Goal: Information Seeking & Learning: Learn about a topic

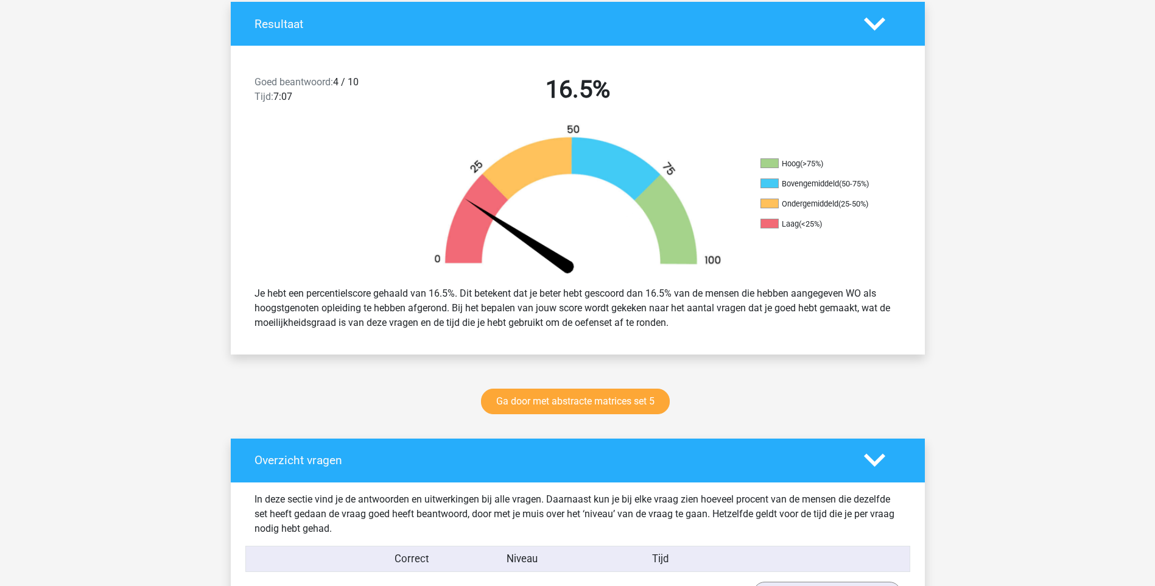
scroll to position [528, 0]
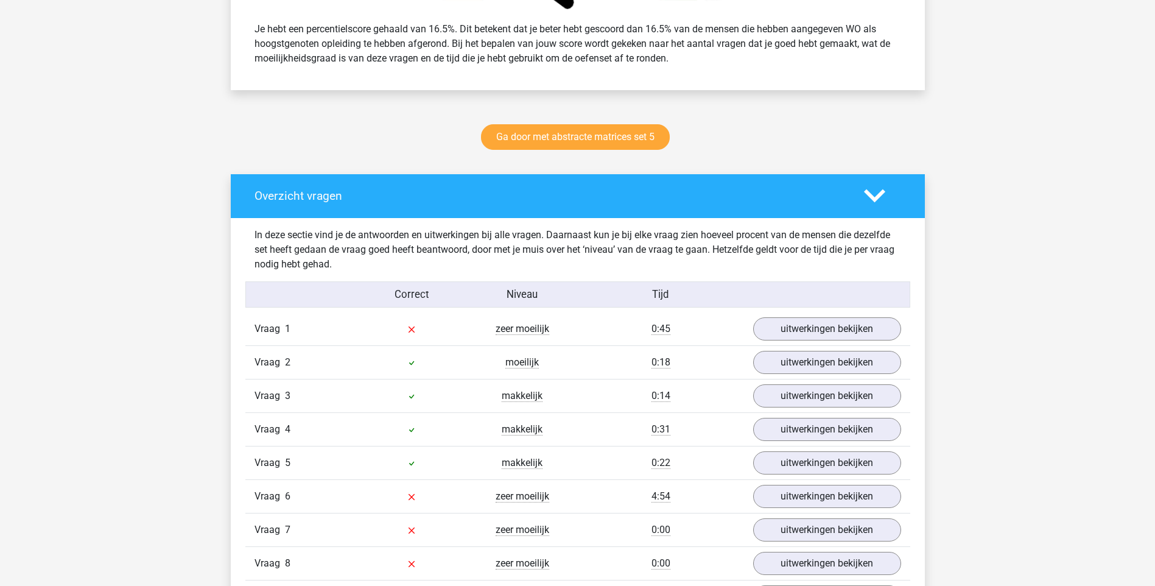
drag, startPoint x: 687, startPoint y: 343, endPoint x: 690, endPoint y: 172, distance: 171.1
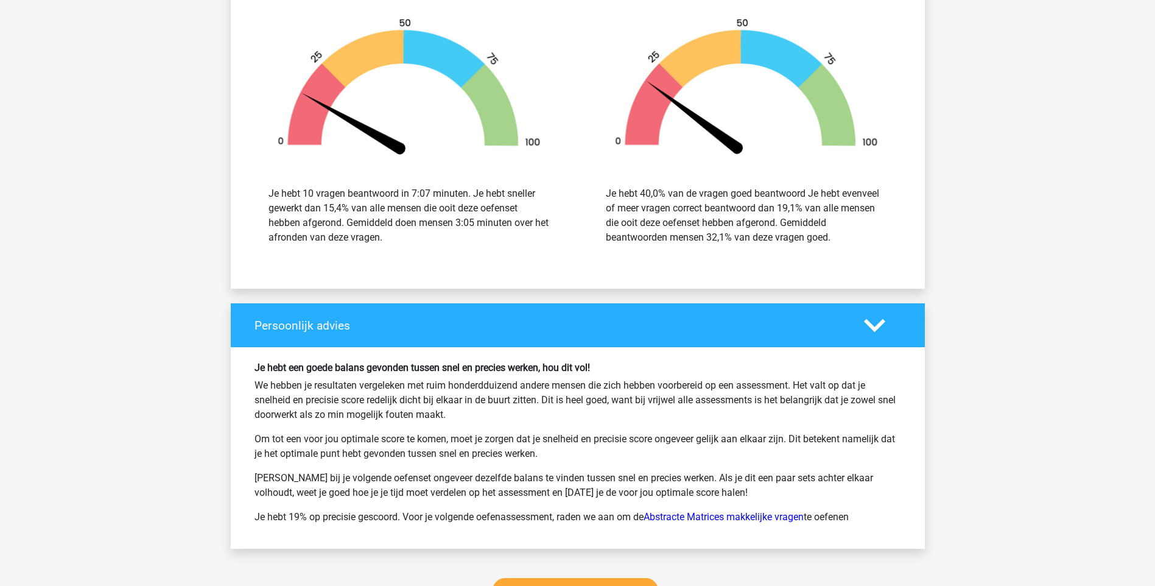
scroll to position [1055, 0]
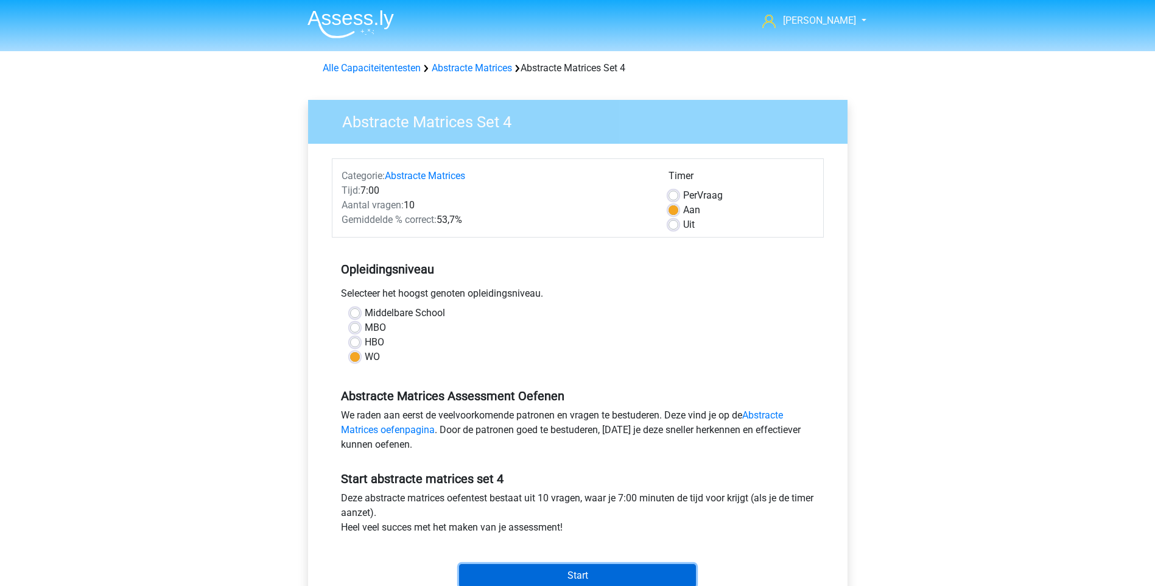
click at [581, 580] on input "Start" at bounding box center [577, 575] width 237 height 23
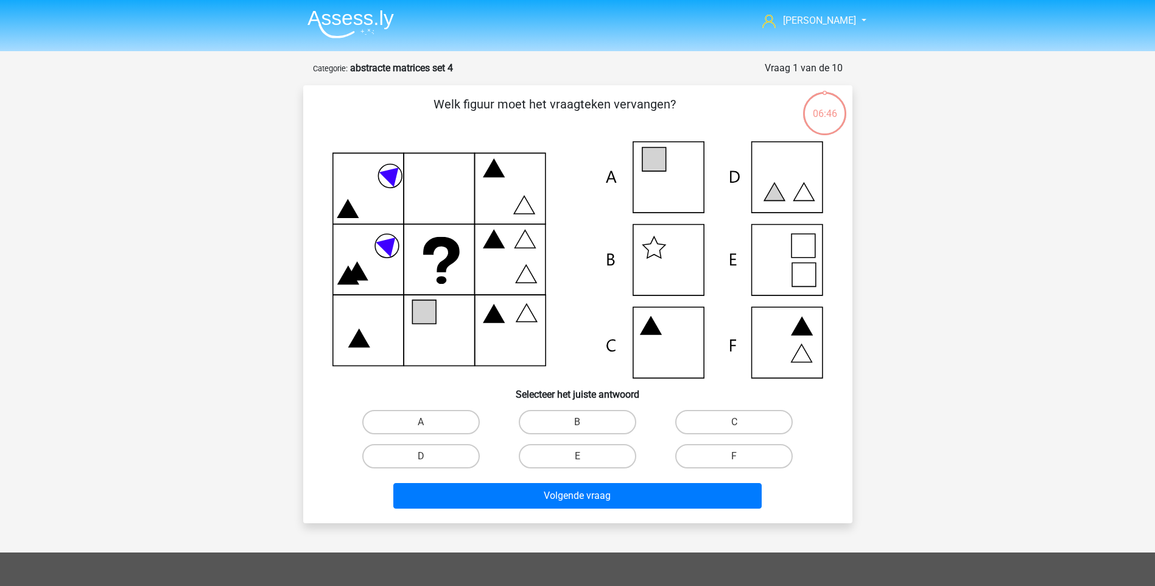
click at [655, 191] on icon at bounding box center [577, 259] width 491 height 237
click at [658, 172] on icon at bounding box center [577, 259] width 491 height 237
click at [443, 412] on label "A" at bounding box center [421, 422] width 118 height 24
click at [429, 422] on input "A" at bounding box center [425, 426] width 8 height 8
radio input "true"
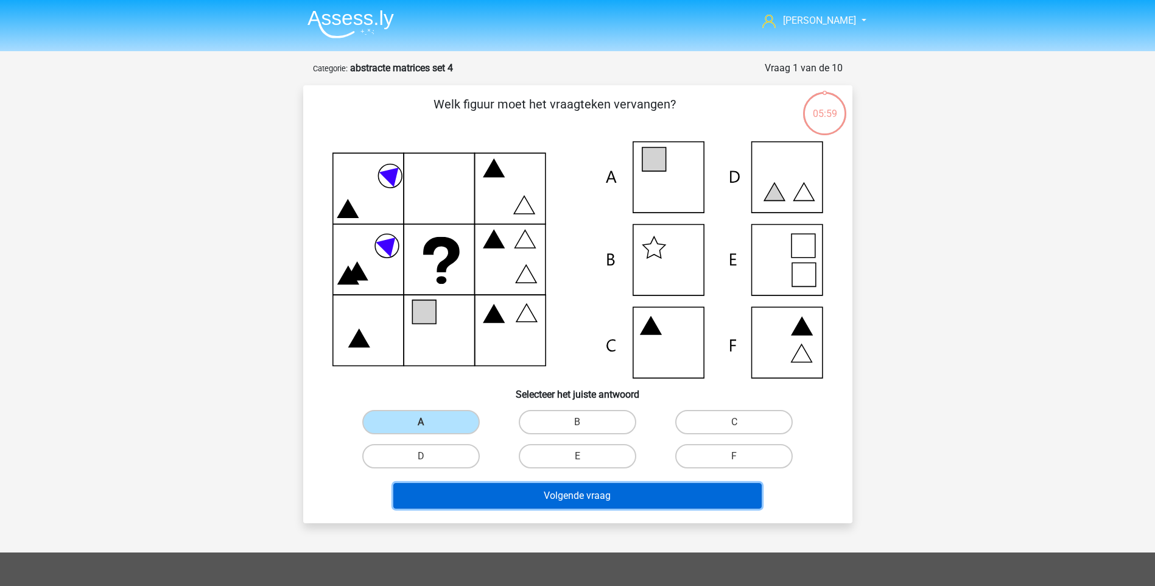
click at [541, 493] on button "Volgende vraag" at bounding box center [577, 496] width 368 height 26
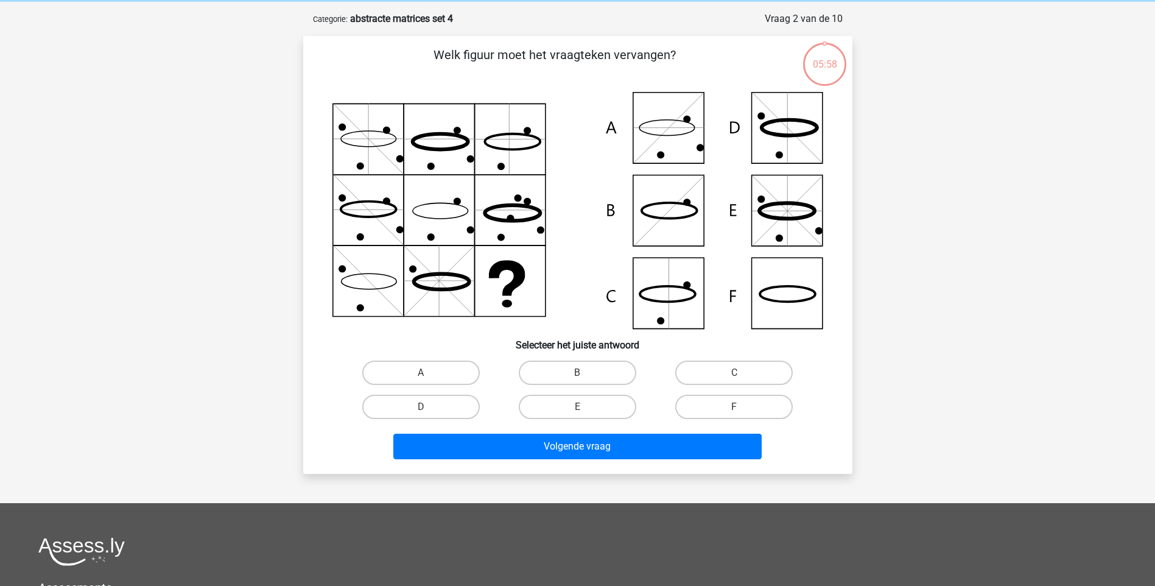
scroll to position [61, 0]
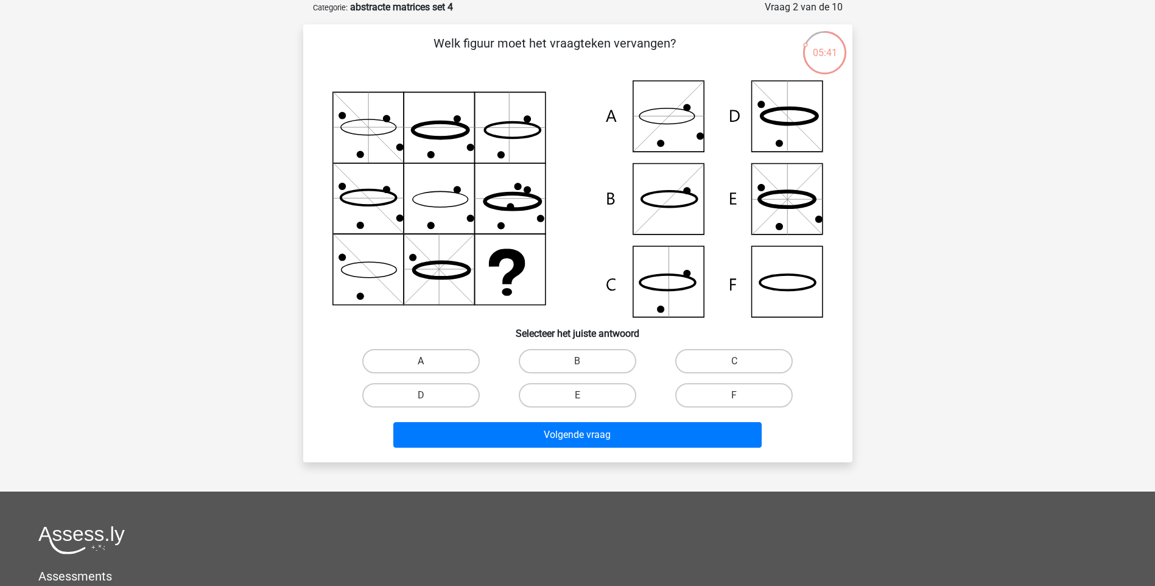
click at [438, 364] on label "A" at bounding box center [421, 361] width 118 height 24
click at [429, 364] on input "A" at bounding box center [425, 365] width 8 height 8
radio input "true"
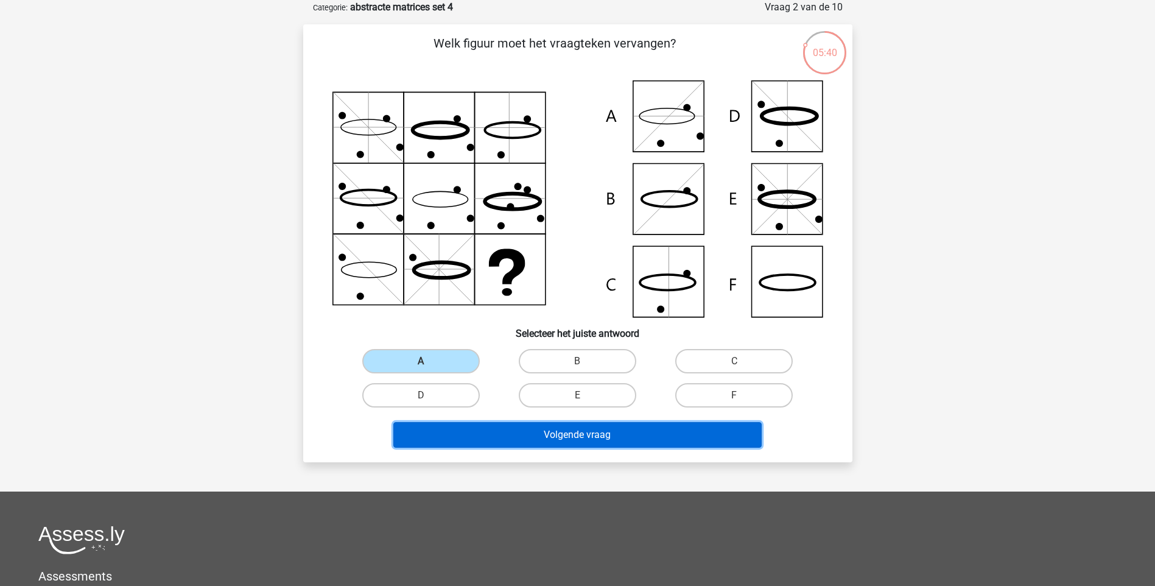
click at [589, 446] on button "Volgende vraag" at bounding box center [577, 435] width 368 height 26
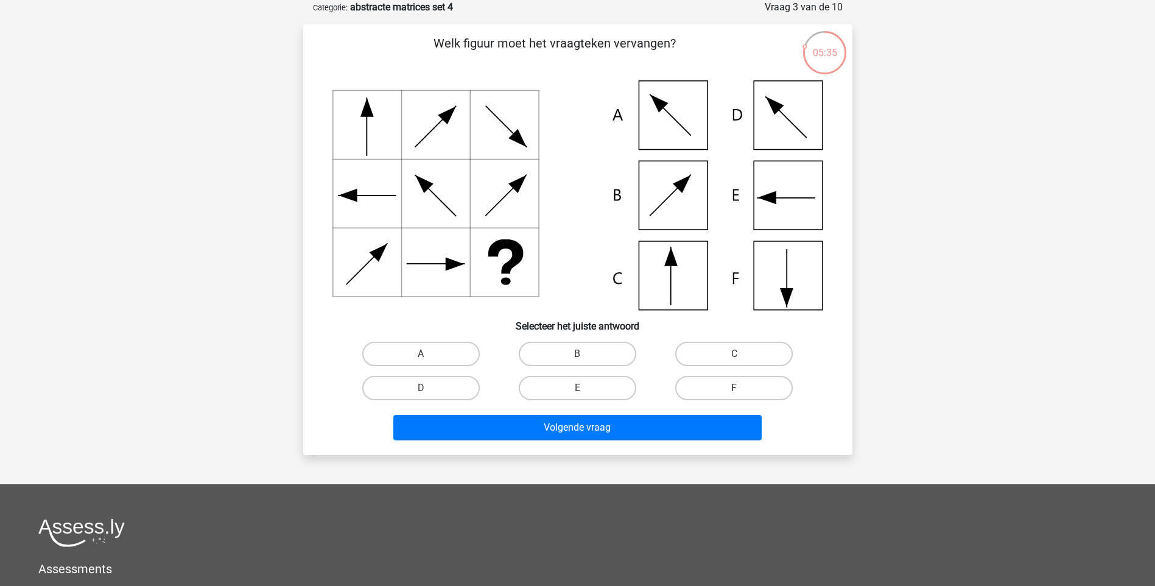
click at [729, 387] on label "F" at bounding box center [734, 388] width 118 height 24
click at [734, 388] on input "F" at bounding box center [738, 392] width 8 height 8
radio input "true"
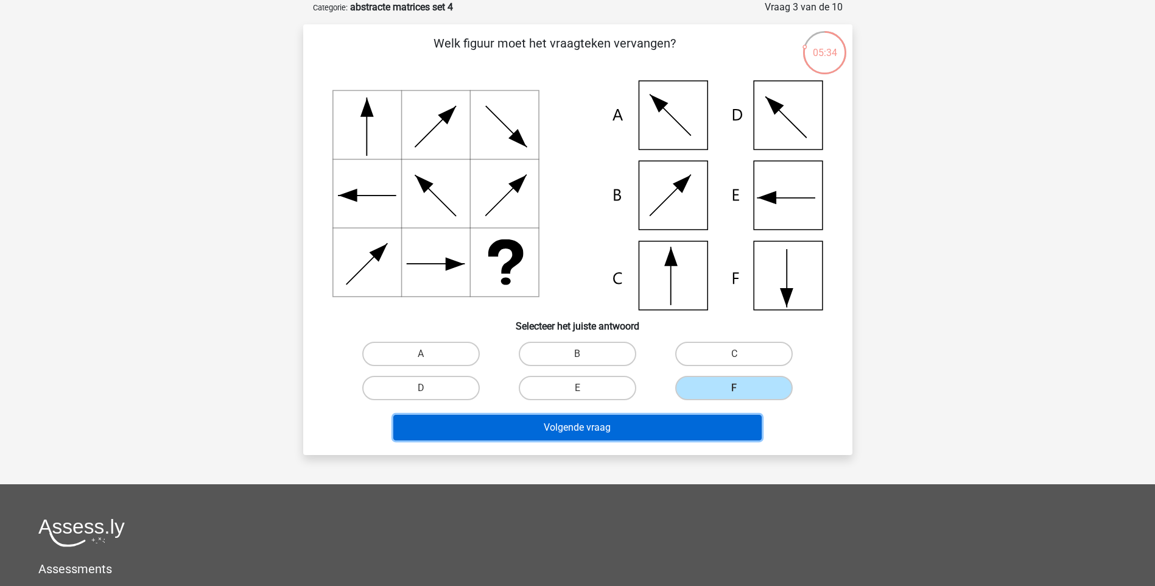
click at [606, 434] on button "Volgende vraag" at bounding box center [577, 428] width 368 height 26
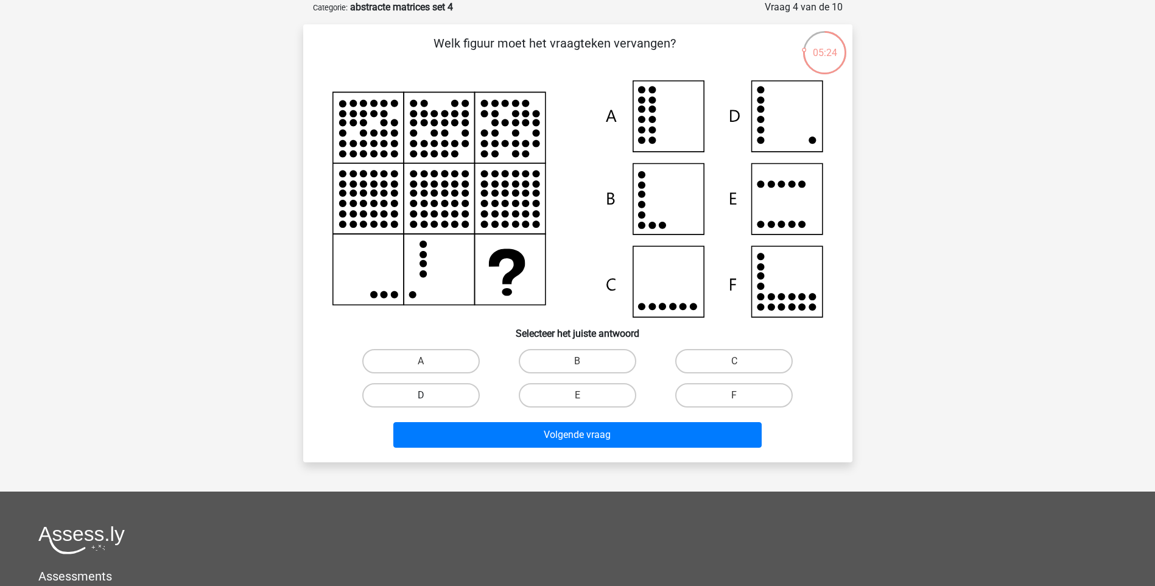
click at [427, 391] on label "D" at bounding box center [421, 395] width 118 height 24
click at [427, 395] on input "D" at bounding box center [425, 399] width 8 height 8
radio input "true"
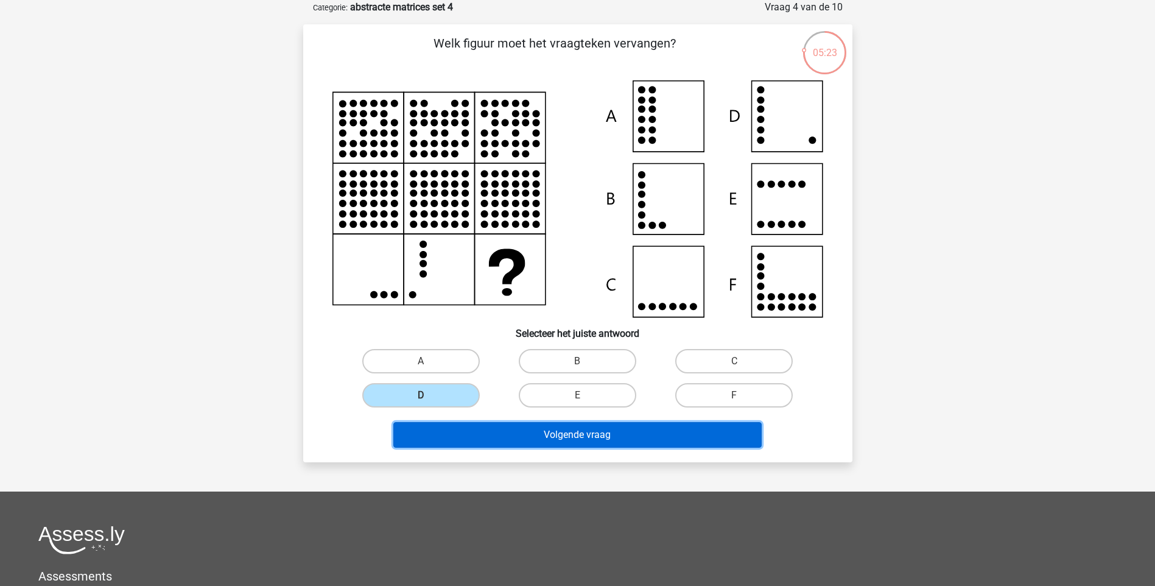
click at [566, 434] on button "Volgende vraag" at bounding box center [577, 435] width 368 height 26
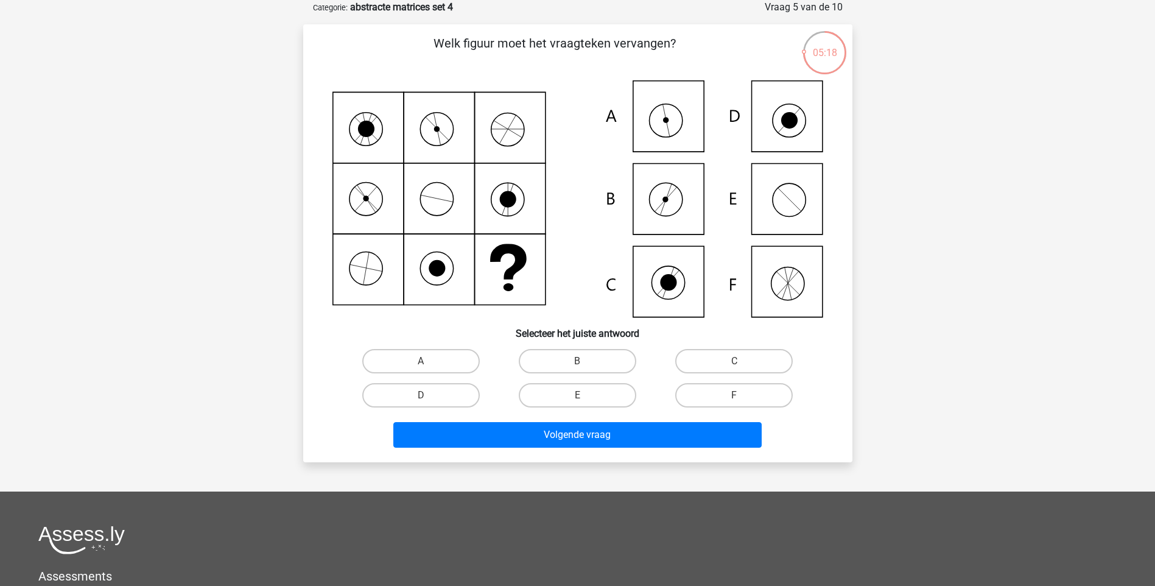
click at [424, 361] on input "A" at bounding box center [425, 365] width 8 height 8
radio input "true"
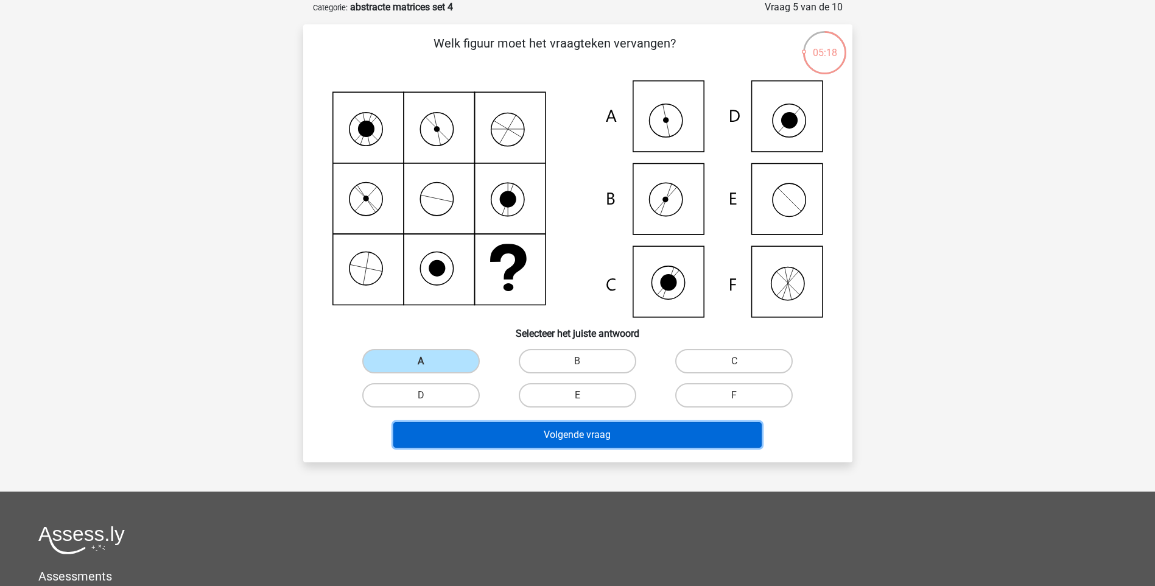
click at [575, 432] on button "Volgende vraag" at bounding box center [577, 435] width 368 height 26
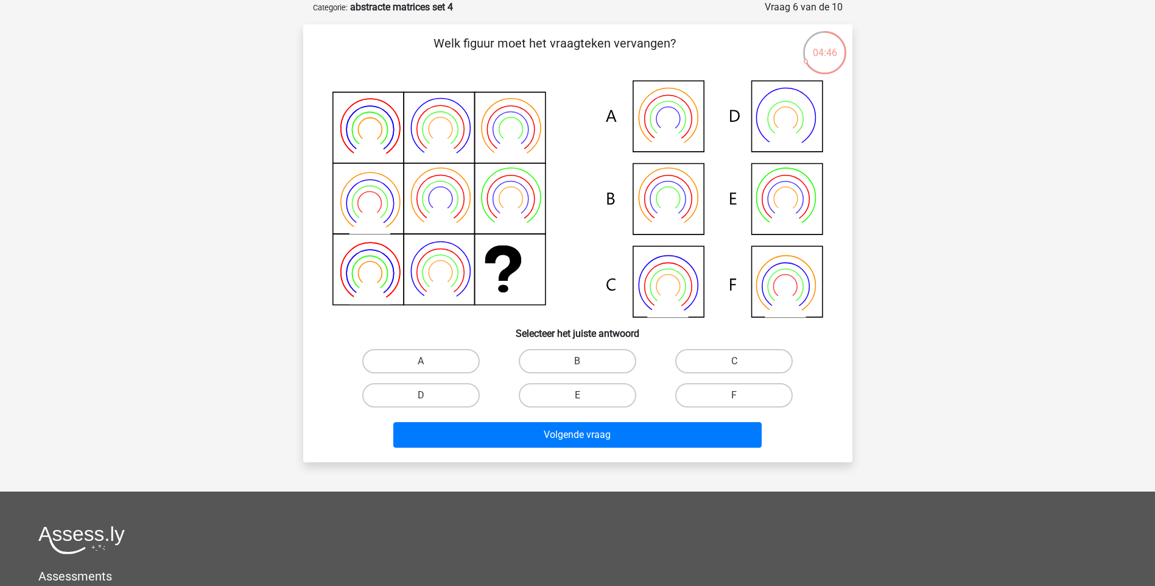
click at [577, 362] on input "B" at bounding box center [581, 365] width 8 height 8
radio input "true"
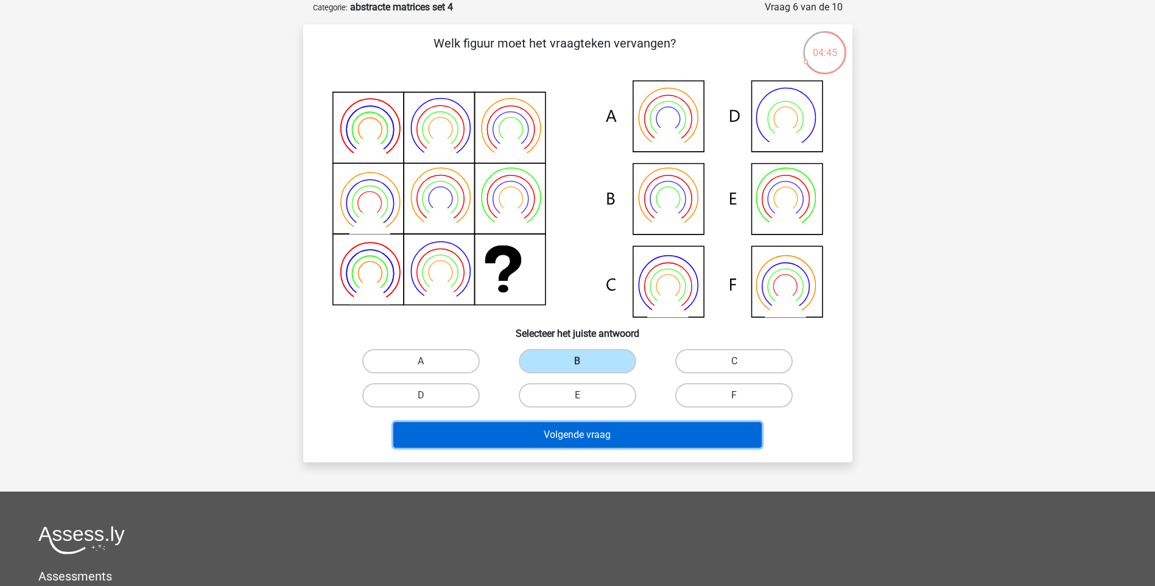
click at [582, 430] on button "Volgende vraag" at bounding box center [577, 435] width 368 height 26
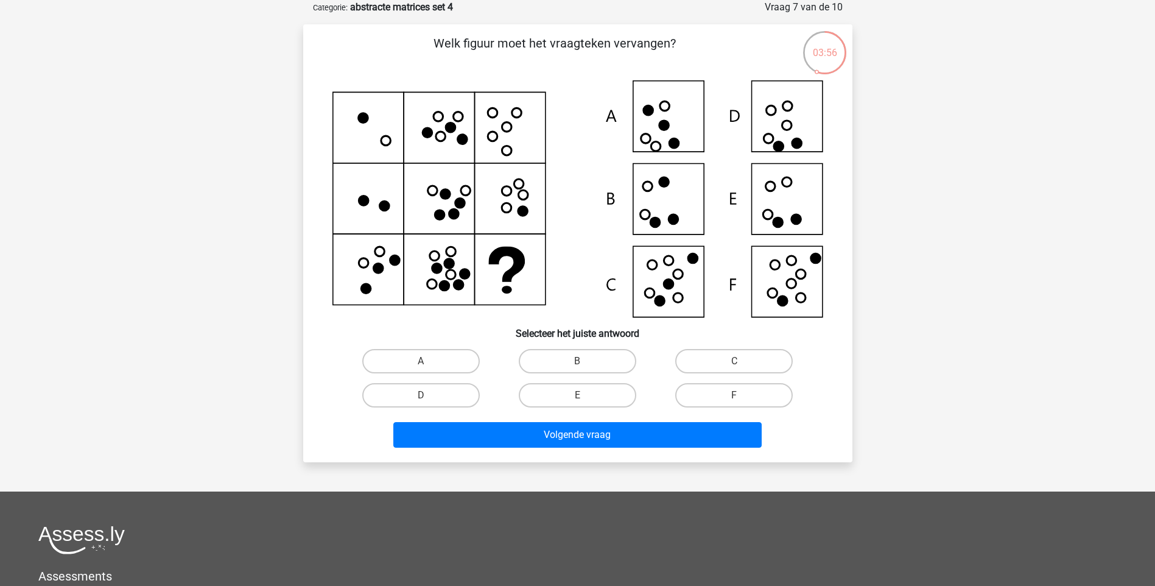
click at [776, 128] on icon at bounding box center [577, 198] width 491 height 237
drag, startPoint x: 729, startPoint y: 387, endPoint x: 712, endPoint y: 407, distance: 26.0
click at [729, 388] on label "F" at bounding box center [734, 395] width 118 height 24
click at [734, 395] on input "F" at bounding box center [738, 399] width 8 height 8
radio input "true"
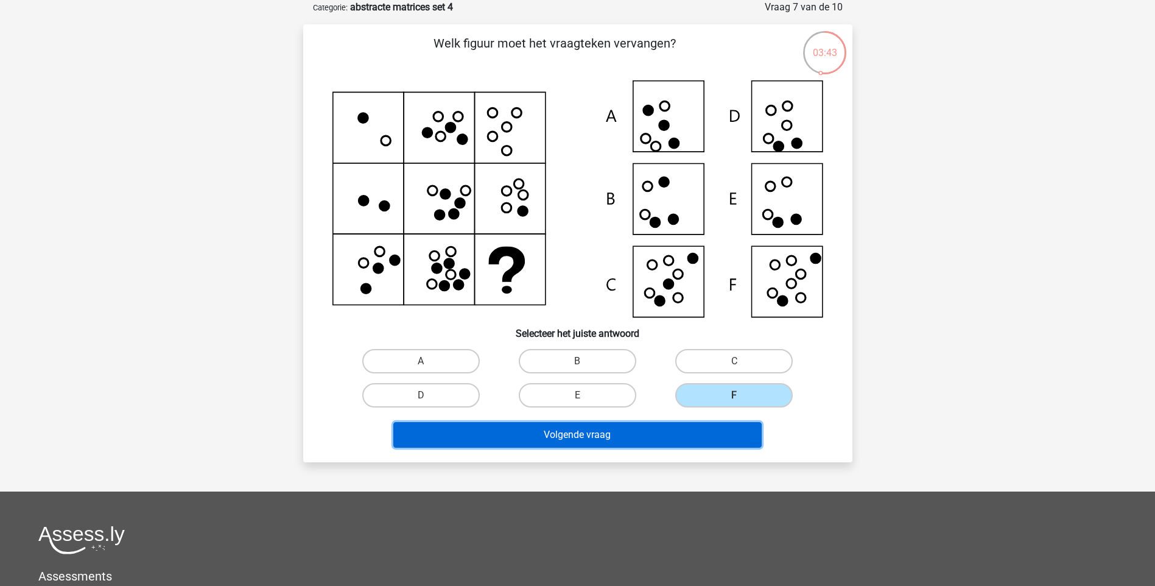
click at [676, 432] on button "Volgende vraag" at bounding box center [577, 435] width 368 height 26
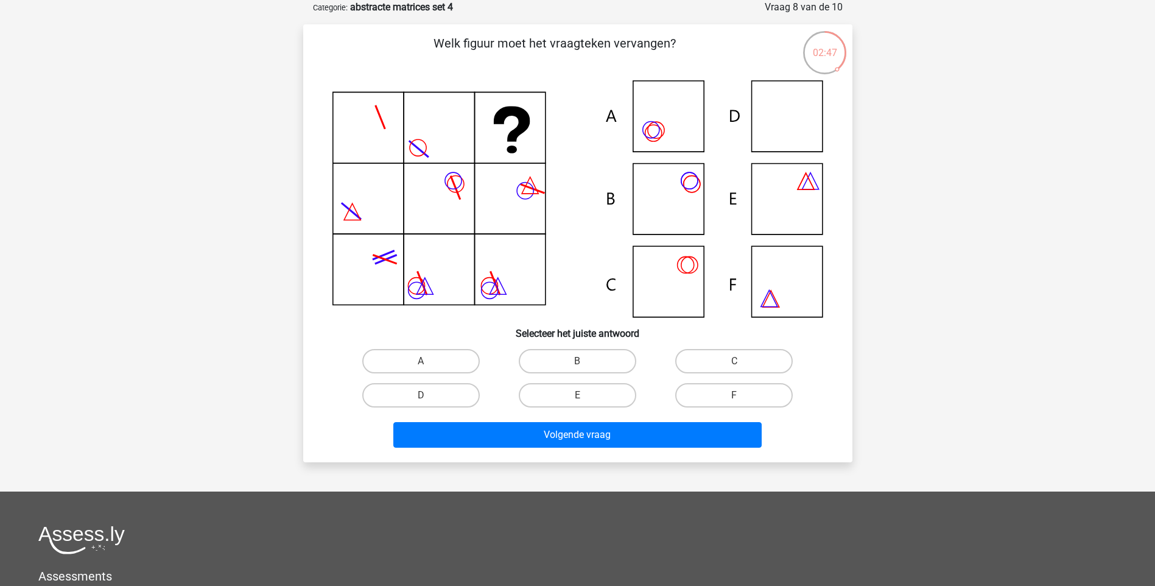
click at [673, 205] on icon at bounding box center [577, 198] width 491 height 237
click at [804, 199] on icon at bounding box center [577, 198] width 491 height 237
click at [597, 398] on label "E" at bounding box center [578, 395] width 118 height 24
click at [585, 398] on input "E" at bounding box center [581, 399] width 8 height 8
radio input "true"
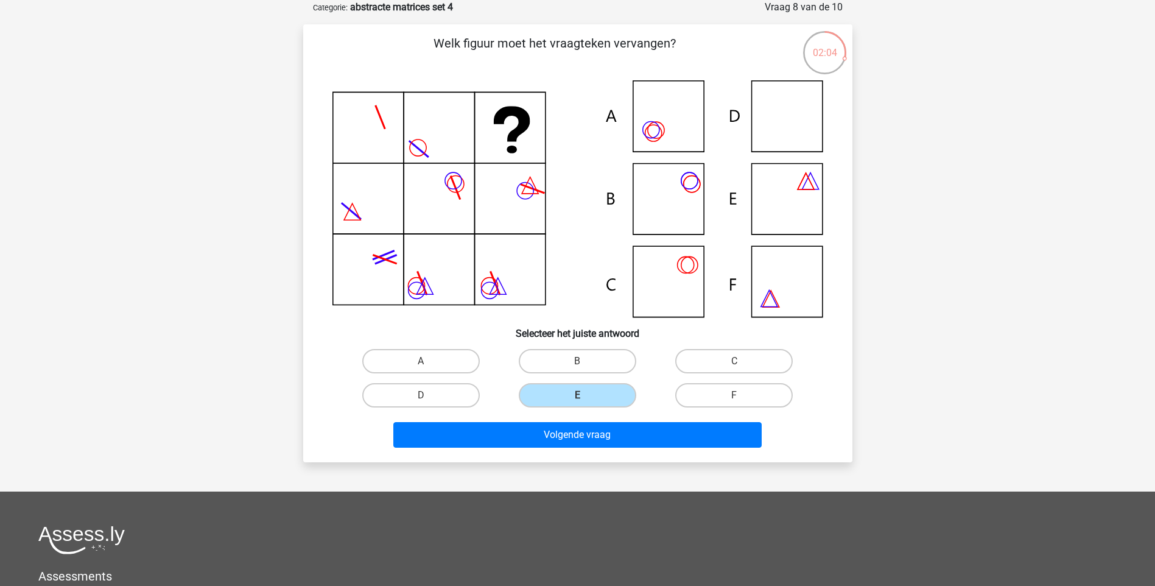
click at [782, 298] on icon at bounding box center [577, 198] width 491 height 237
click at [700, 395] on label "F" at bounding box center [734, 395] width 118 height 24
click at [734, 395] on input "F" at bounding box center [738, 399] width 8 height 8
radio input "true"
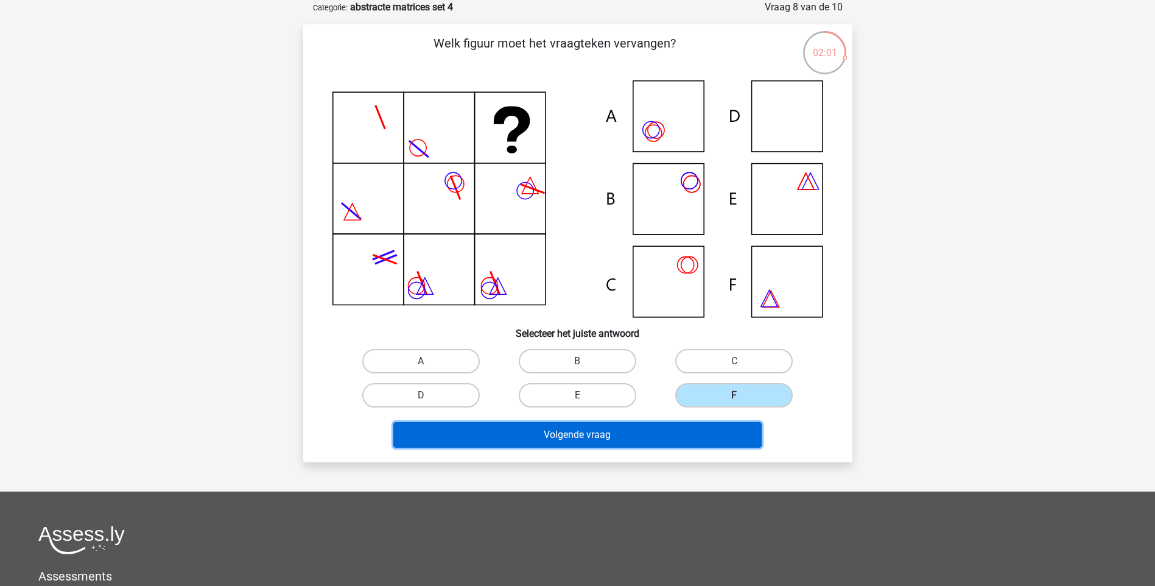
click at [642, 438] on button "Volgende vraag" at bounding box center [577, 435] width 368 height 26
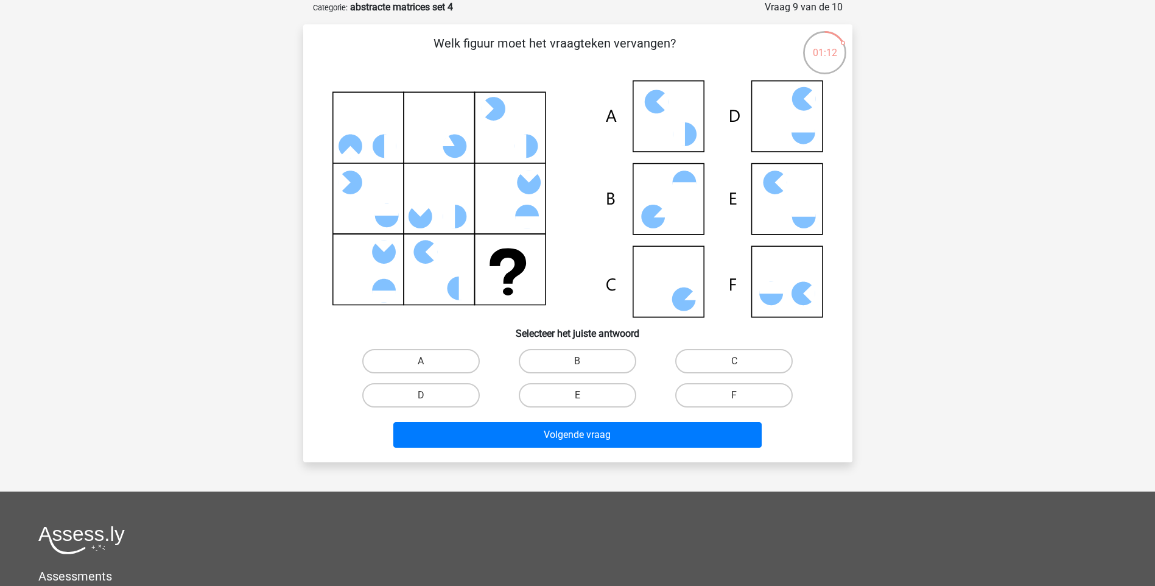
click at [690, 303] on icon at bounding box center [684, 299] width 24 height 24
click at [726, 361] on label "C" at bounding box center [734, 361] width 118 height 24
click at [734, 361] on input "C" at bounding box center [738, 365] width 8 height 8
radio input "true"
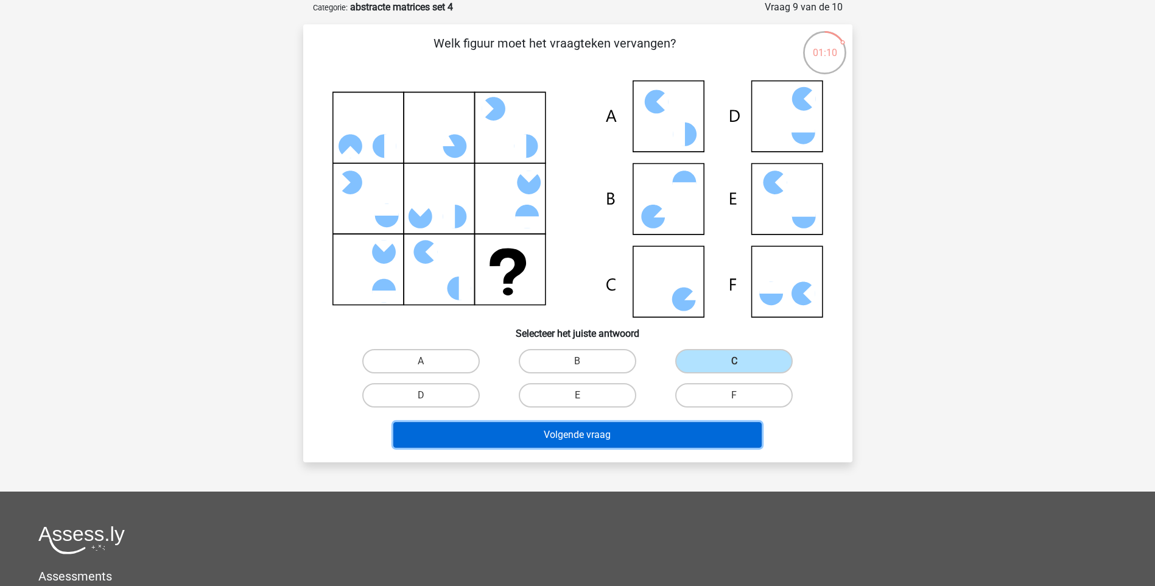
click at [640, 441] on button "Volgende vraag" at bounding box center [577, 435] width 368 height 26
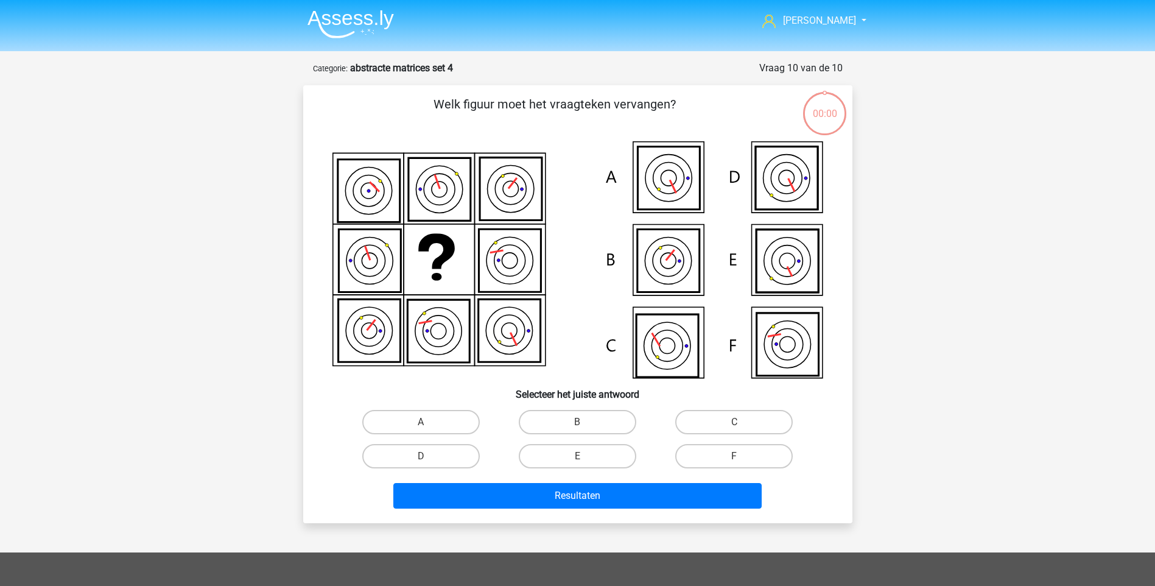
scroll to position [61, 0]
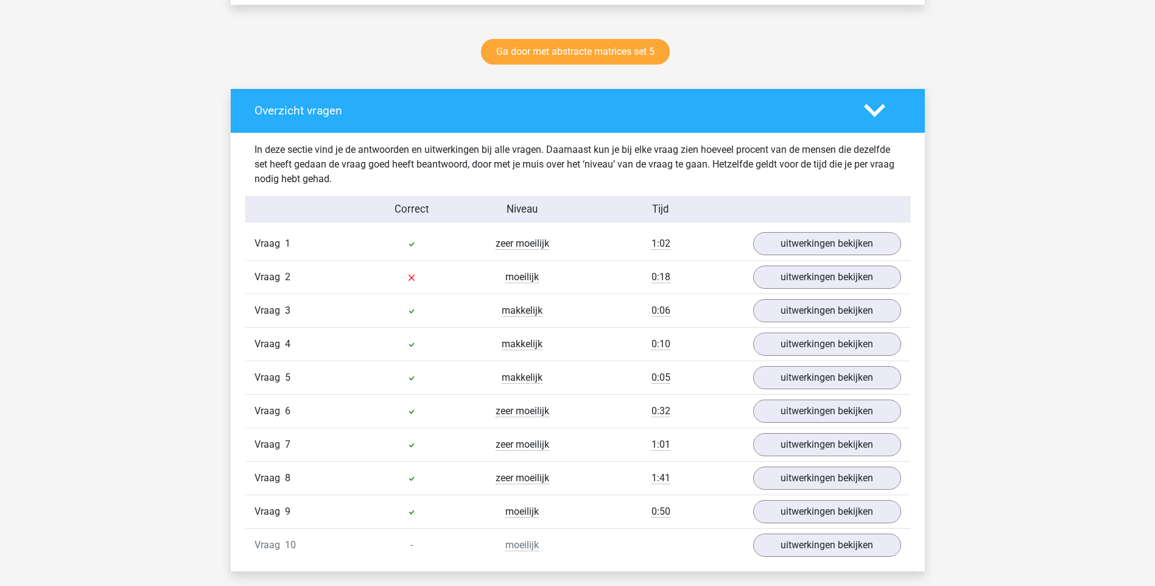
scroll to position [792, 0]
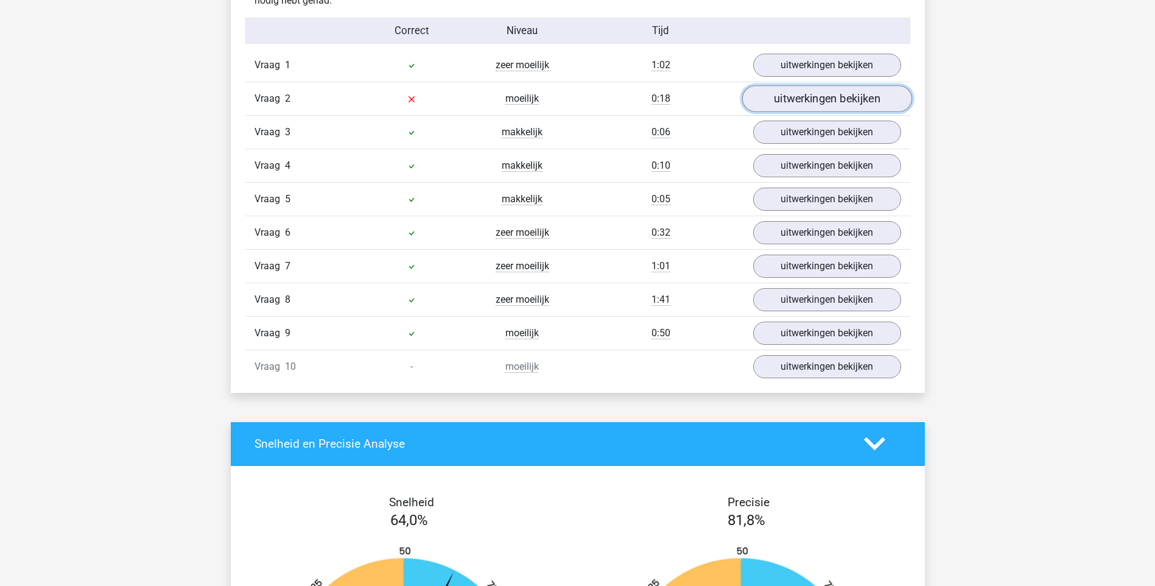
click at [793, 99] on link "uitwerkingen bekijken" at bounding box center [827, 98] width 170 height 27
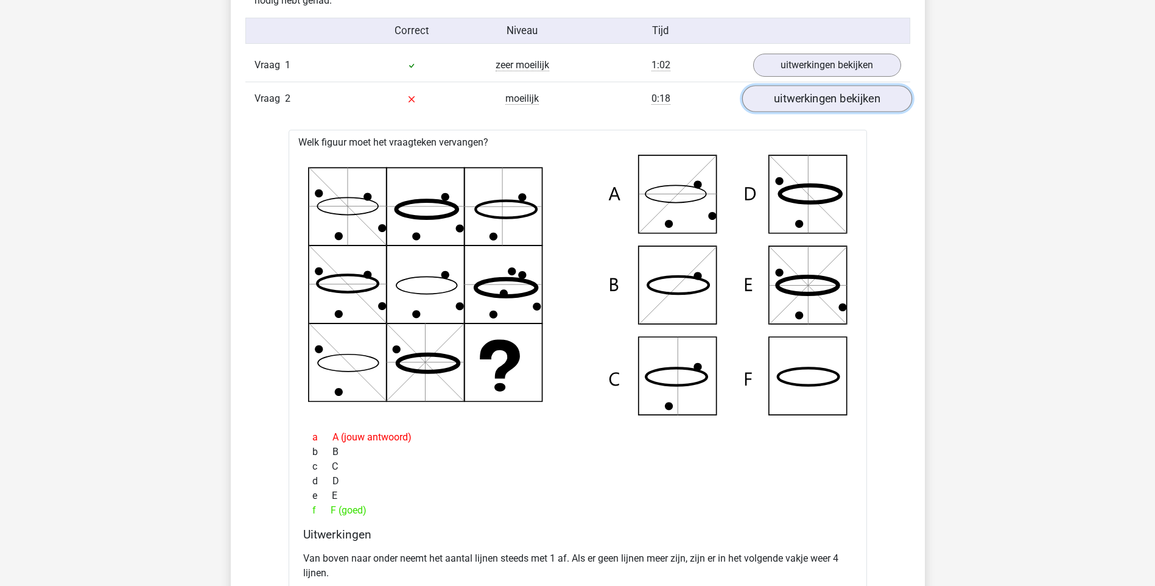
click at [803, 100] on link "uitwerkingen bekijken" at bounding box center [827, 98] width 170 height 27
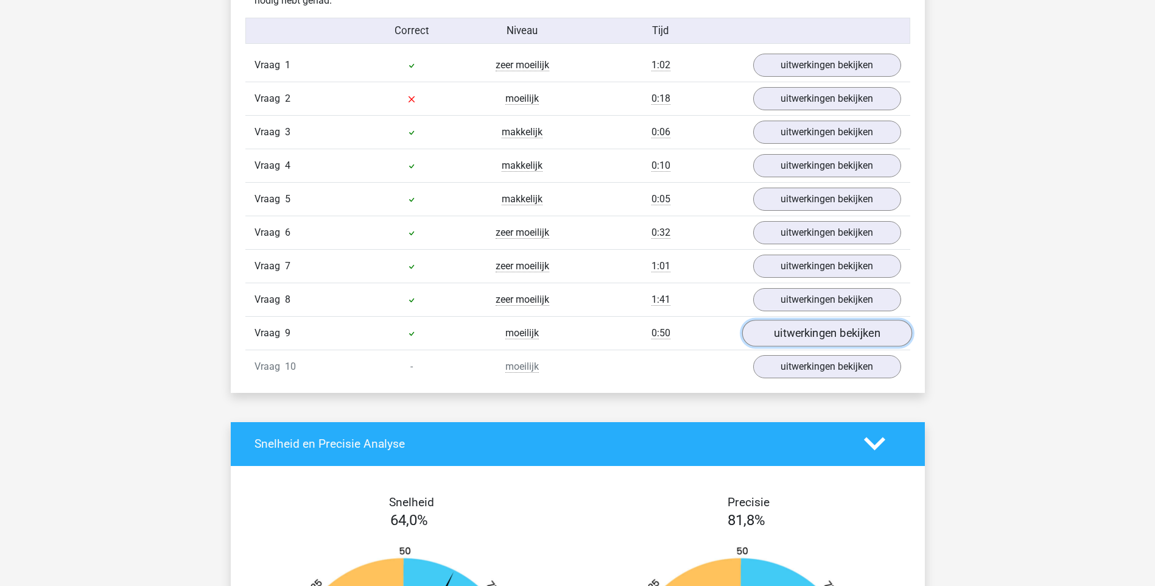
click at [770, 337] on link "uitwerkingen bekijken" at bounding box center [827, 333] width 170 height 27
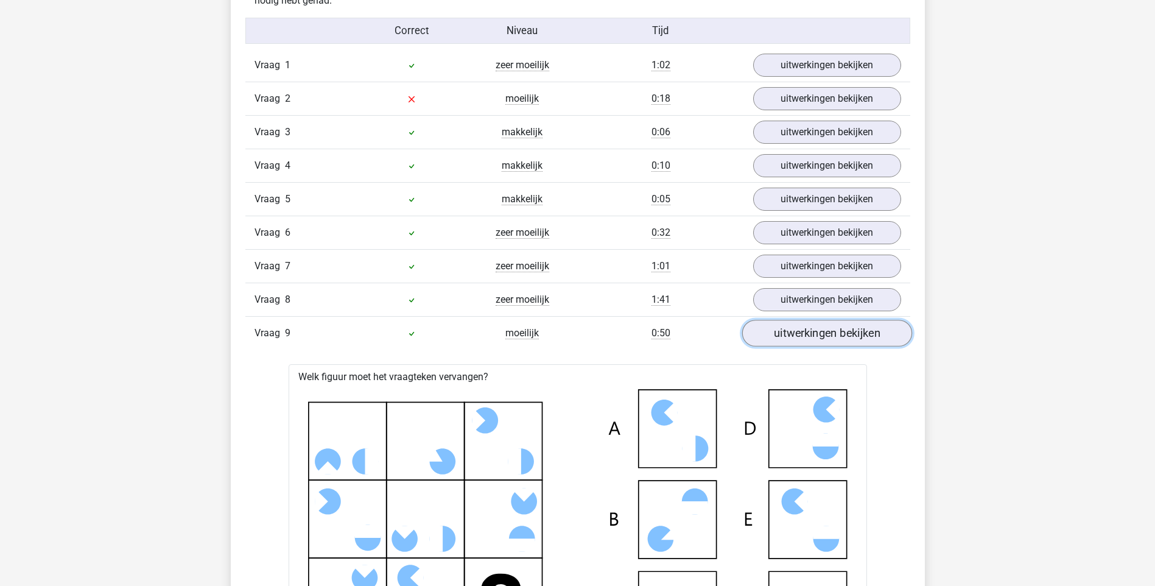
click at [770, 337] on link "uitwerkingen bekijken" at bounding box center [827, 333] width 170 height 27
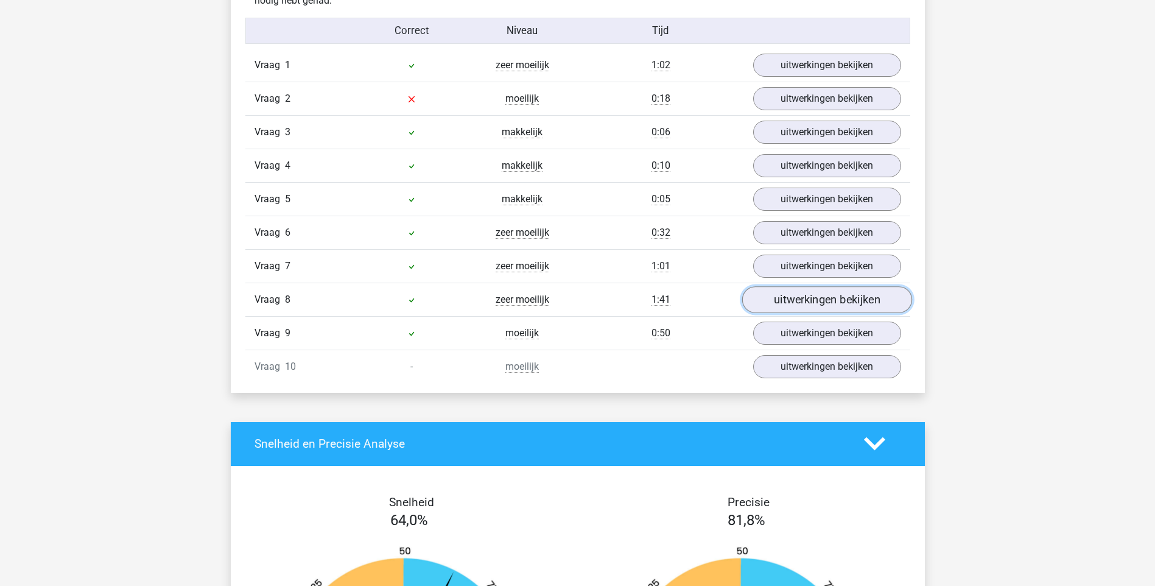
click at [780, 303] on link "uitwerkingen bekijken" at bounding box center [827, 299] width 170 height 27
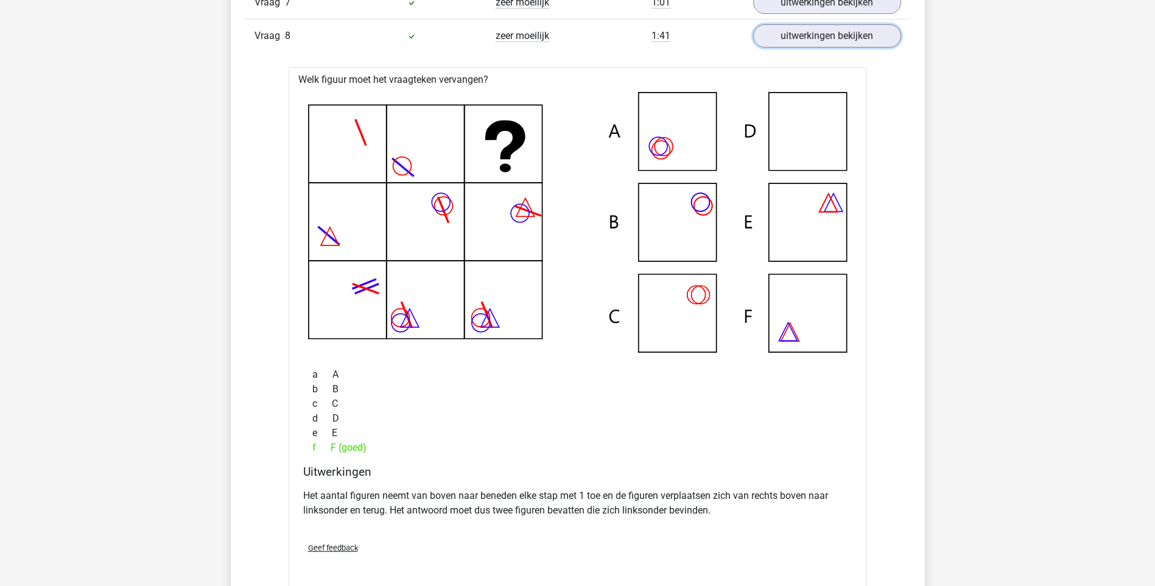
scroll to position [1320, 0]
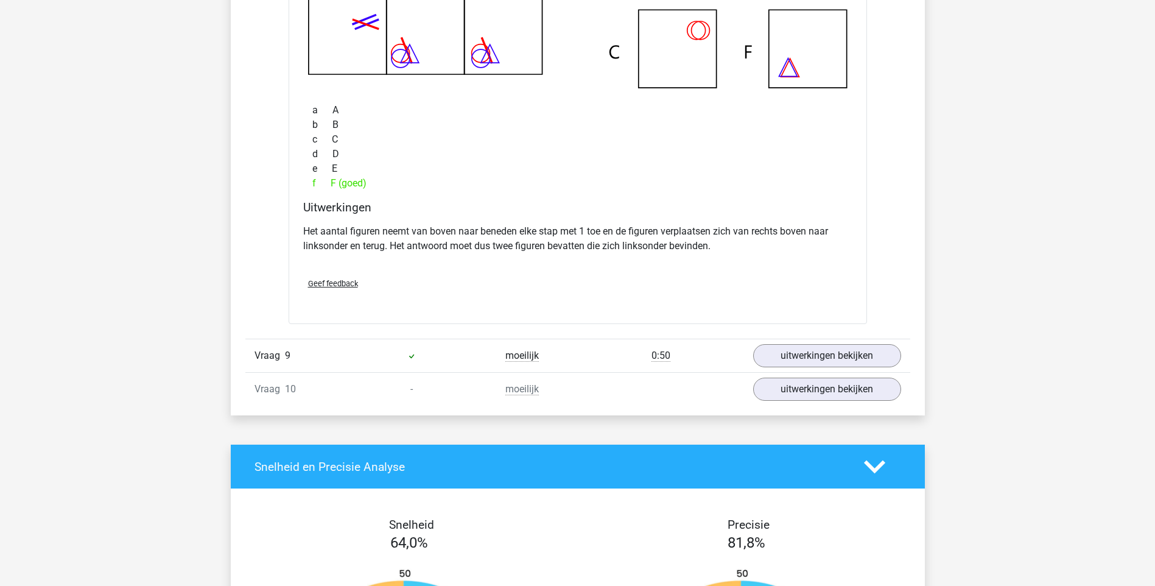
click at [817, 340] on div "Vraag 9 moeilijk 0:50 uitwerkingen bekijken" at bounding box center [577, 355] width 665 height 33
click at [815, 348] on link "uitwerkingen bekijken" at bounding box center [827, 355] width 170 height 27
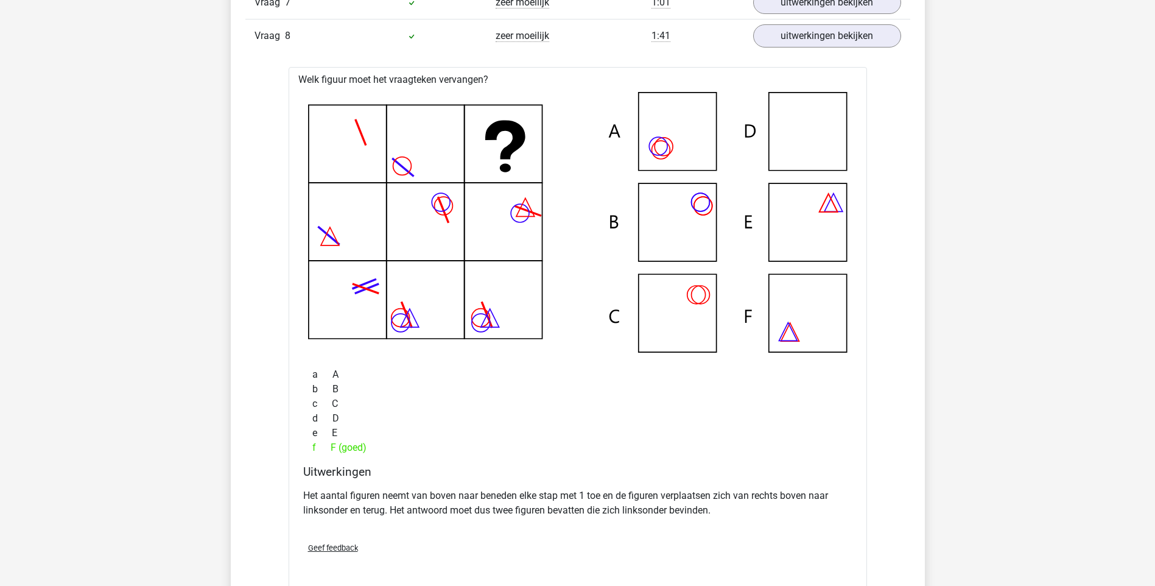
scroll to position [792, 0]
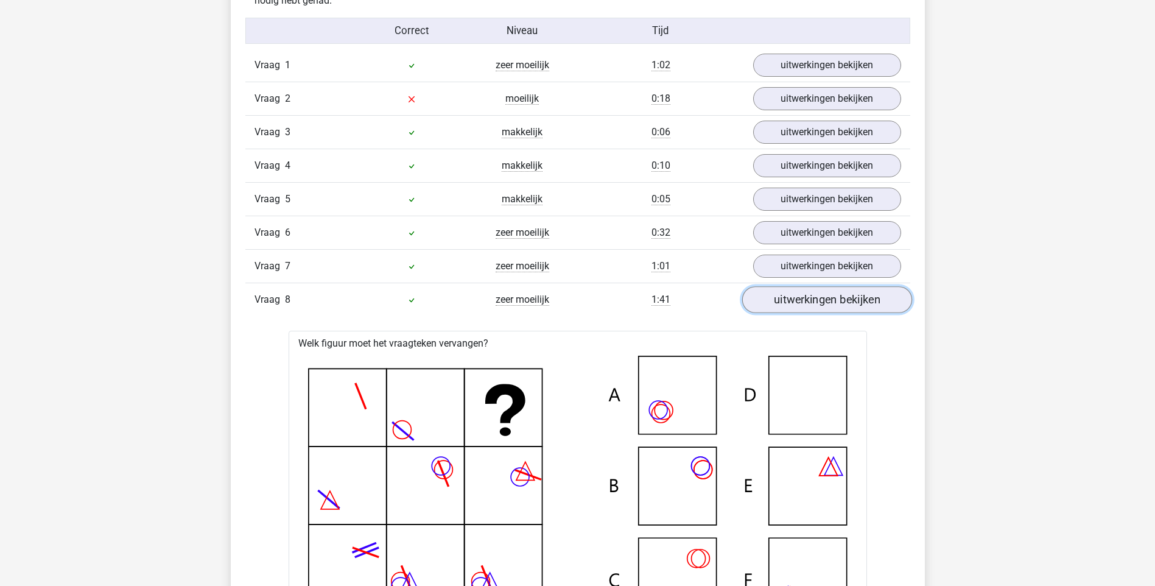
click at [825, 301] on link "uitwerkingen bekijken" at bounding box center [827, 299] width 170 height 27
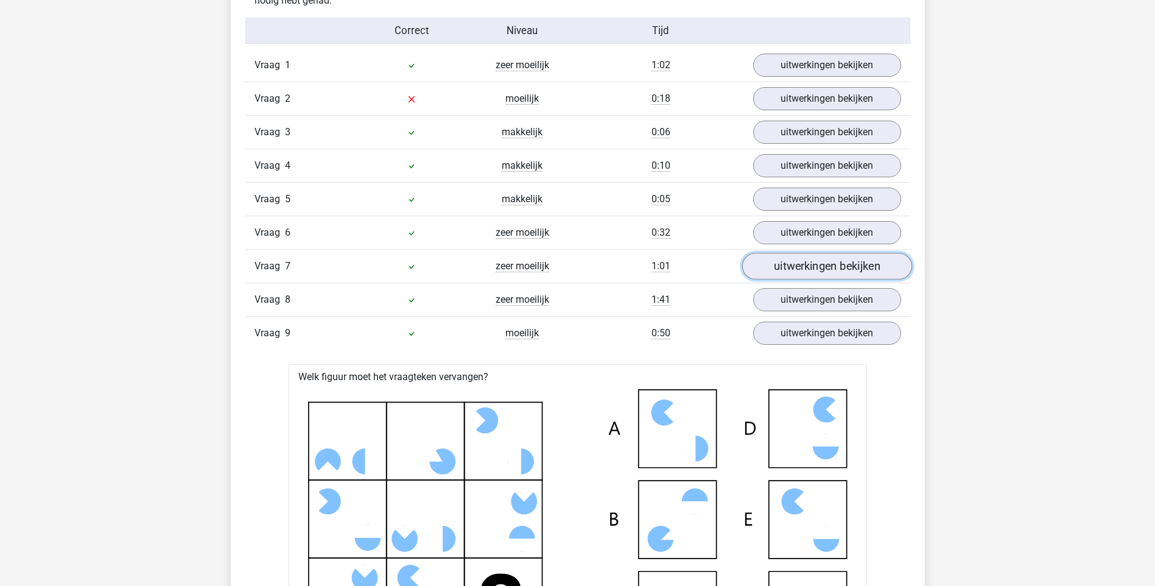
click at [823, 272] on link "uitwerkingen bekijken" at bounding box center [827, 266] width 170 height 27
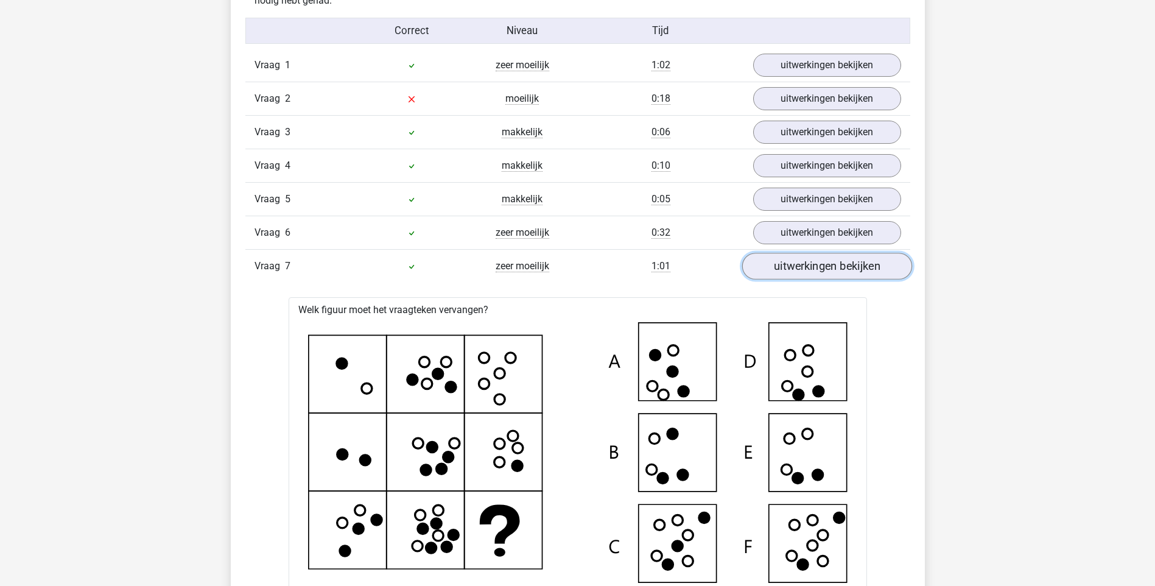
click at [823, 270] on link "uitwerkingen bekijken" at bounding box center [827, 266] width 170 height 27
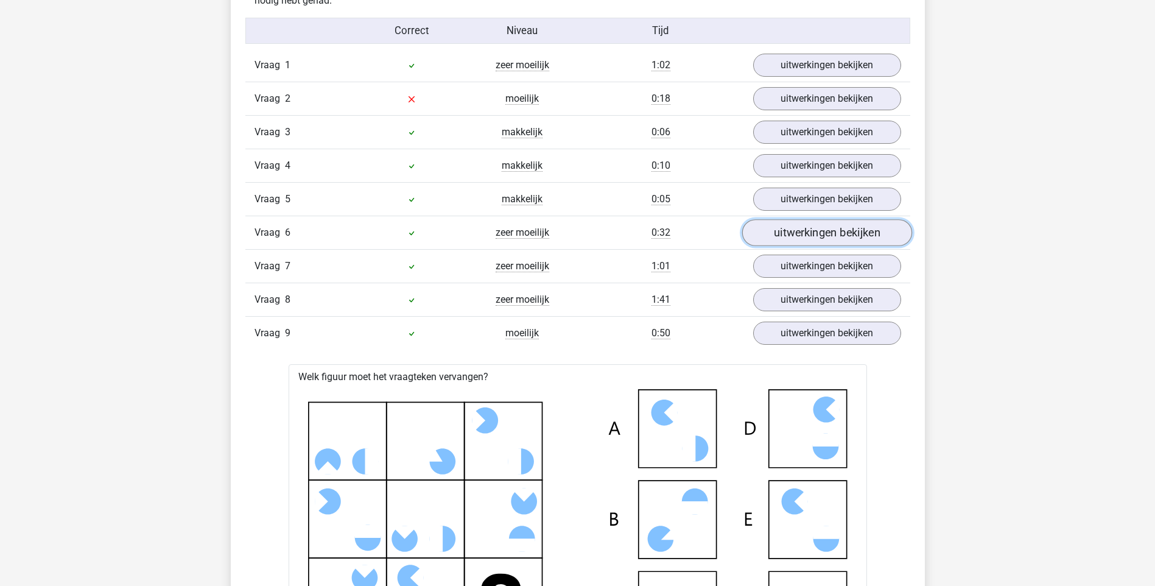
click at [823, 244] on link "uitwerkingen bekijken" at bounding box center [827, 232] width 170 height 27
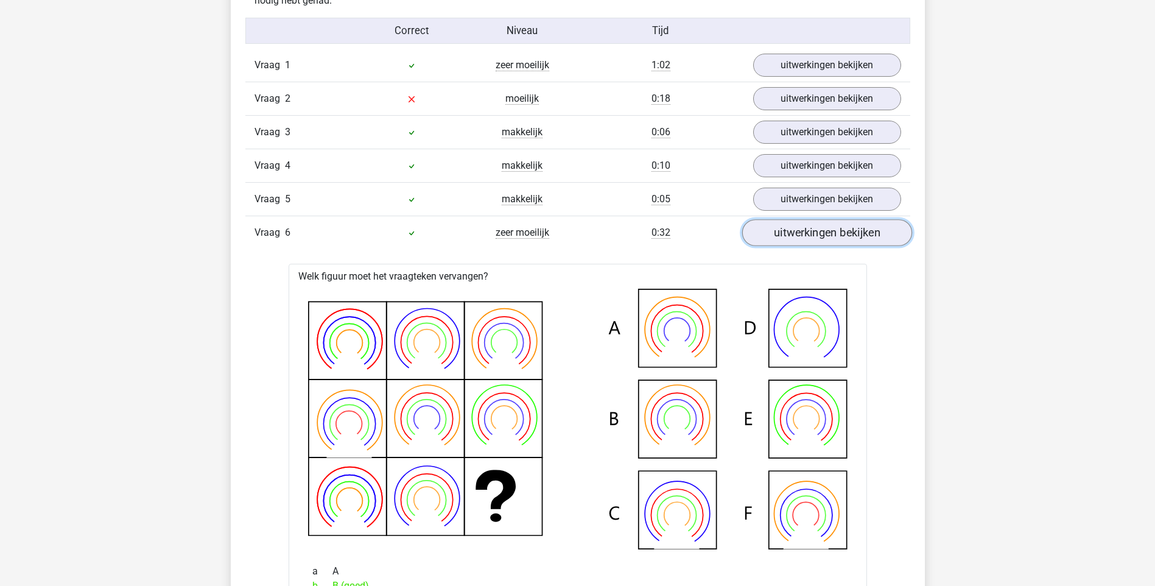
click at [823, 243] on link "uitwerkingen bekijken" at bounding box center [827, 232] width 170 height 27
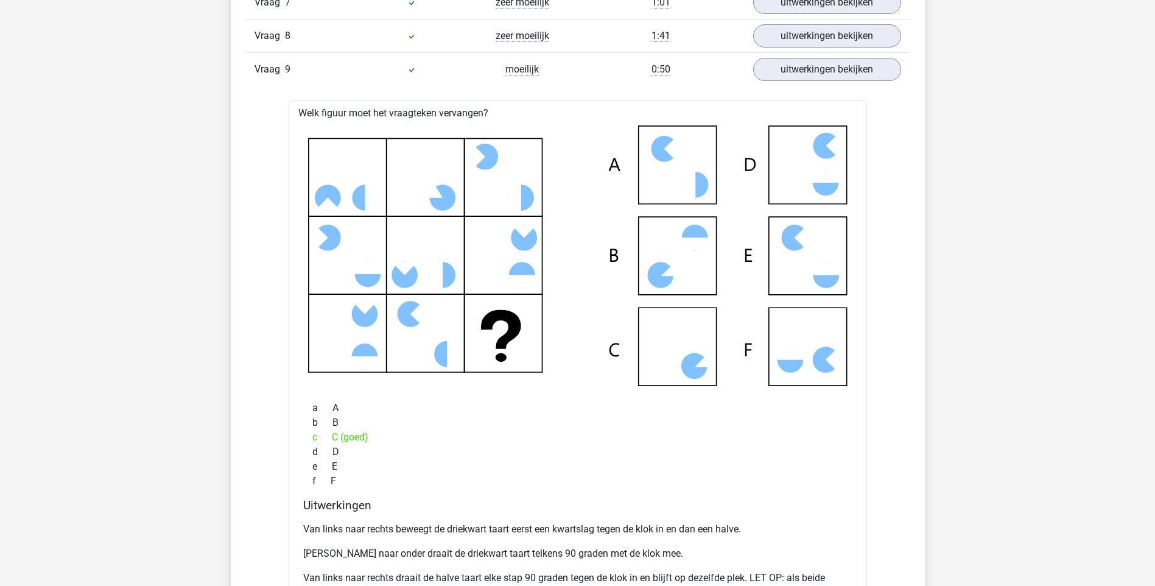
scroll to position [1320, 0]
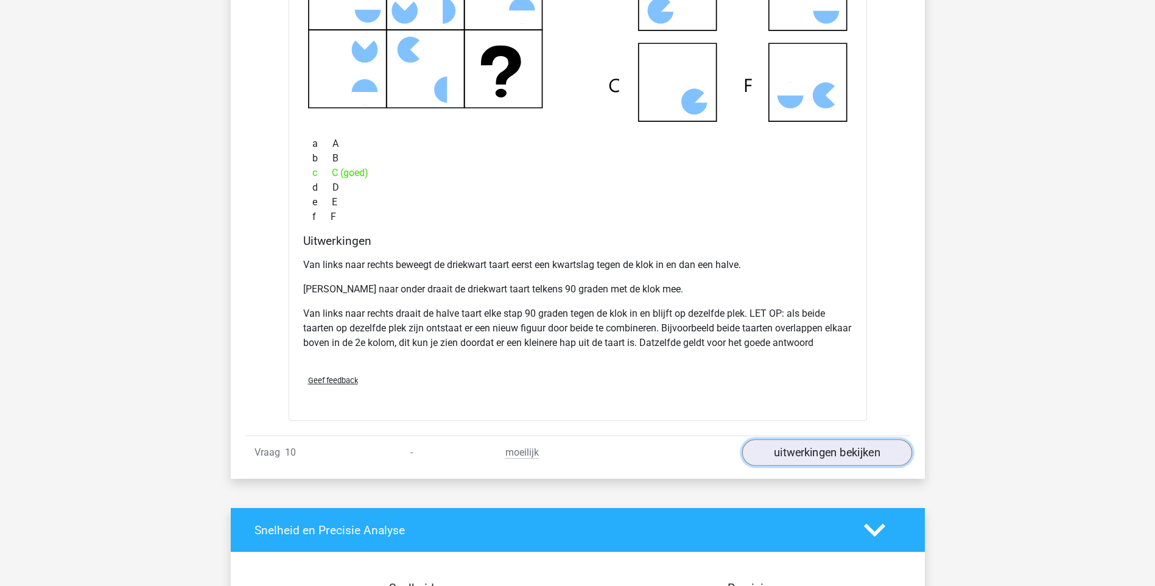
click at [820, 459] on link "uitwerkingen bekijken" at bounding box center [827, 452] width 170 height 27
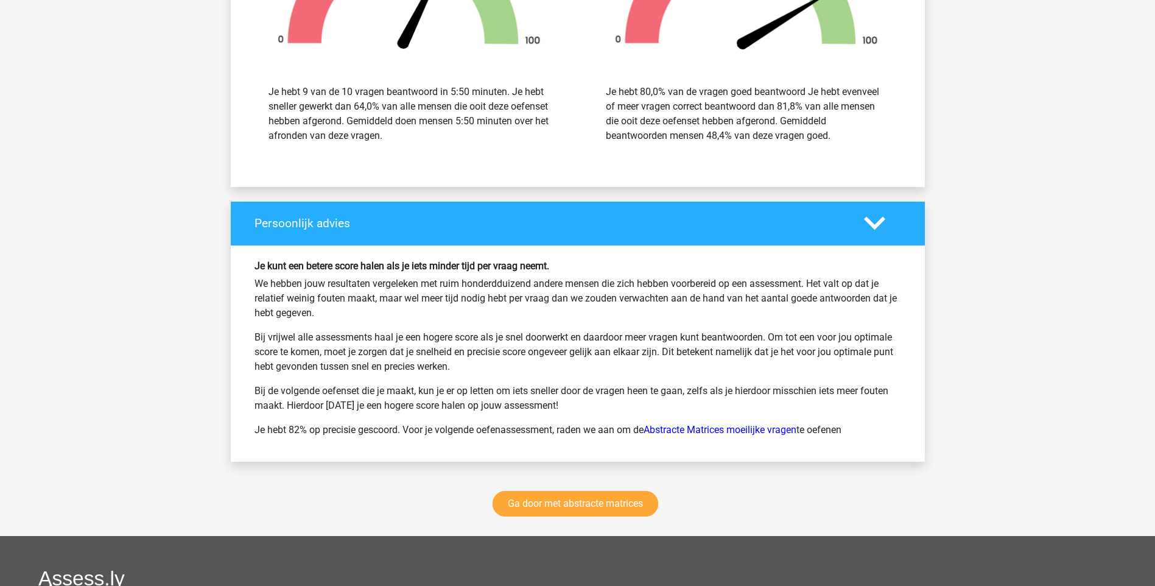
scroll to position [2638, 0]
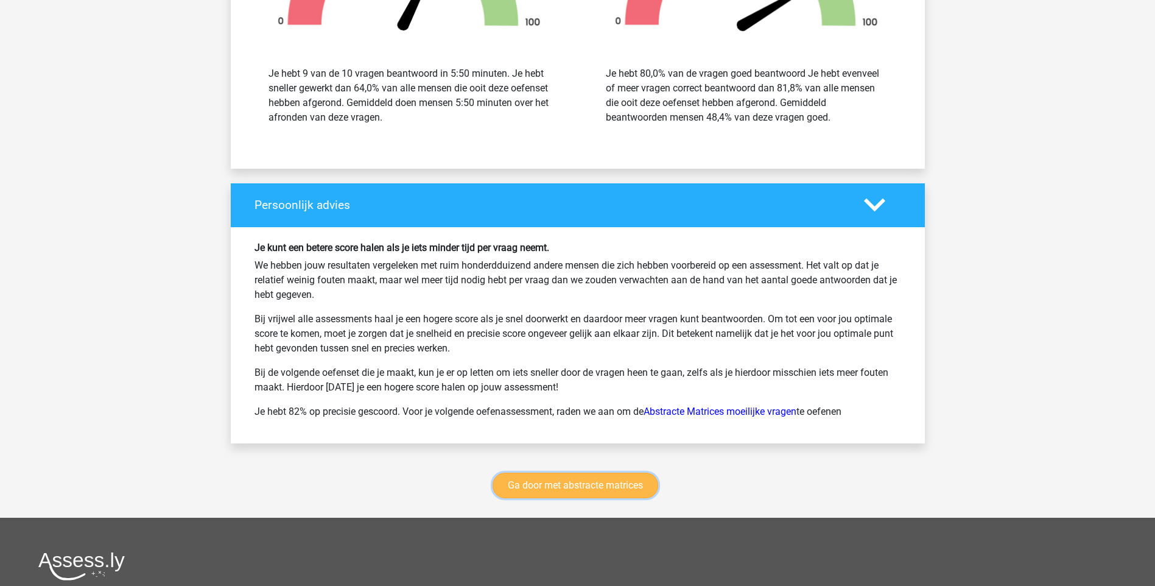
click at [567, 480] on link "Ga door met abstracte matrices" at bounding box center [576, 486] width 166 height 26
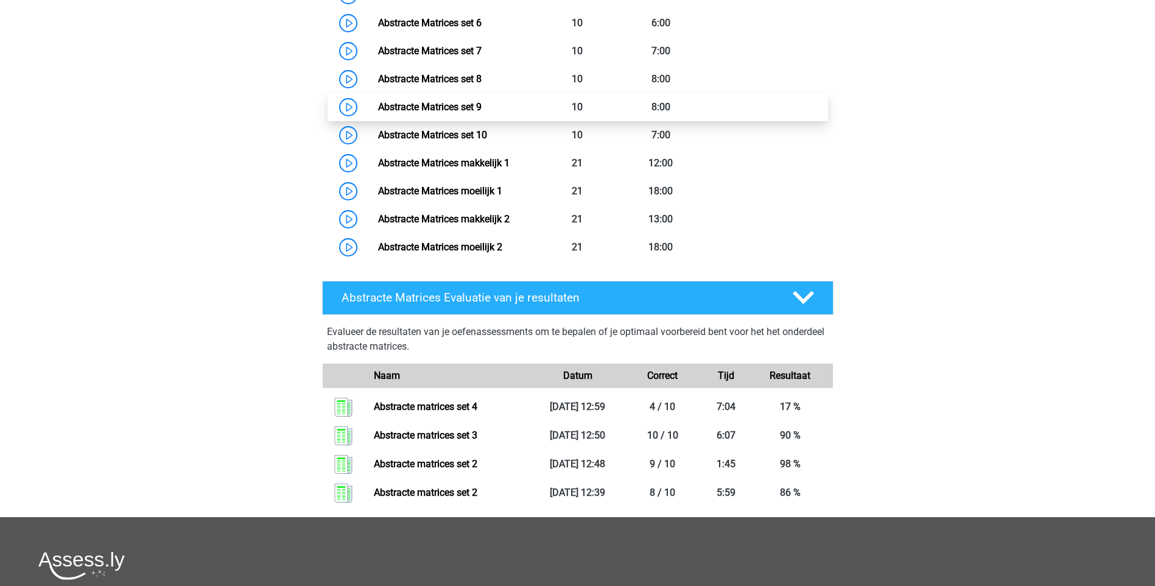
scroll to position [544, 0]
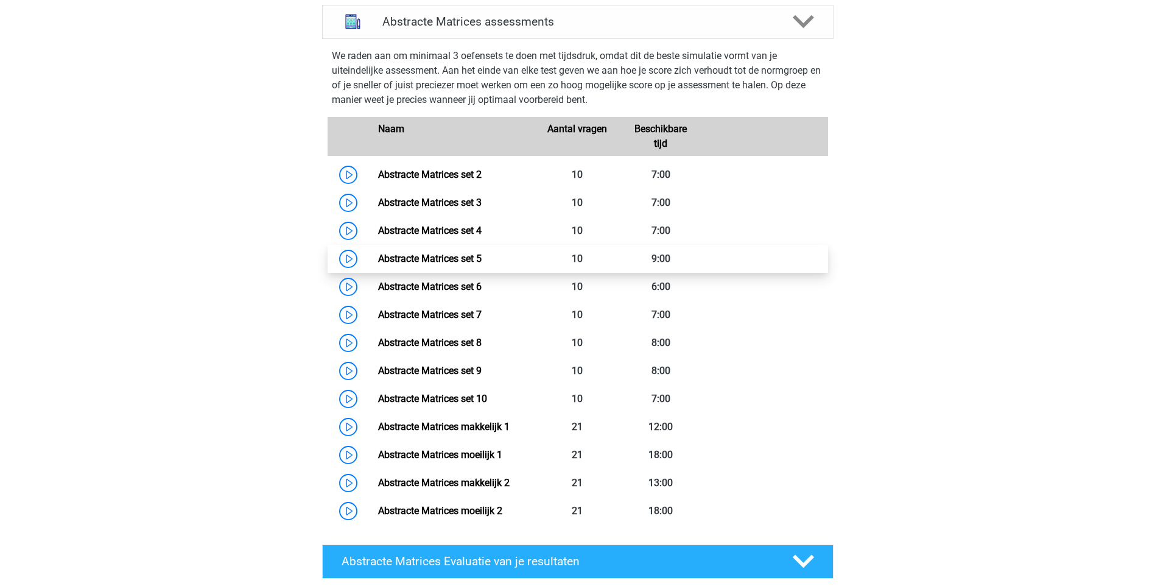
click at [469, 255] on link "Abstracte Matrices set 5" at bounding box center [430, 259] width 104 height 12
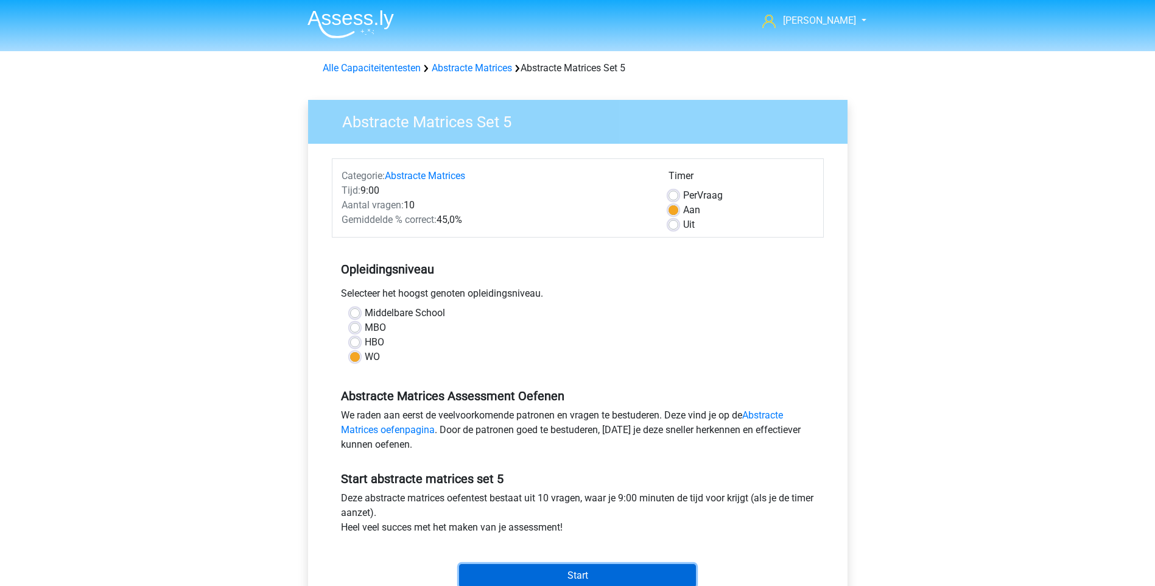
click at [558, 568] on input "Start" at bounding box center [577, 575] width 237 height 23
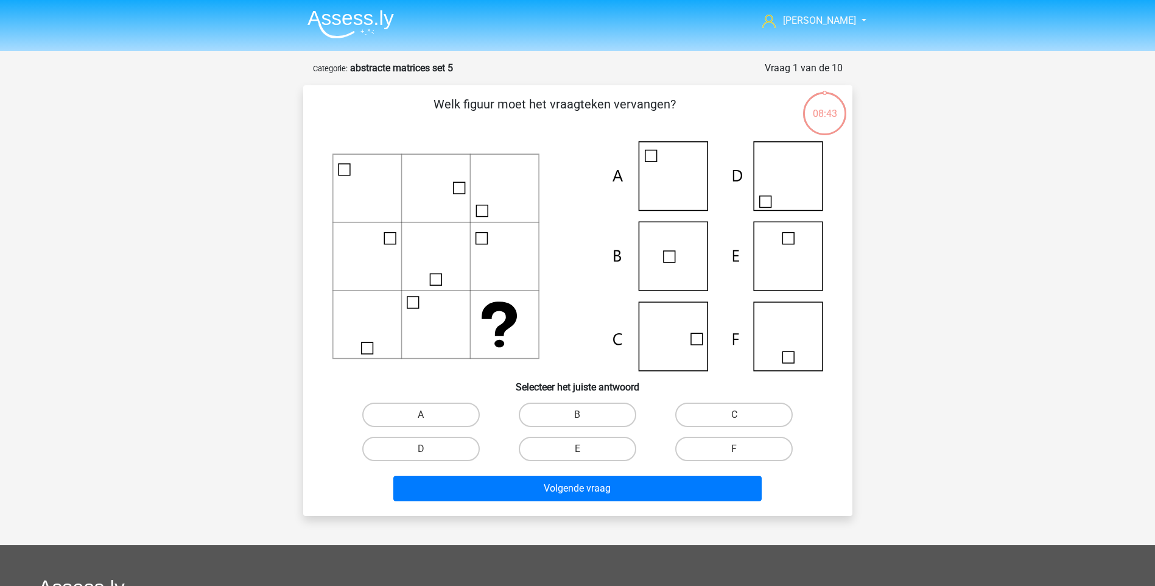
click at [689, 346] on icon at bounding box center [577, 256] width 491 height 230
click at [717, 429] on div "C" at bounding box center [734, 415] width 156 height 34
click at [716, 420] on label "C" at bounding box center [734, 414] width 118 height 24
click at [734, 420] on input "C" at bounding box center [738, 419] width 8 height 8
radio input "true"
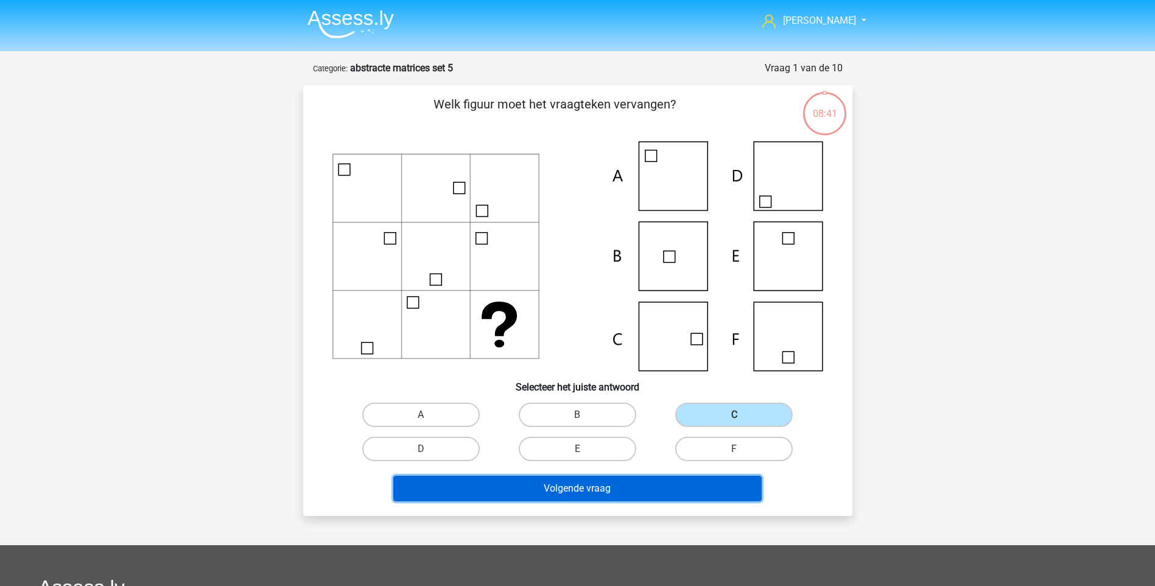
click at [630, 480] on button "Volgende vraag" at bounding box center [577, 489] width 368 height 26
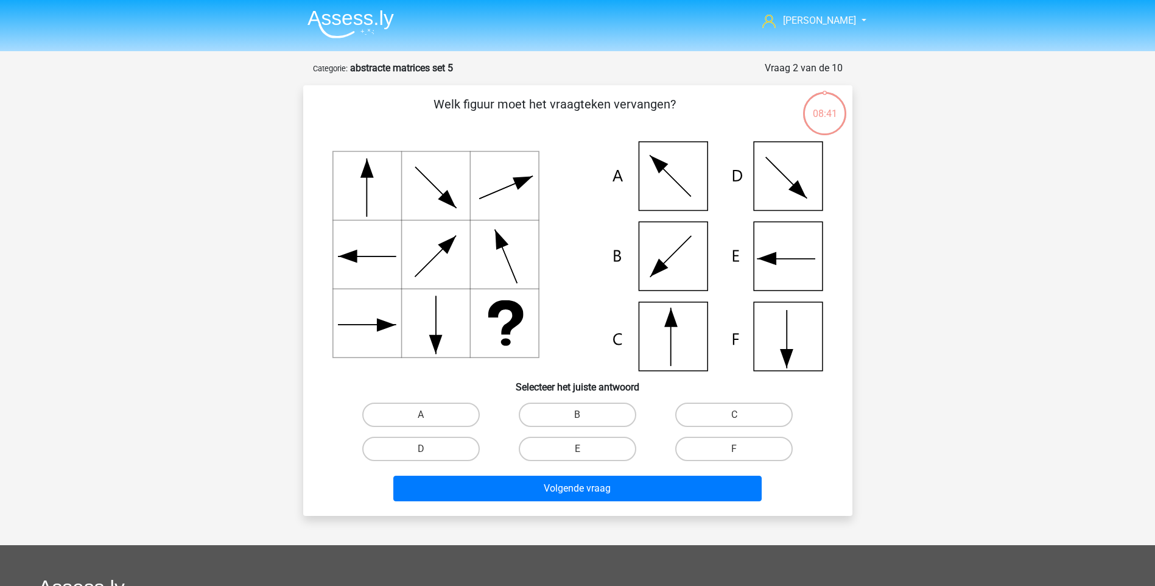
scroll to position [61, 0]
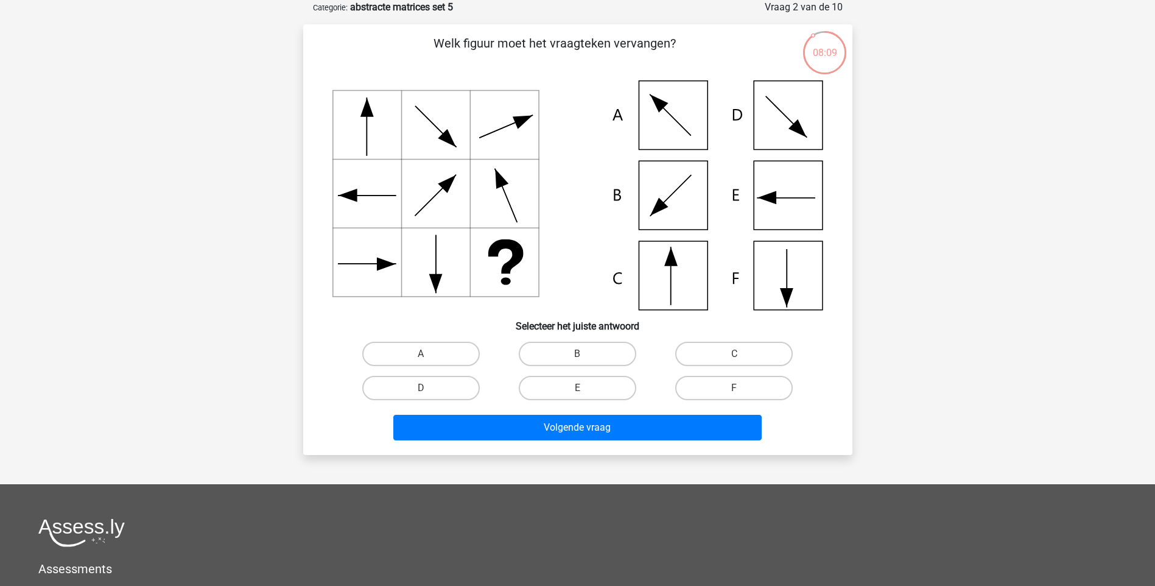
click at [768, 128] on icon at bounding box center [577, 195] width 491 height 230
click at [415, 379] on label "D" at bounding box center [421, 388] width 118 height 24
click at [421, 388] on input "D" at bounding box center [425, 392] width 8 height 8
radio input "true"
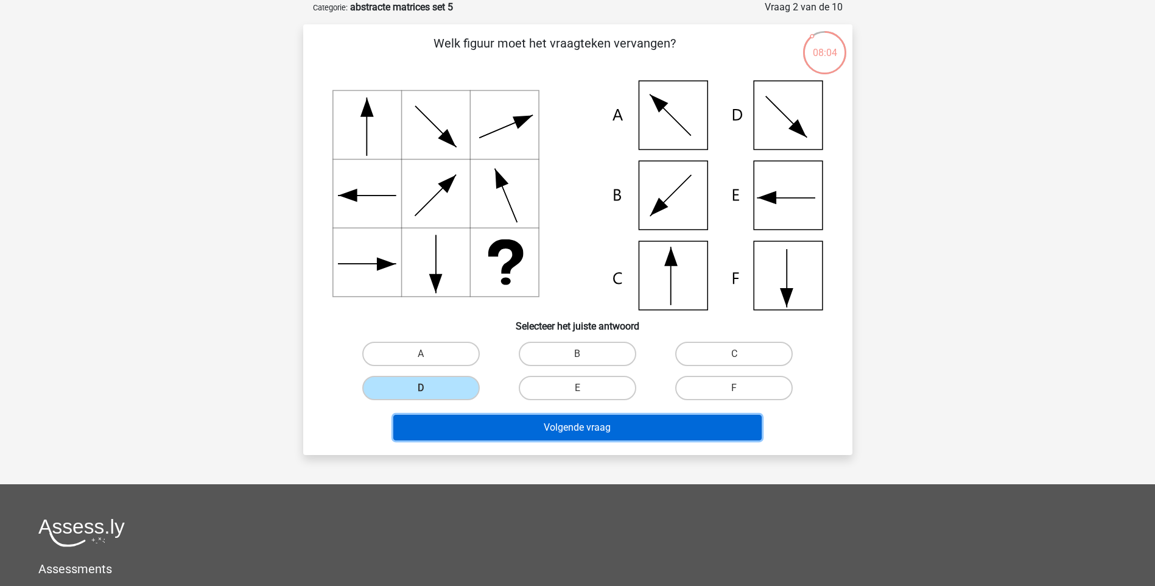
click at [546, 424] on button "Volgende vraag" at bounding box center [577, 428] width 368 height 26
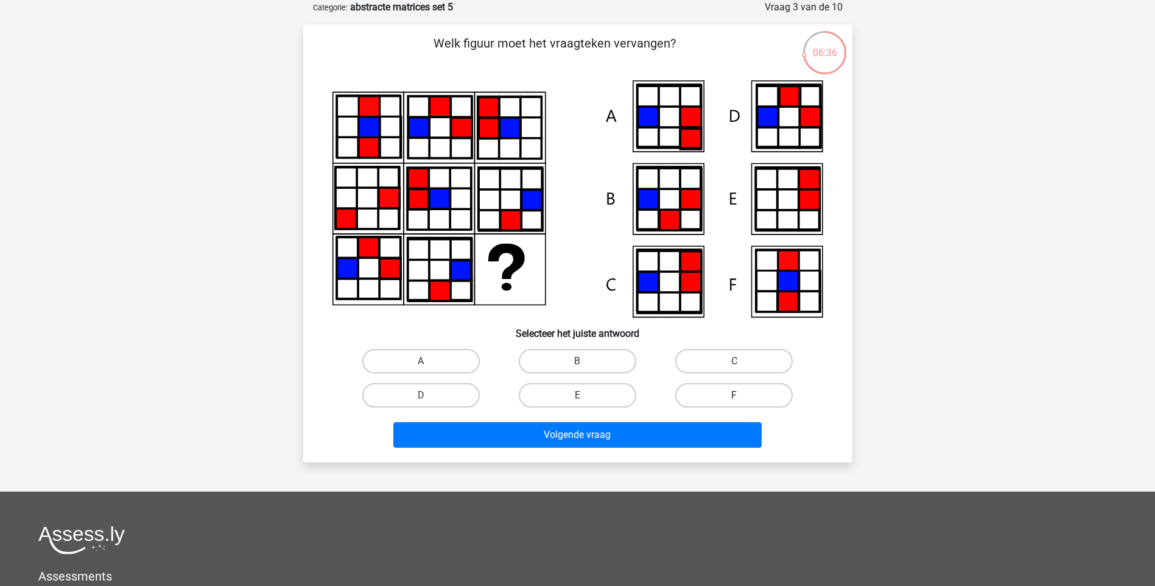
click at [751, 390] on label "F" at bounding box center [734, 395] width 118 height 24
click at [742, 395] on input "F" at bounding box center [738, 399] width 8 height 8
radio input "true"
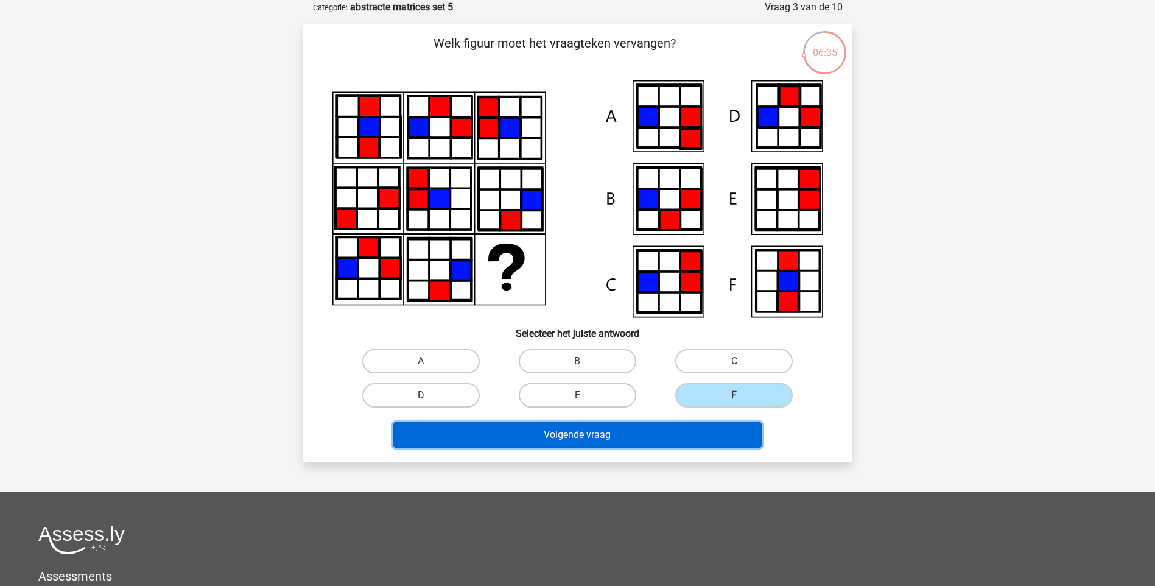
click at [596, 434] on button "Volgende vraag" at bounding box center [577, 435] width 368 height 26
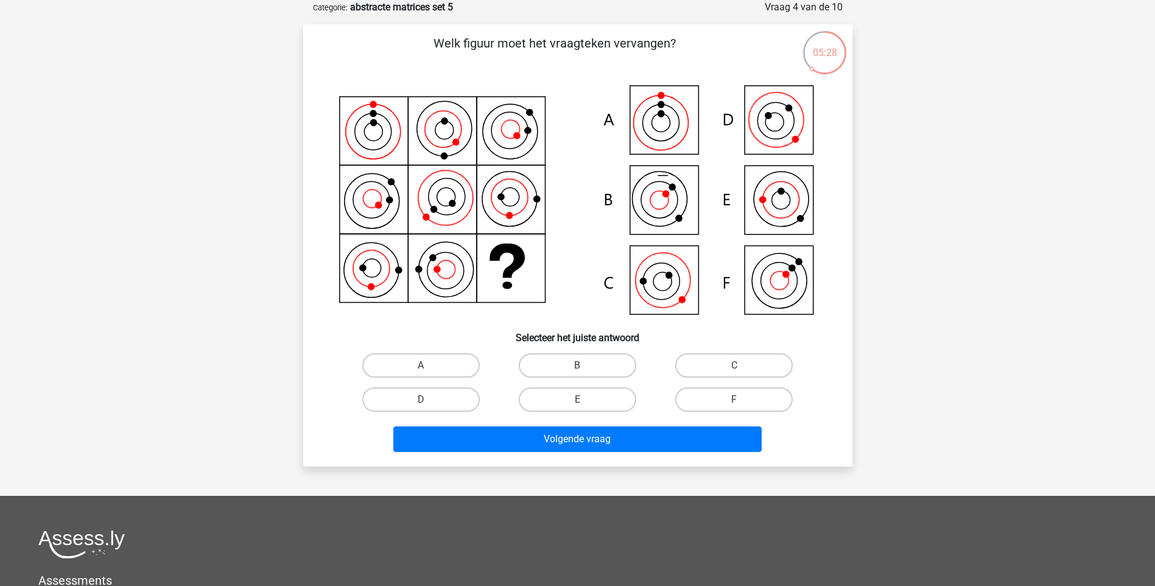
click at [666, 284] on icon at bounding box center [577, 201] width 491 height 242
click at [717, 358] on label "C" at bounding box center [734, 365] width 118 height 24
click at [734, 365] on input "C" at bounding box center [738, 369] width 8 height 8
radio input "true"
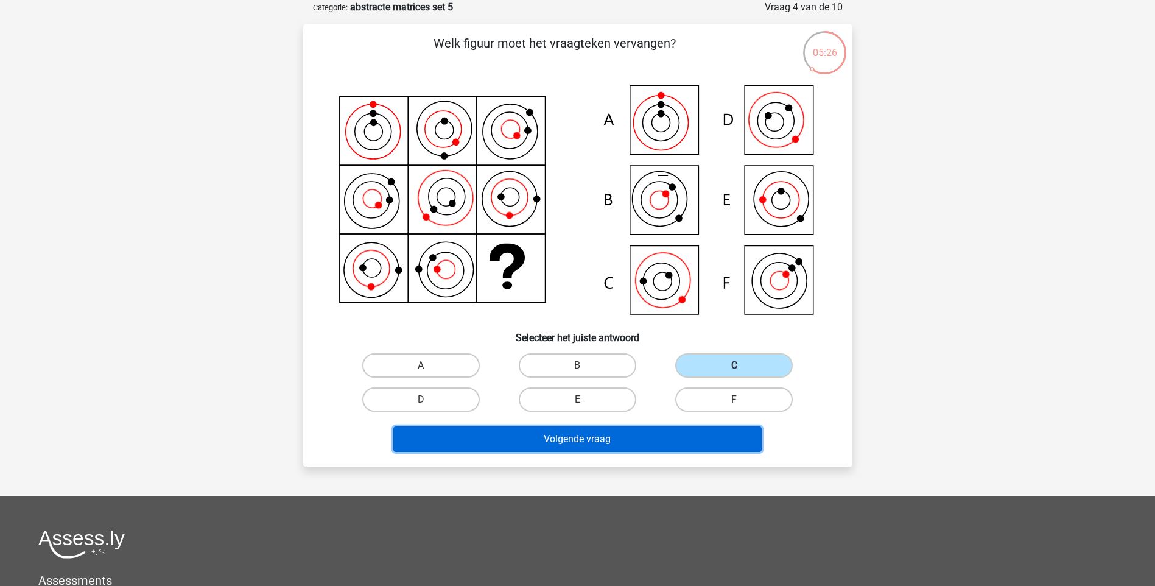
click at [614, 440] on button "Volgende vraag" at bounding box center [577, 439] width 368 height 26
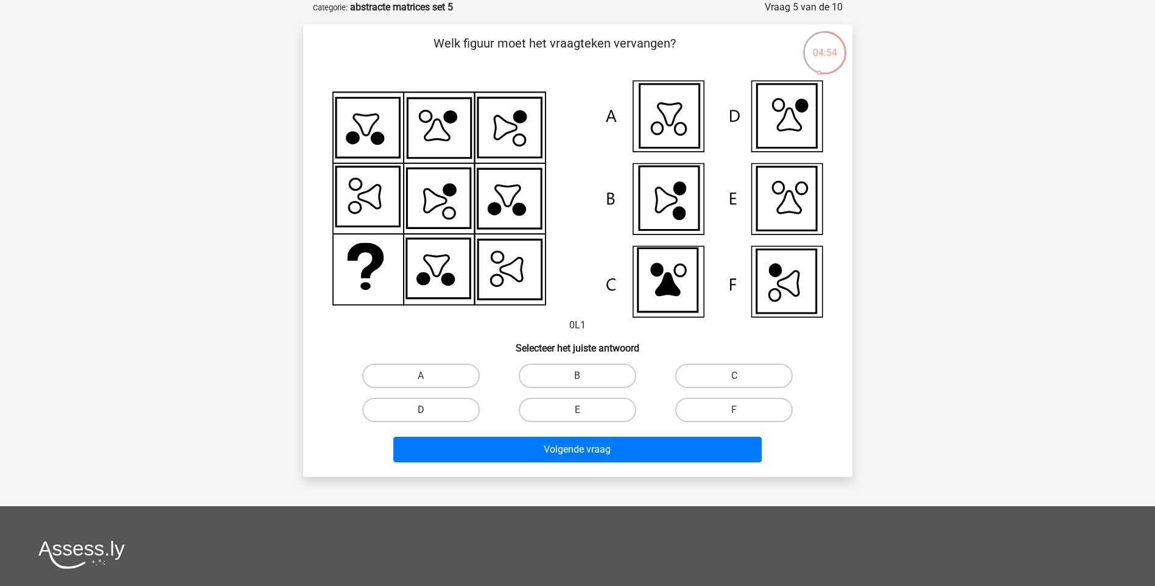
click at [418, 411] on label "D" at bounding box center [421, 410] width 118 height 24
click at [421, 411] on input "D" at bounding box center [425, 414] width 8 height 8
radio input "true"
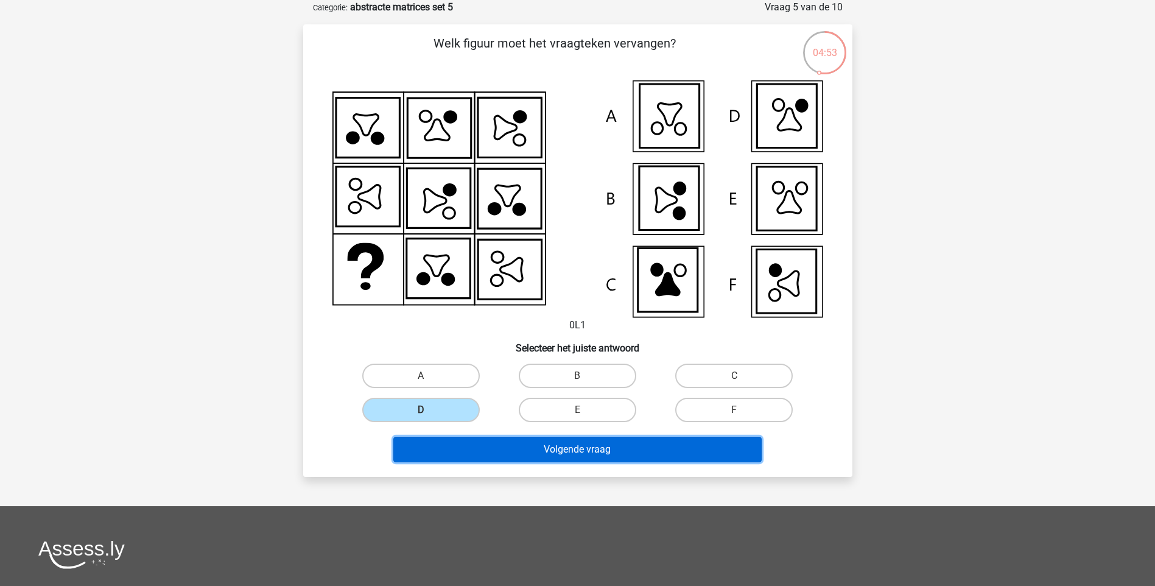
click at [554, 441] on button "Volgende vraag" at bounding box center [577, 450] width 368 height 26
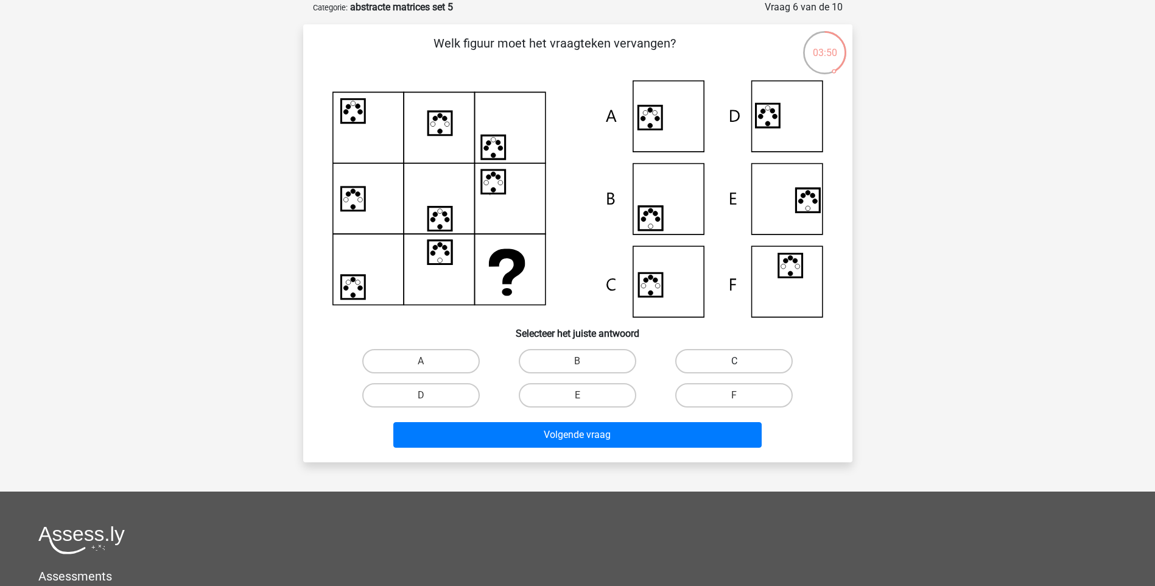
click at [694, 371] on label "C" at bounding box center [734, 361] width 118 height 24
click at [734, 369] on input "C" at bounding box center [738, 365] width 8 height 8
radio input "true"
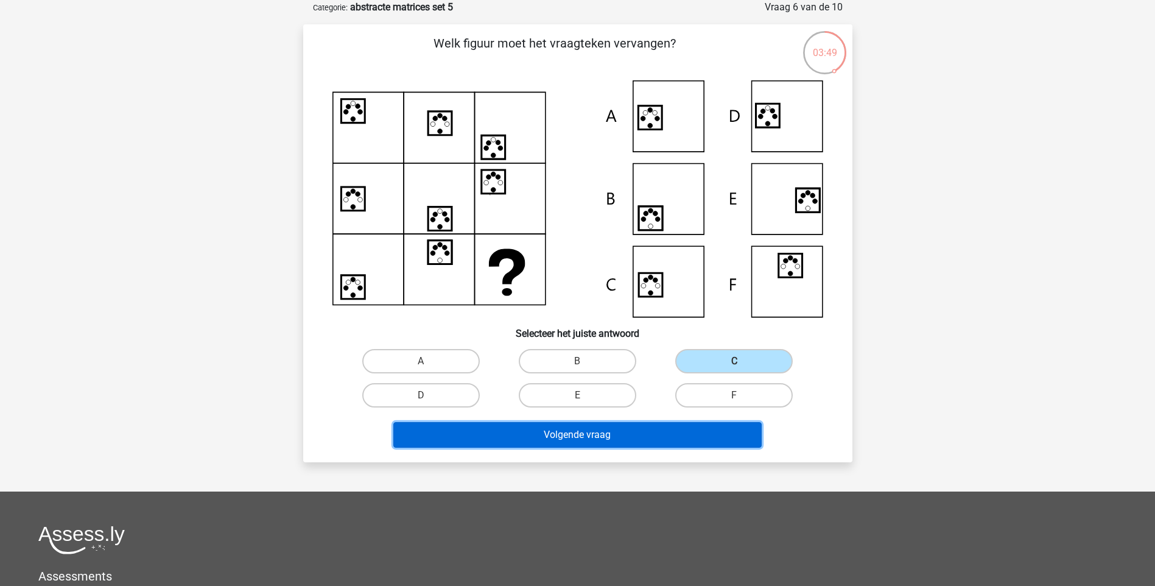
click at [627, 430] on button "Volgende vraag" at bounding box center [577, 435] width 368 height 26
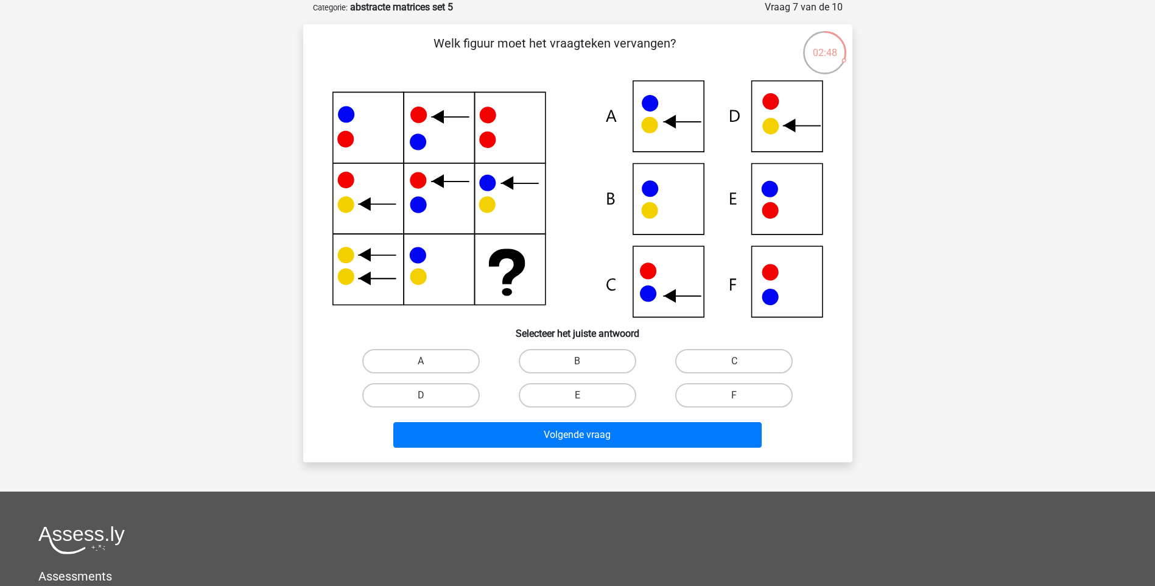
click at [786, 120] on icon at bounding box center [577, 198] width 491 height 237
click at [435, 396] on label "D" at bounding box center [421, 395] width 118 height 24
click at [429, 396] on input "D" at bounding box center [425, 399] width 8 height 8
radio input "true"
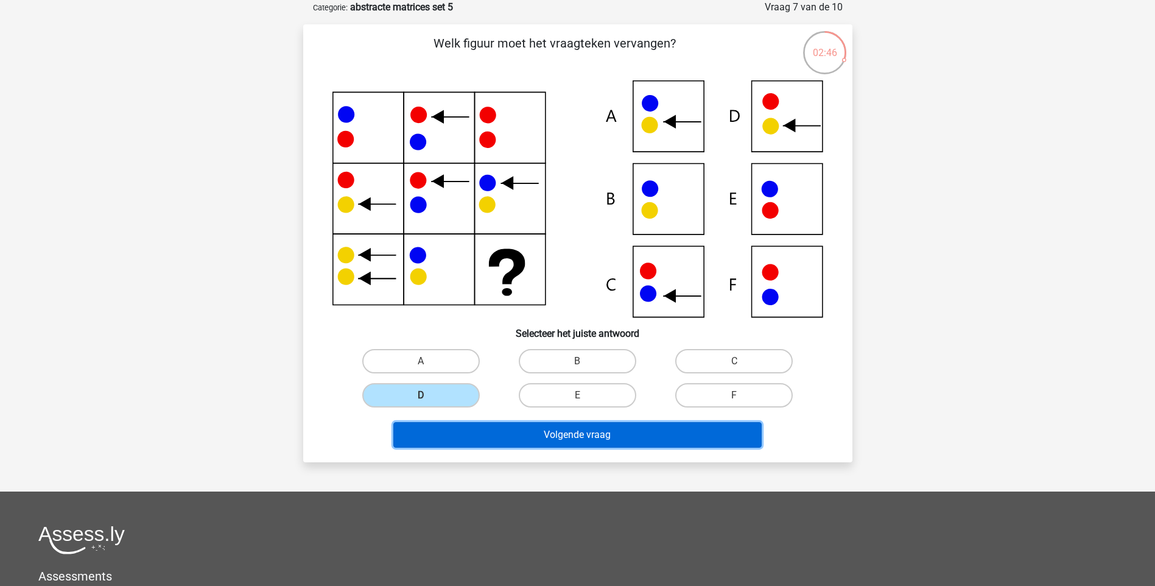
click at [543, 434] on button "Volgende vraag" at bounding box center [577, 435] width 368 height 26
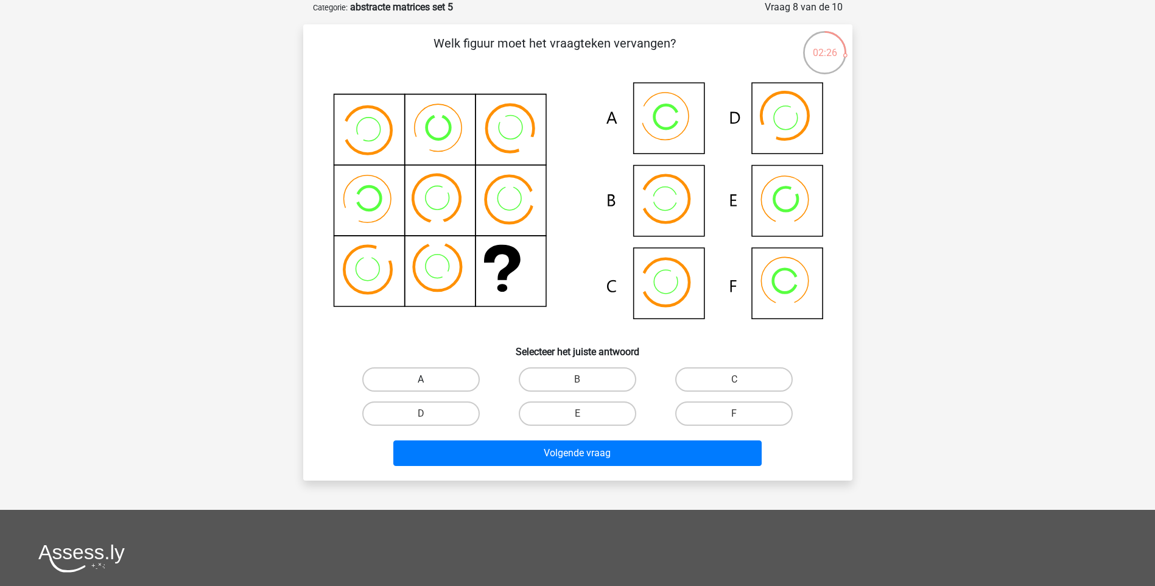
click at [449, 384] on label "A" at bounding box center [421, 379] width 118 height 24
click at [429, 384] on input "A" at bounding box center [425, 383] width 8 height 8
radio input "true"
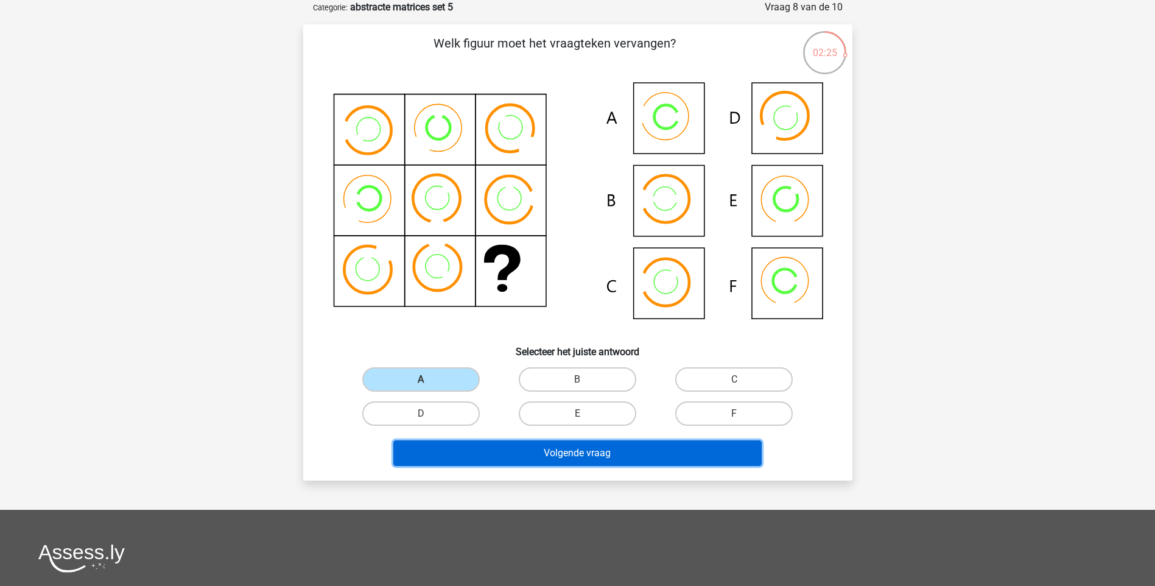
click at [578, 460] on button "Volgende vraag" at bounding box center [577, 453] width 368 height 26
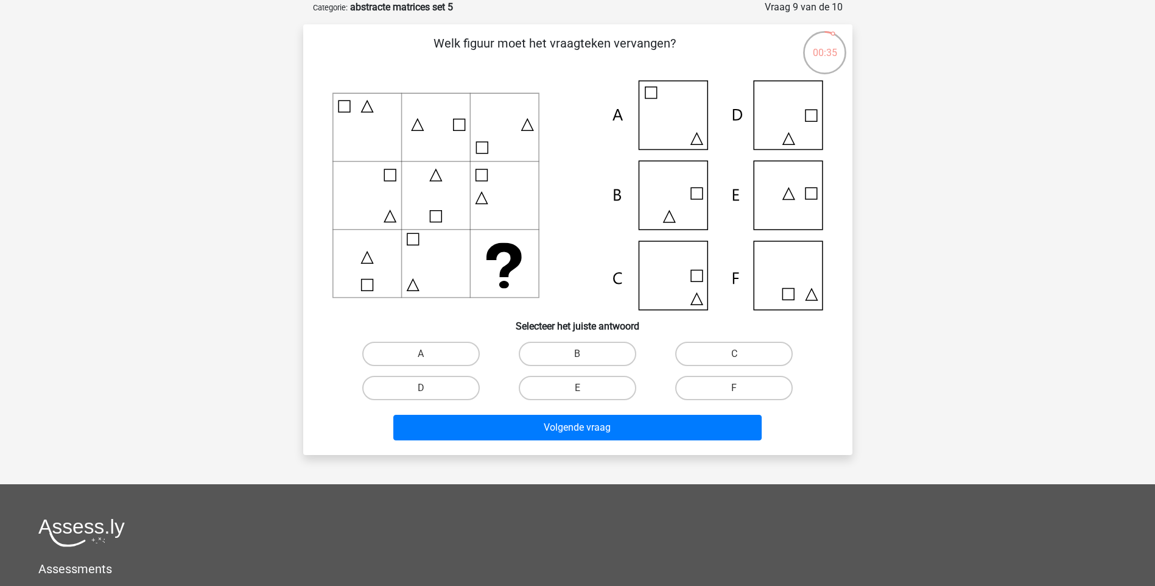
click at [652, 269] on icon at bounding box center [577, 195] width 491 height 230
click at [749, 357] on label "C" at bounding box center [734, 354] width 118 height 24
click at [742, 357] on input "C" at bounding box center [738, 358] width 8 height 8
radio input "true"
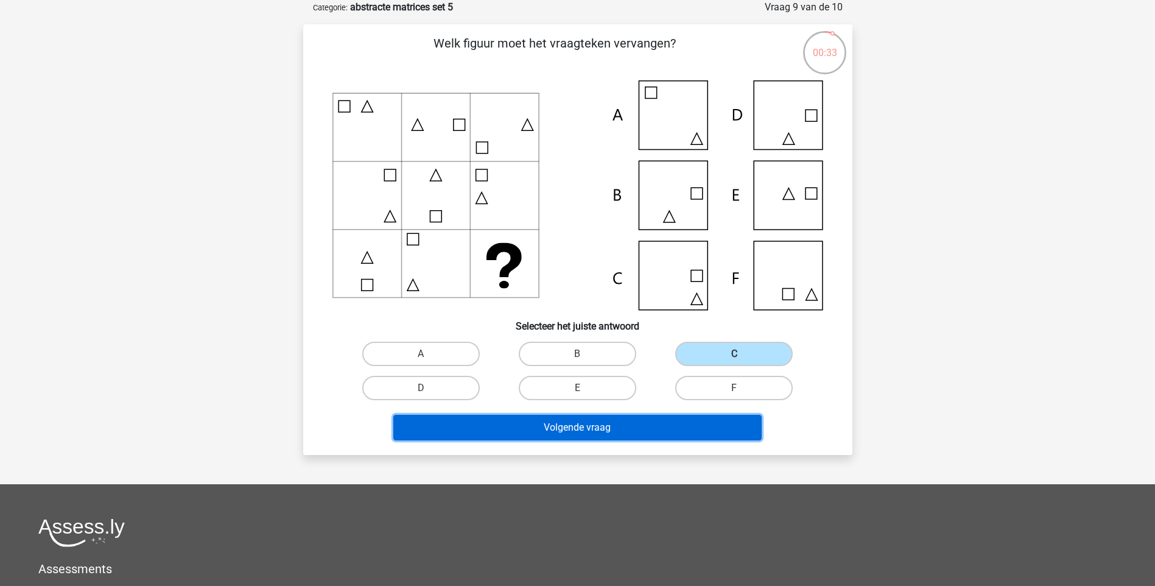
click at [641, 422] on button "Volgende vraag" at bounding box center [577, 428] width 368 height 26
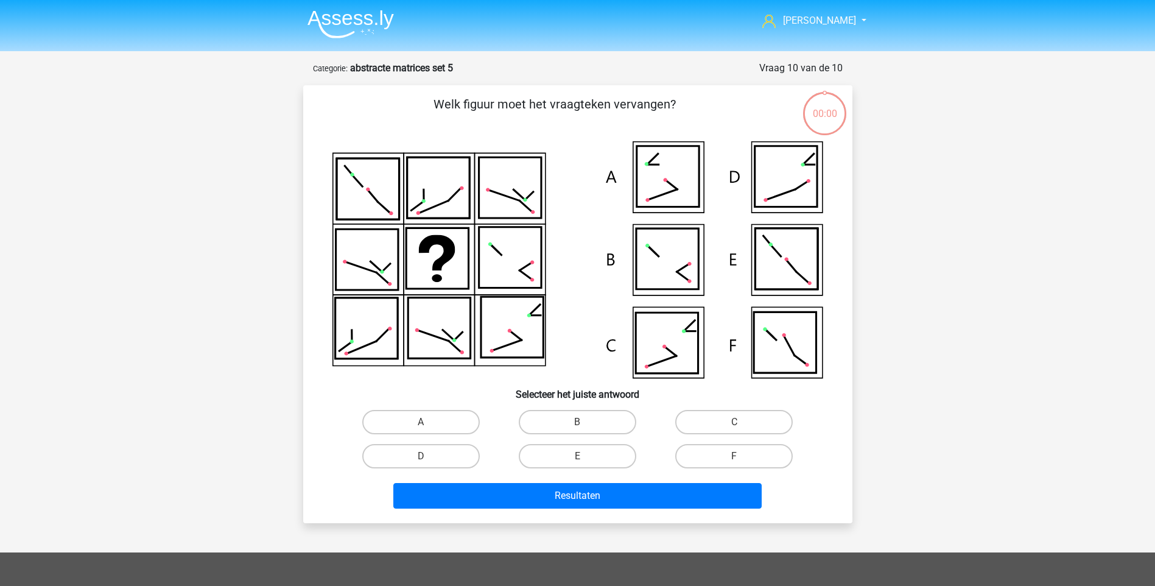
scroll to position [61, 0]
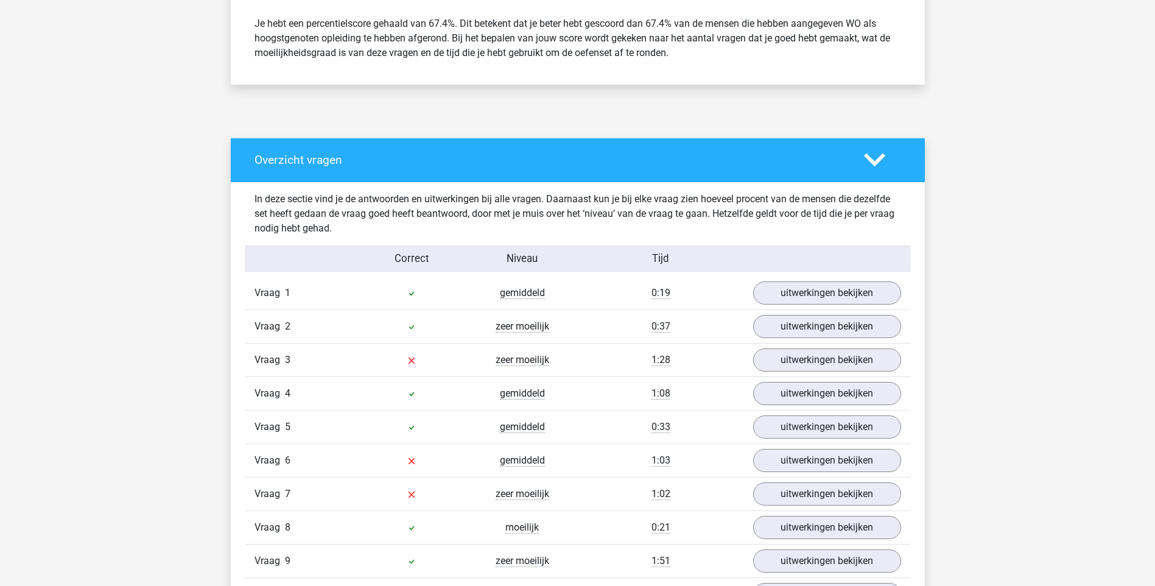
scroll to position [528, 0]
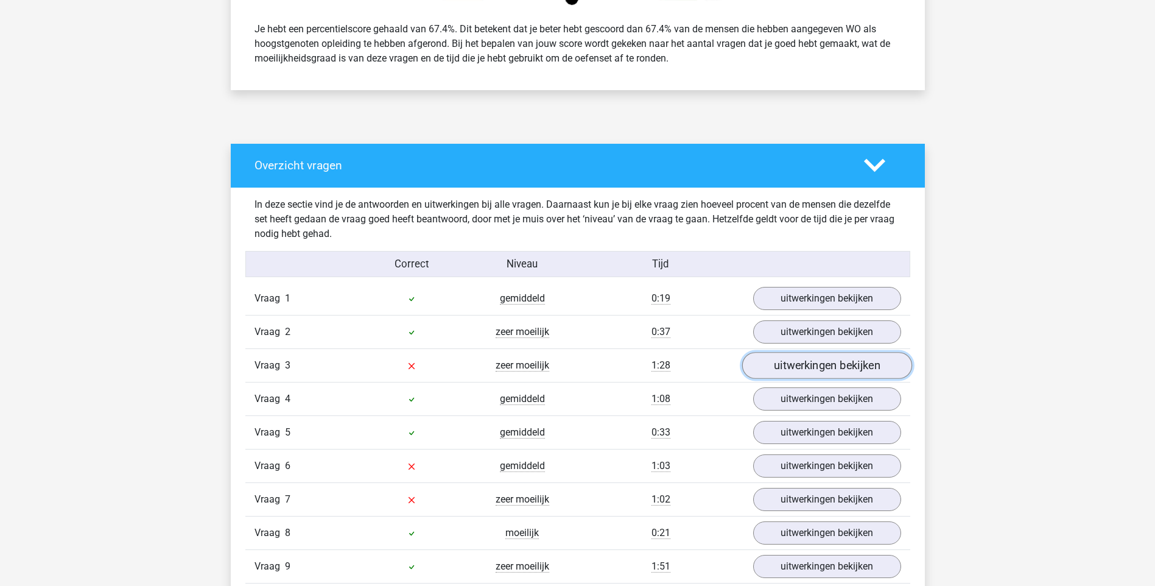
click at [796, 365] on link "uitwerkingen bekijken" at bounding box center [827, 365] width 170 height 27
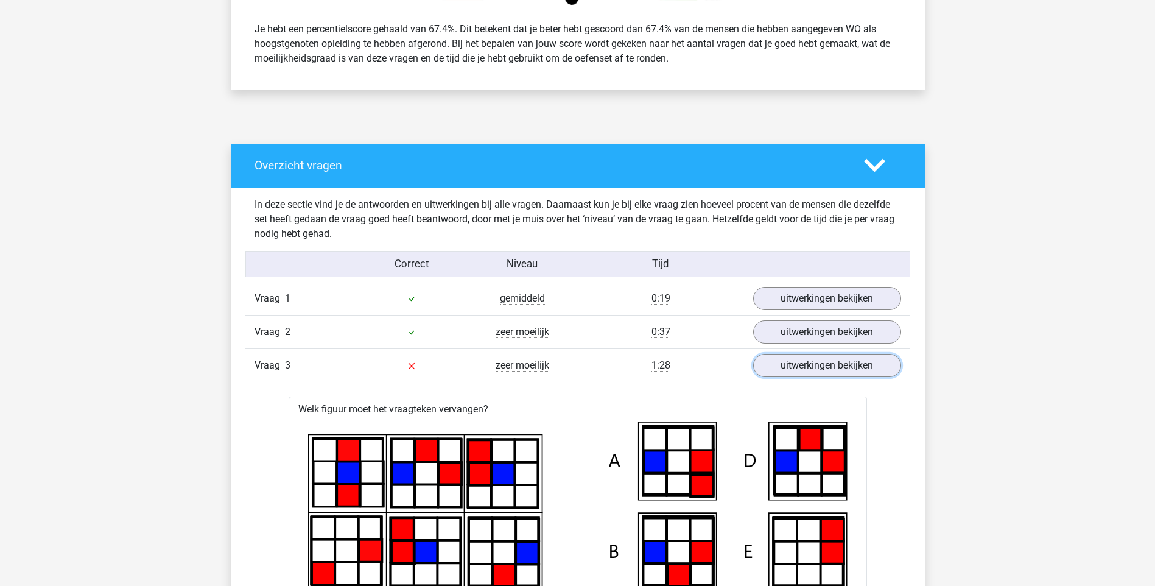
scroll to position [792, 0]
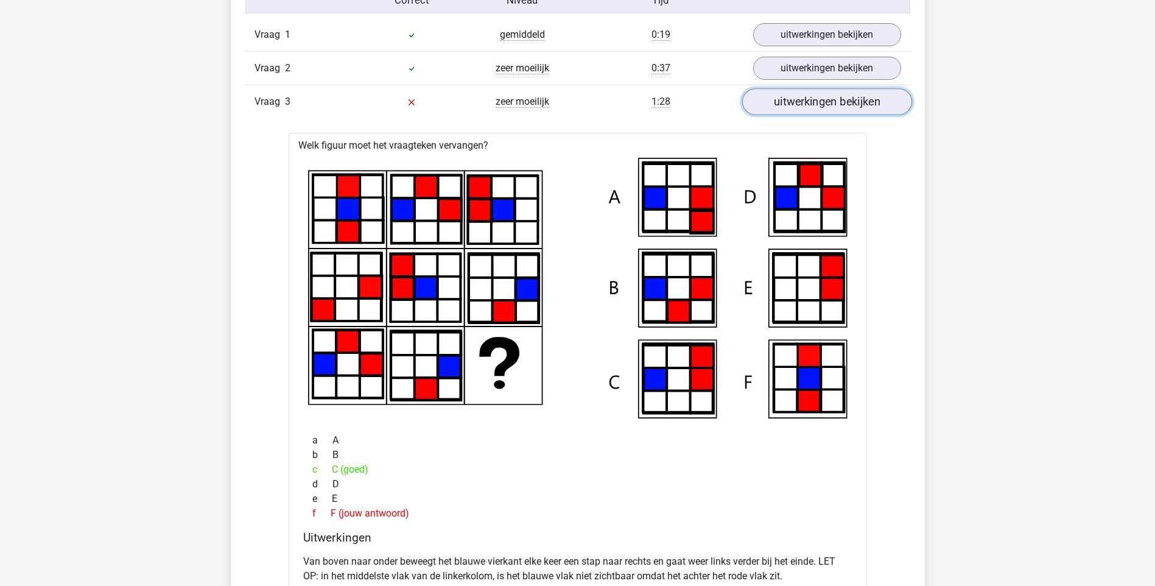
click at [820, 95] on link "uitwerkingen bekijken" at bounding box center [827, 101] width 170 height 27
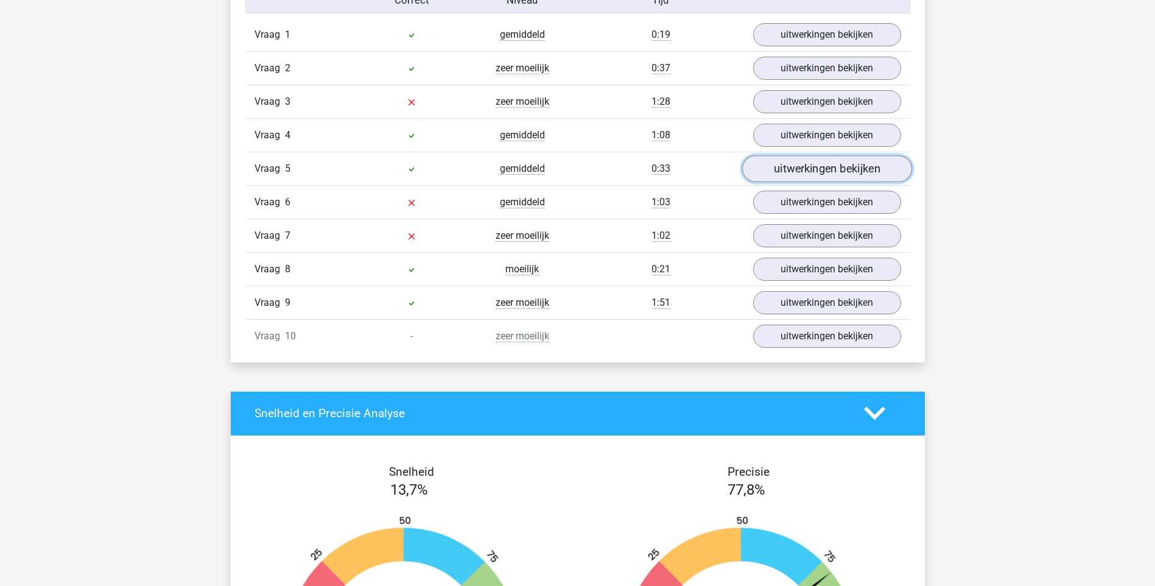
click at [784, 163] on link "uitwerkingen bekijken" at bounding box center [827, 168] width 170 height 27
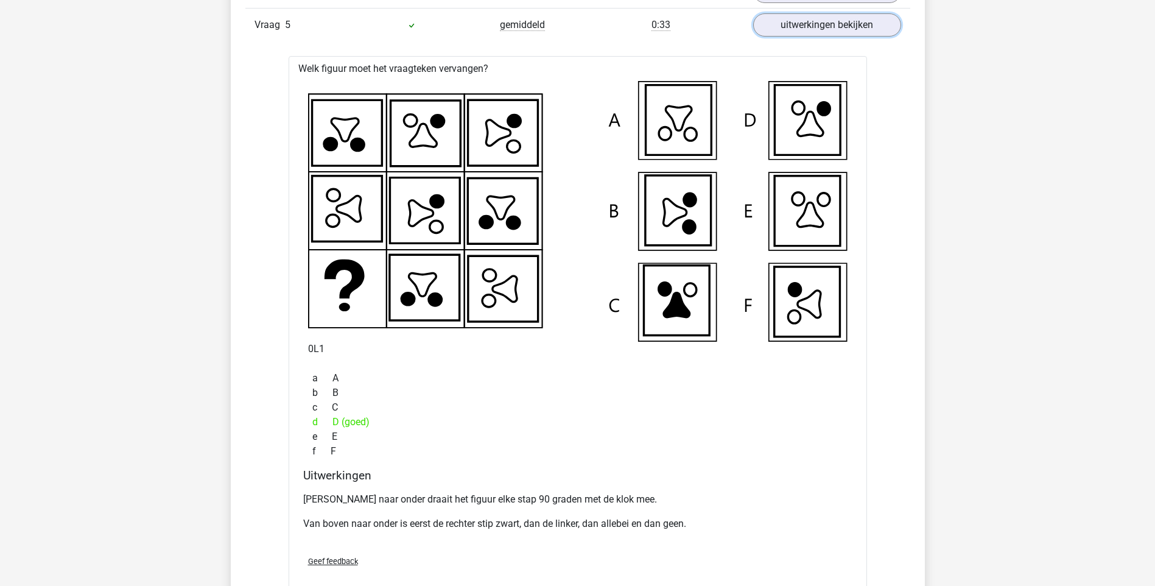
scroll to position [1199, 0]
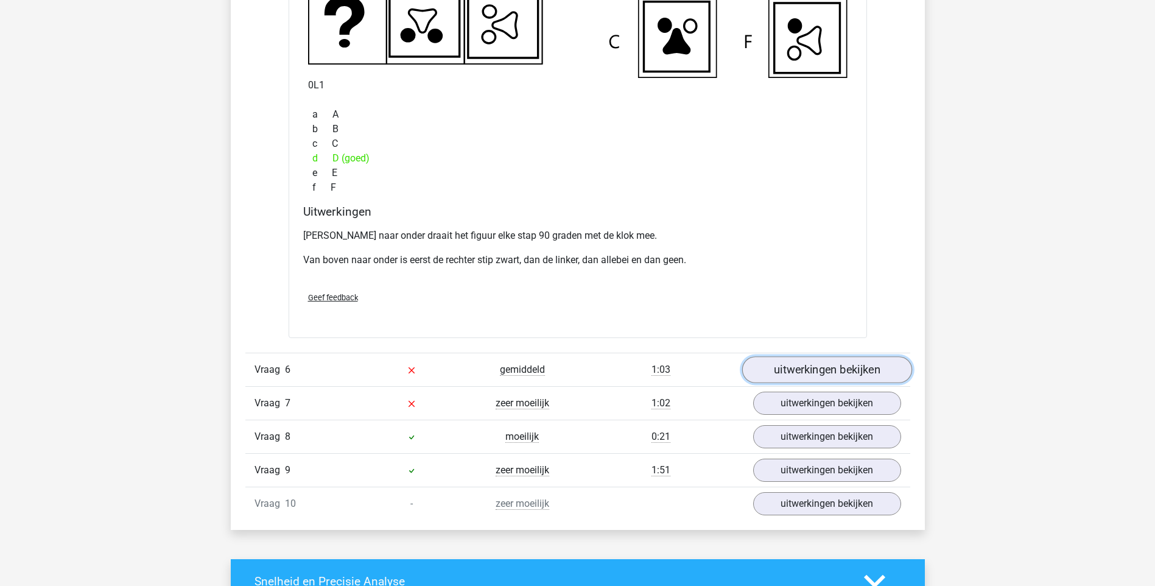
click at [800, 373] on link "uitwerkingen bekijken" at bounding box center [827, 369] width 170 height 27
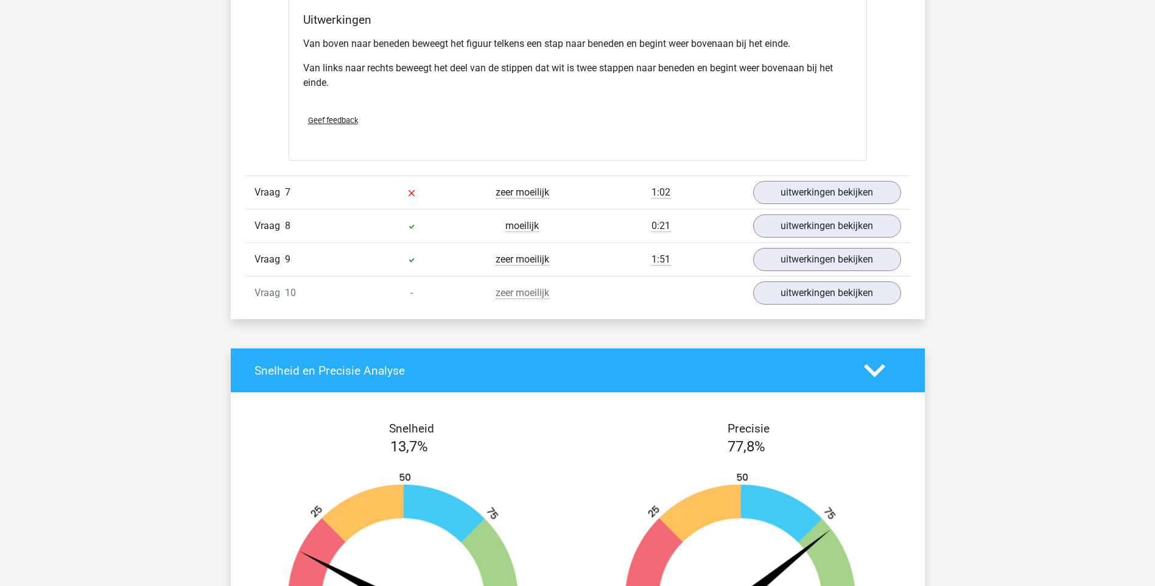
scroll to position [1991, 0]
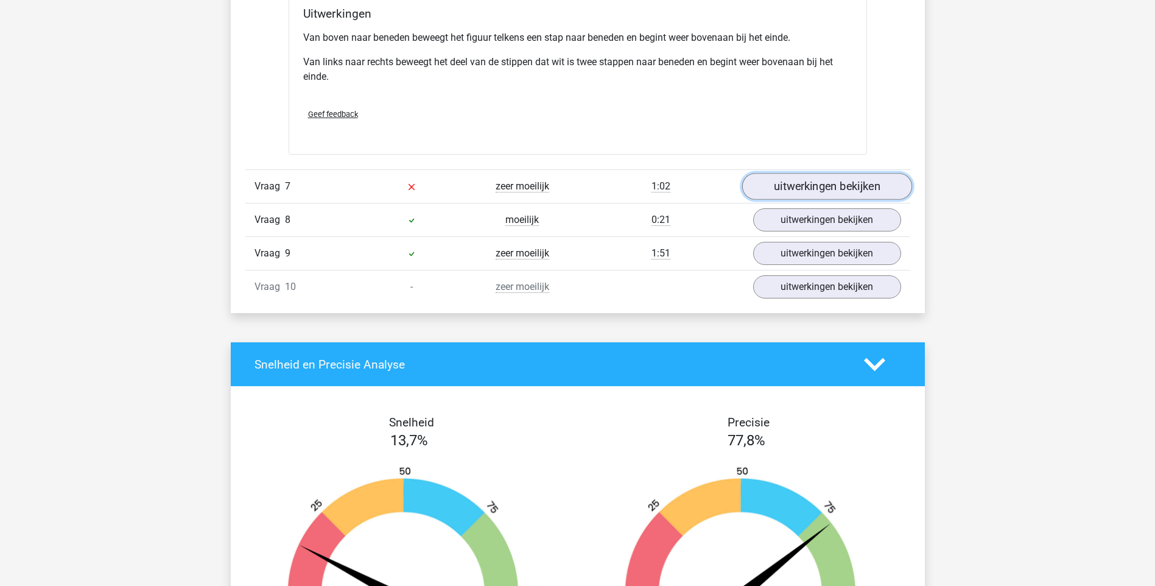
click at [810, 181] on link "uitwerkingen bekijken" at bounding box center [827, 187] width 170 height 27
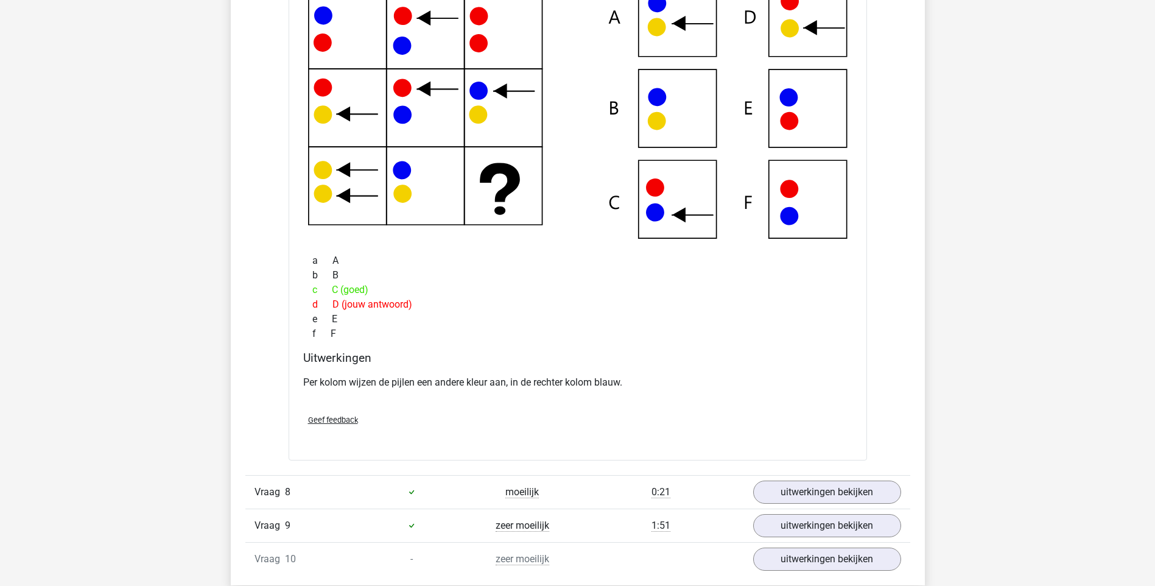
scroll to position [2518, 0]
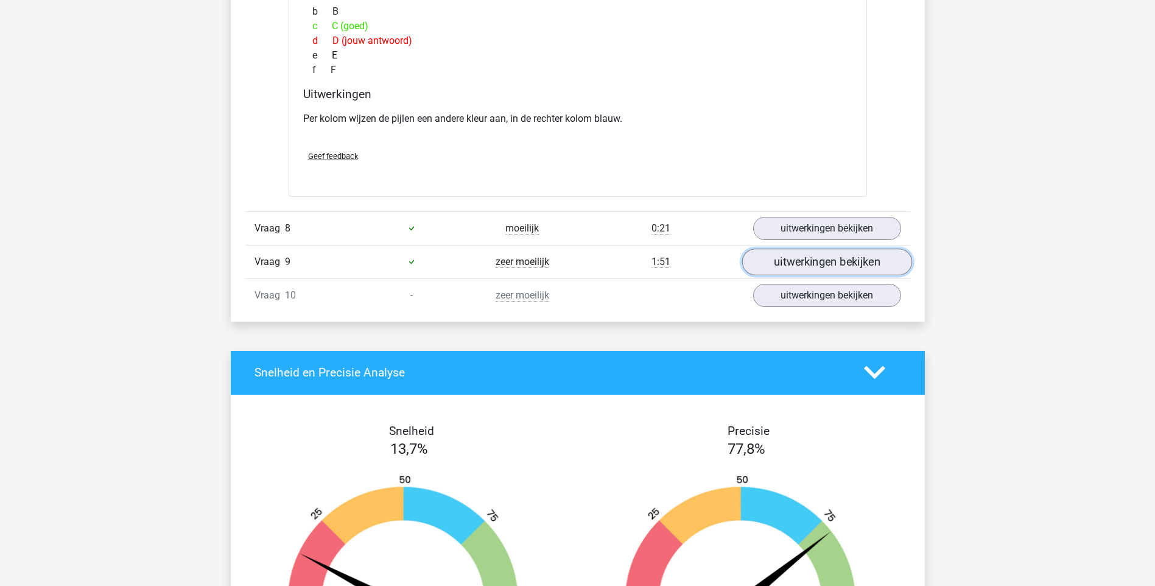
click at [790, 265] on link "uitwerkingen bekijken" at bounding box center [827, 261] width 170 height 27
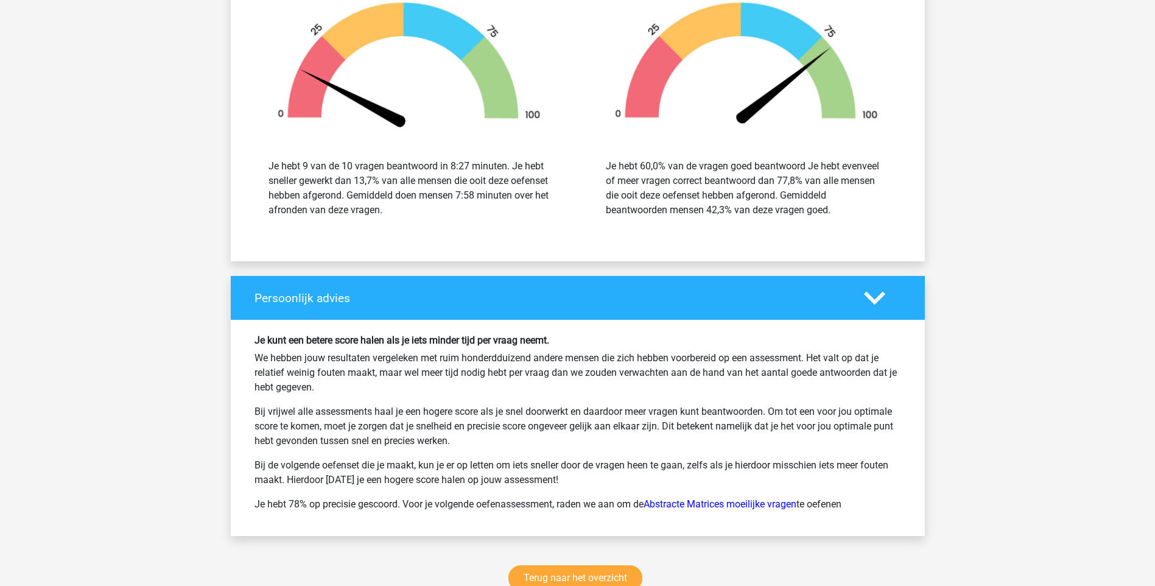
scroll to position [3915, 0]
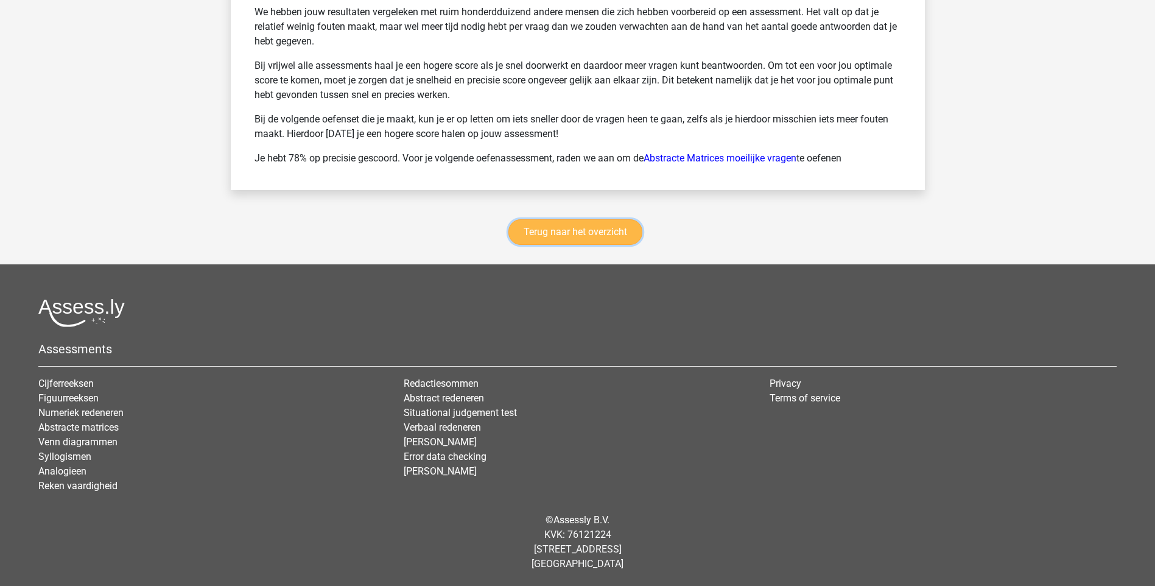
click at [566, 221] on link "Terug naar het overzicht" at bounding box center [575, 232] width 134 height 26
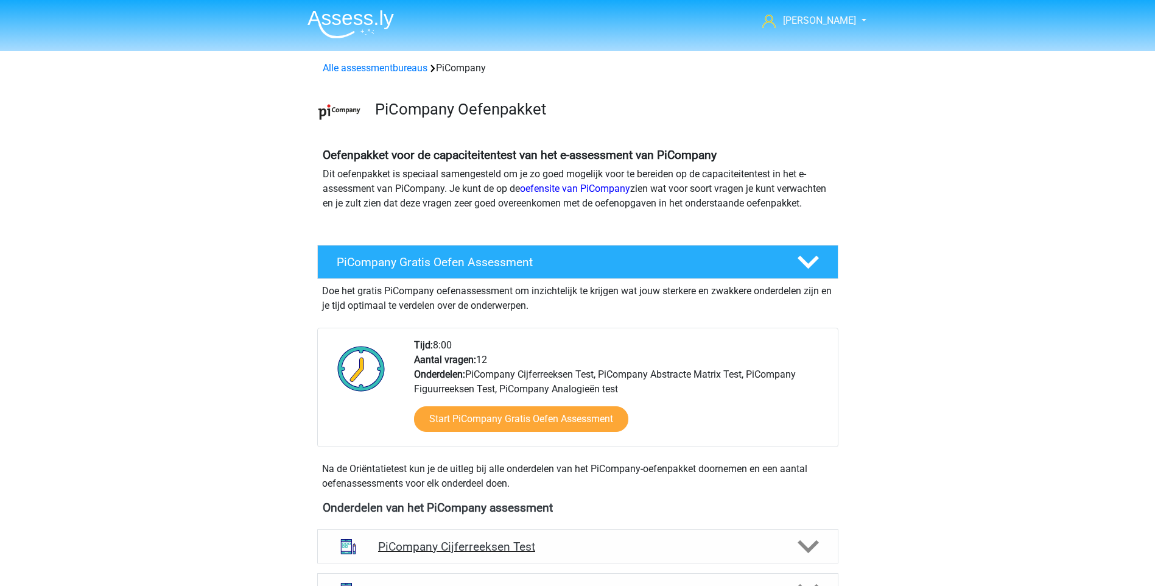
scroll to position [264, 0]
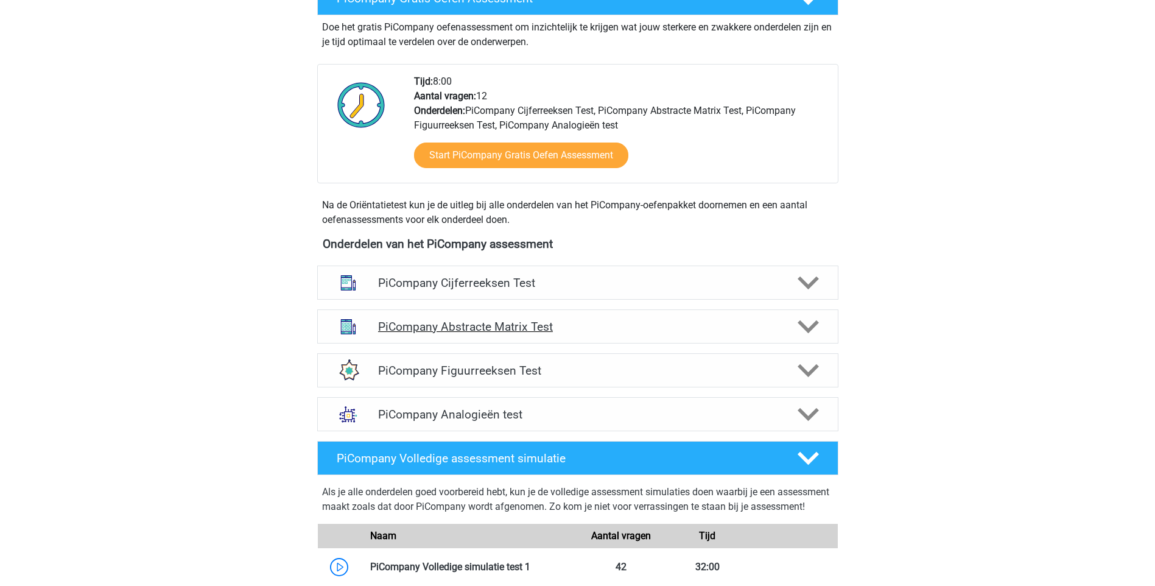
click at [533, 334] on h4 "PiCompany Abstracte Matrix Test" at bounding box center [577, 327] width 399 height 14
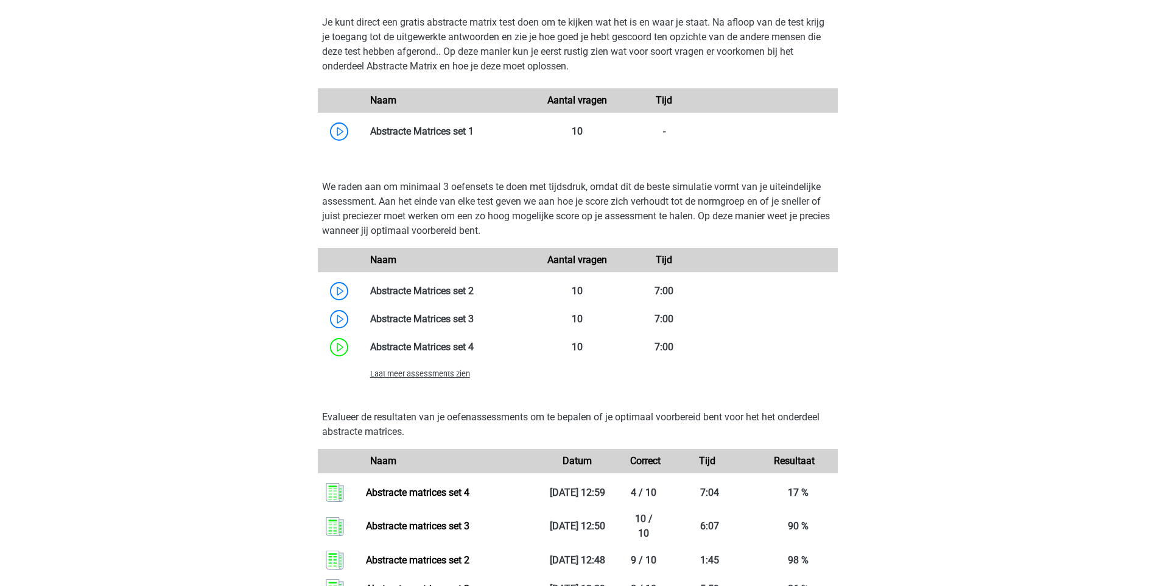
scroll to position [1055, 0]
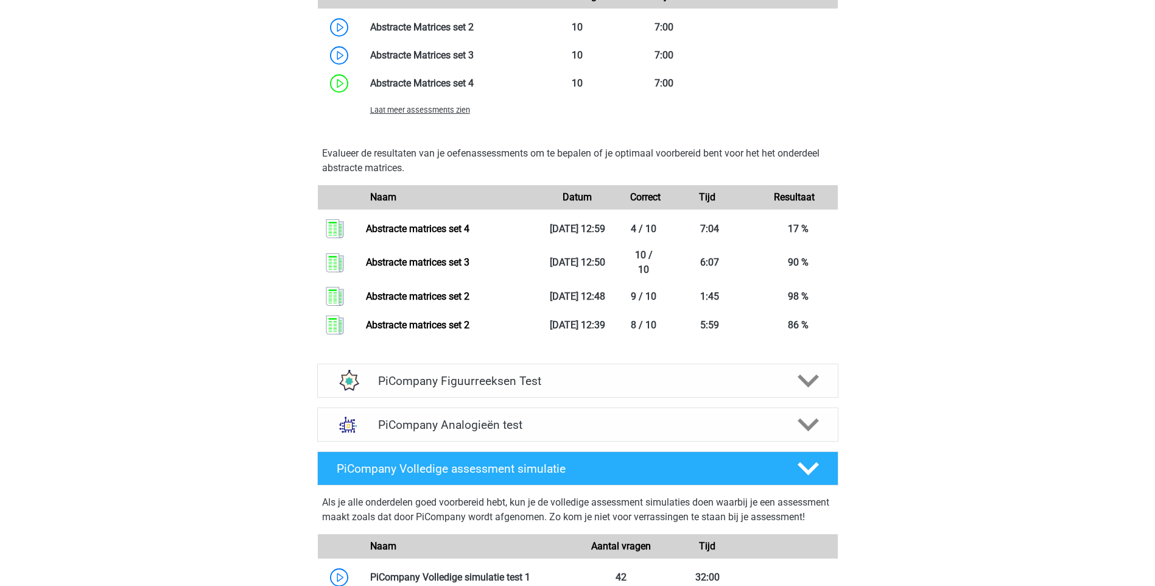
click at [424, 114] on span "Laat meer assessments zien" at bounding box center [420, 109] width 100 height 9
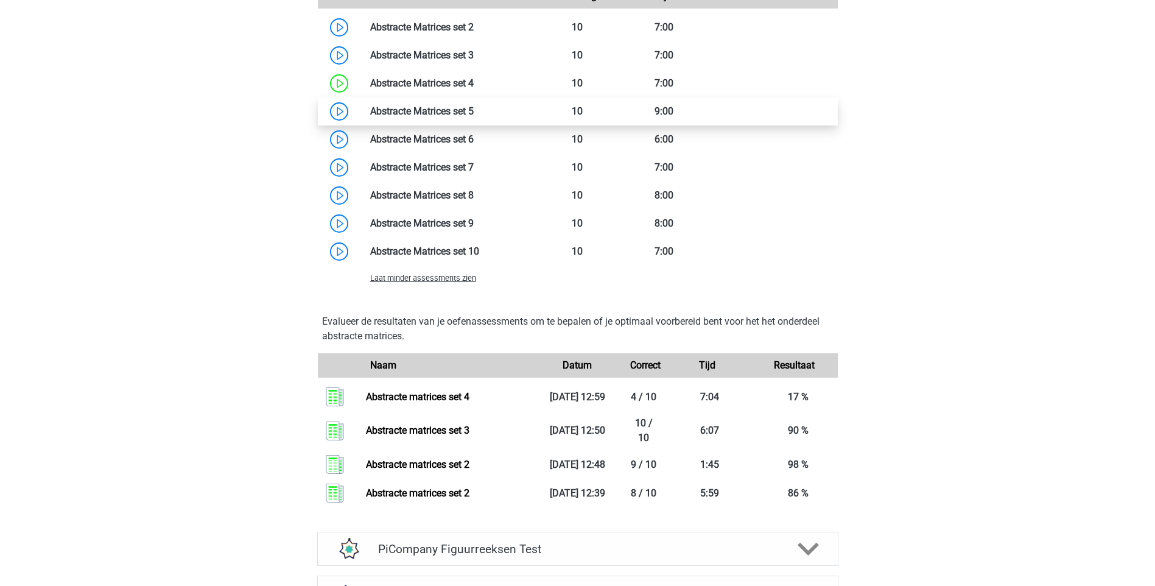
click at [474, 117] on link at bounding box center [474, 111] width 0 height 12
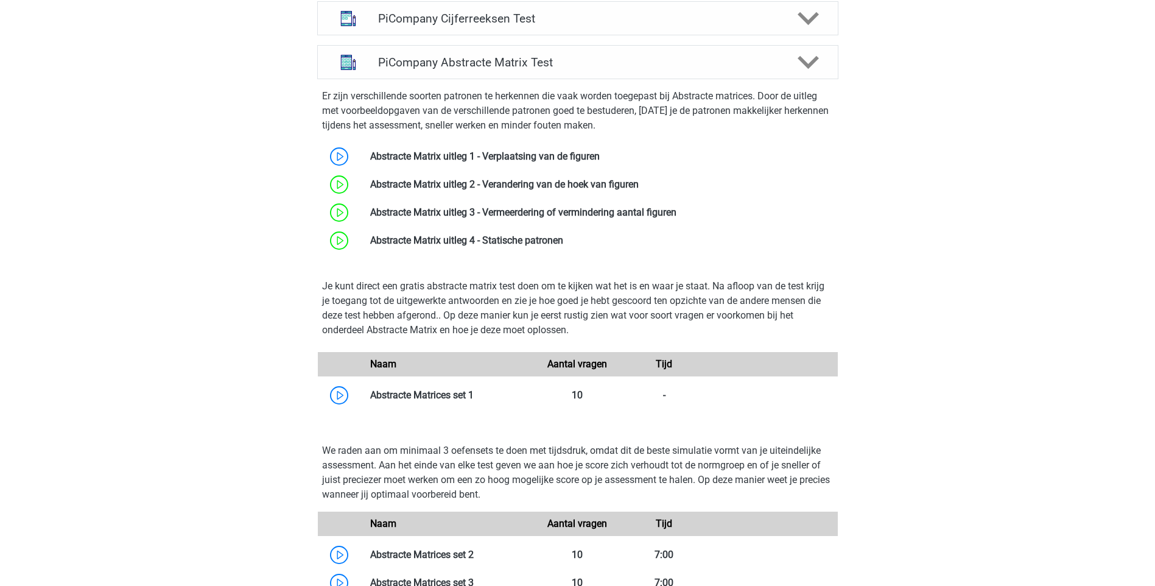
scroll to position [0, 0]
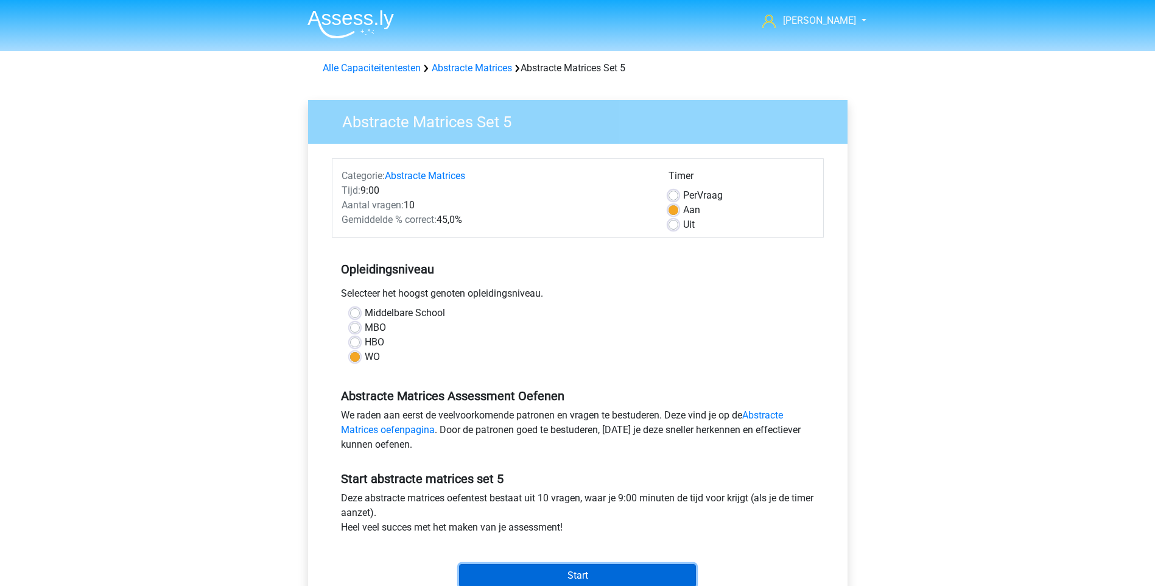
click at [574, 574] on input "Start" at bounding box center [577, 575] width 237 height 23
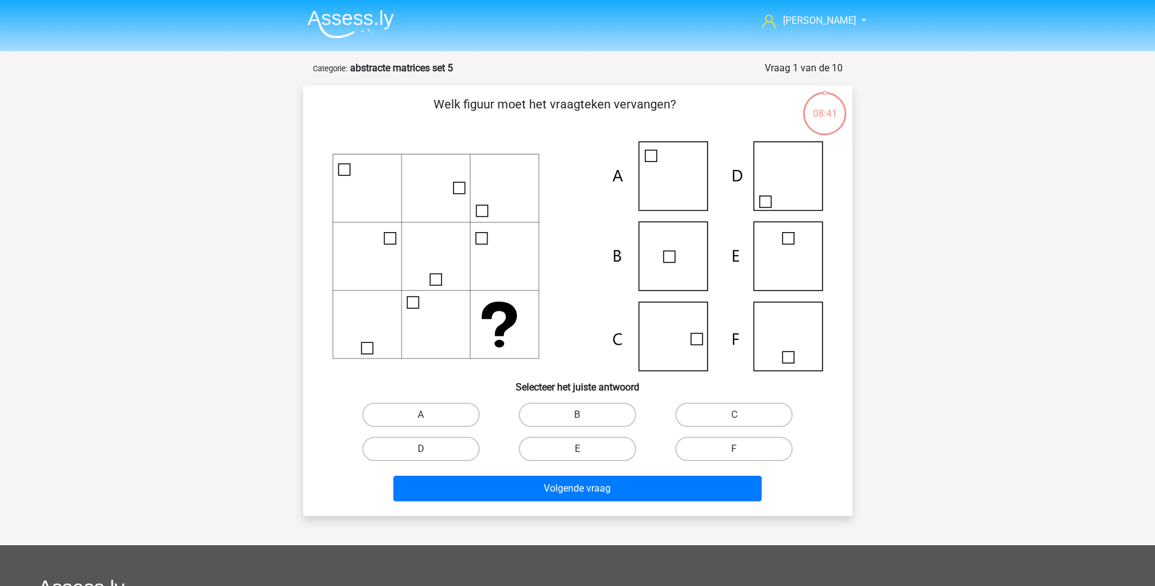
click at [767, 187] on icon at bounding box center [577, 256] width 491 height 230
click at [471, 449] on label "D" at bounding box center [421, 449] width 118 height 24
click at [429, 449] on input "D" at bounding box center [425, 453] width 8 height 8
radio input "true"
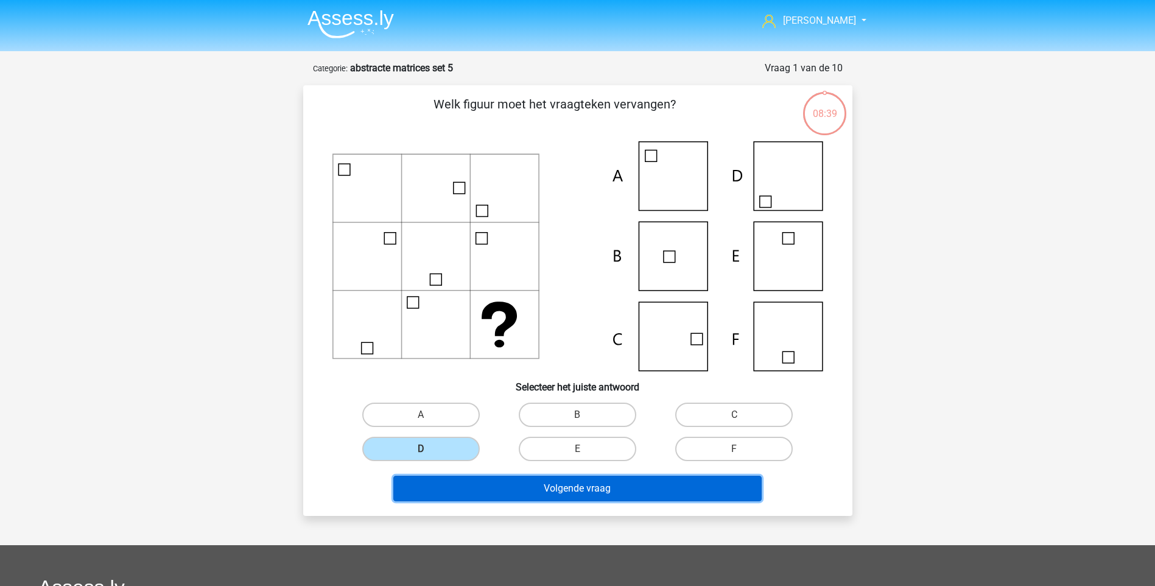
click at [545, 489] on button "Volgende vraag" at bounding box center [577, 489] width 368 height 26
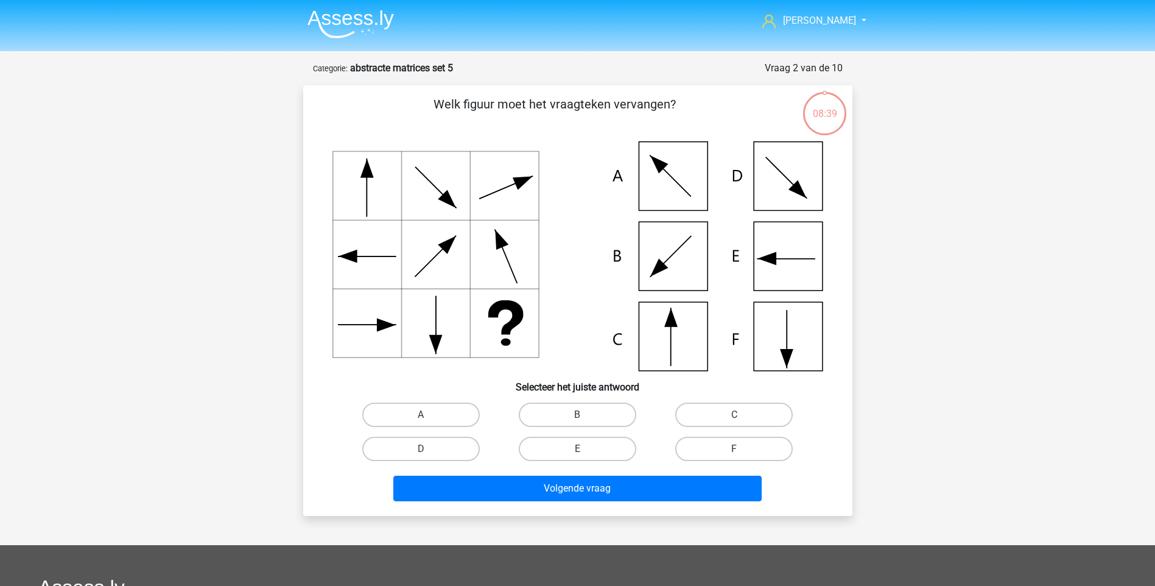
scroll to position [61, 0]
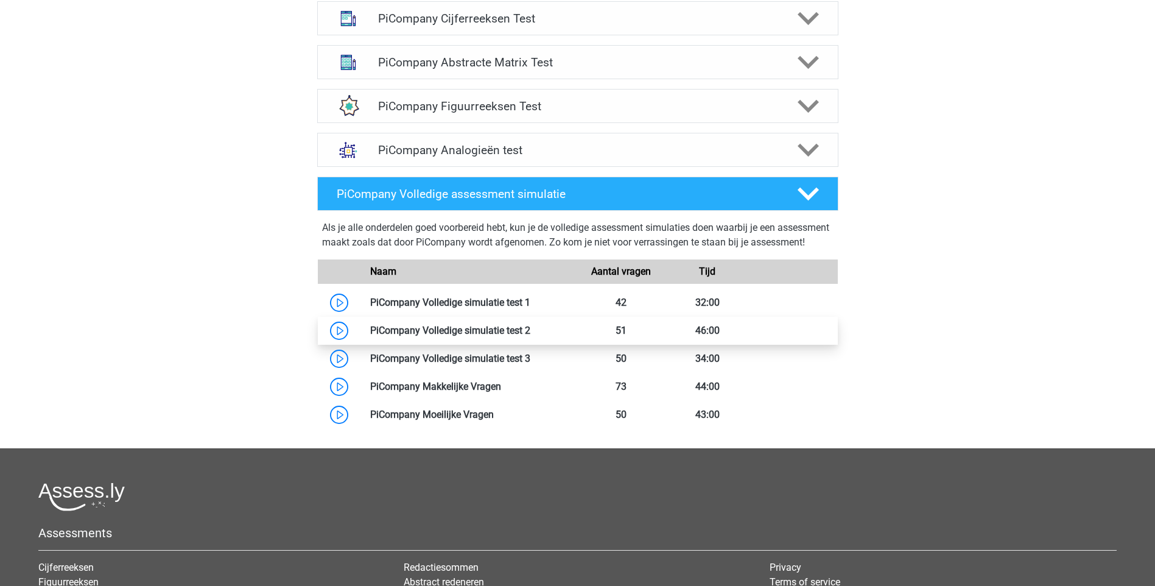
scroll to position [264, 0]
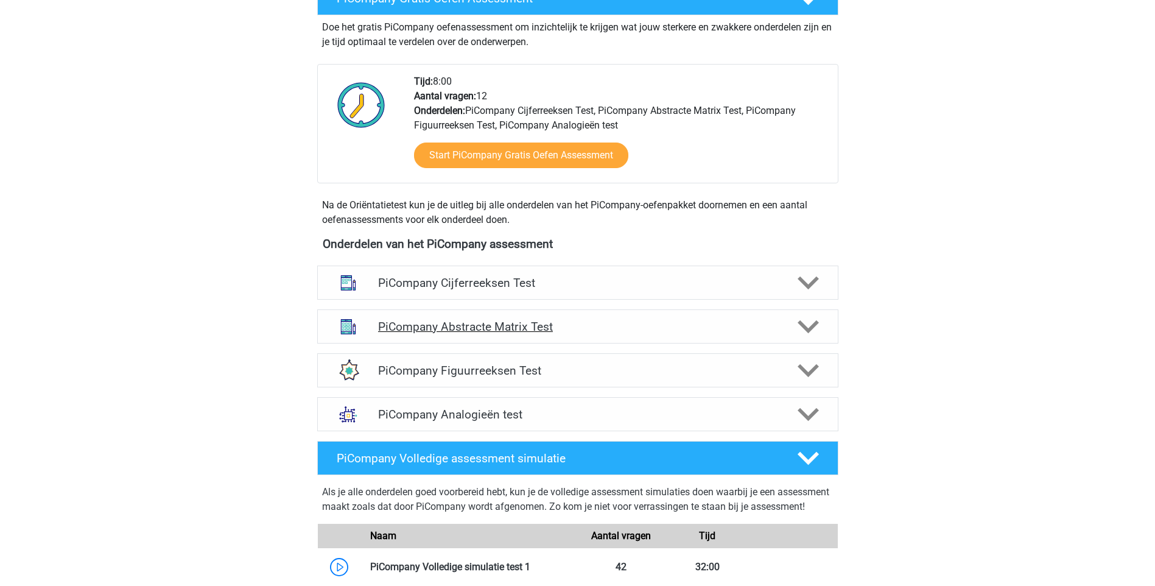
click at [527, 334] on h4 "PiCompany Abstracte Matrix Test" at bounding box center [577, 327] width 399 height 14
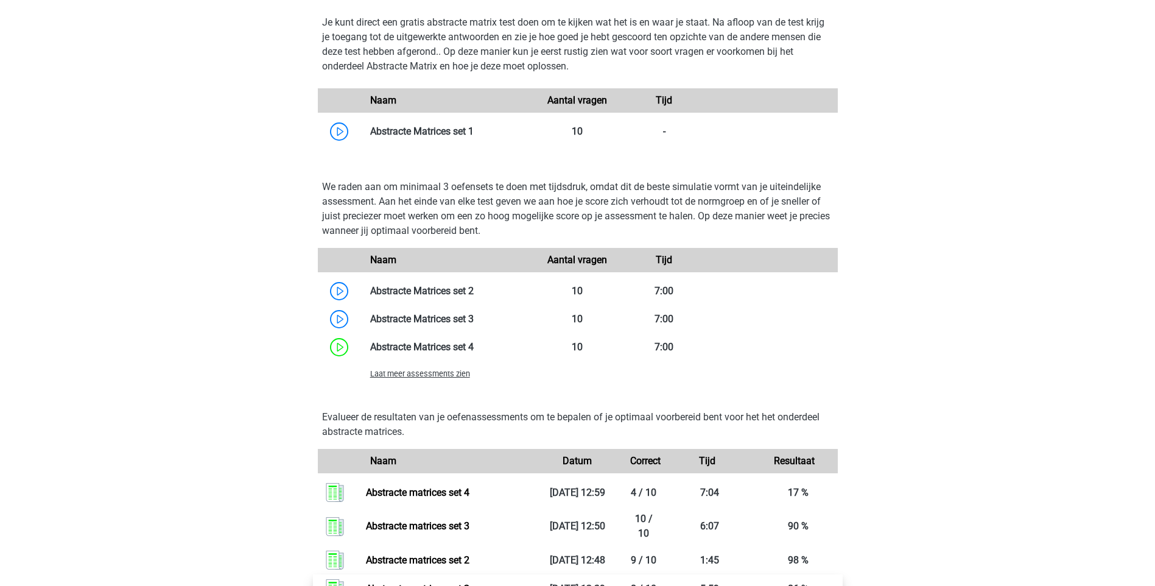
scroll to position [1055, 0]
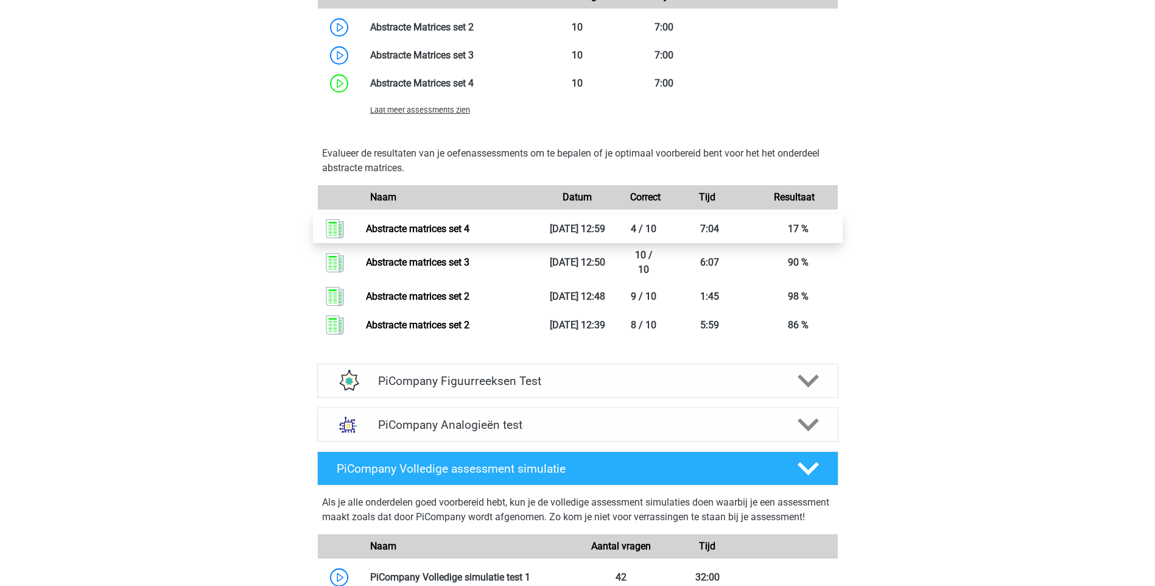
click at [420, 234] on link "Abstracte matrices set 4" at bounding box center [418, 229] width 104 height 12
click at [438, 114] on span "Laat meer assessments zien" at bounding box center [420, 109] width 100 height 9
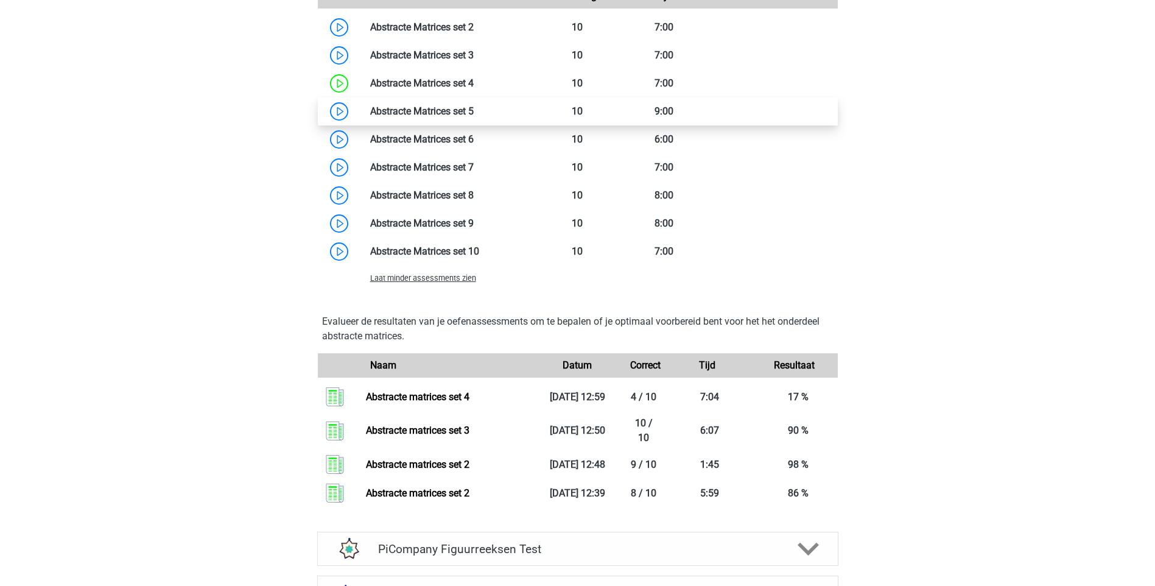
click at [474, 117] on link at bounding box center [474, 111] width 0 height 12
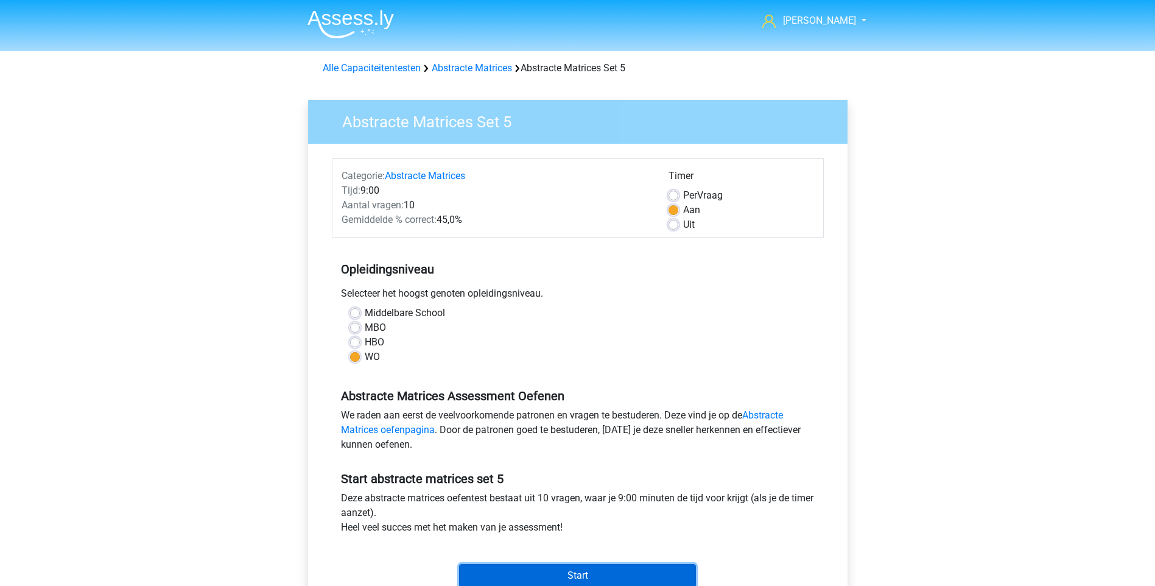
click at [602, 564] on input "Start" at bounding box center [577, 575] width 237 height 23
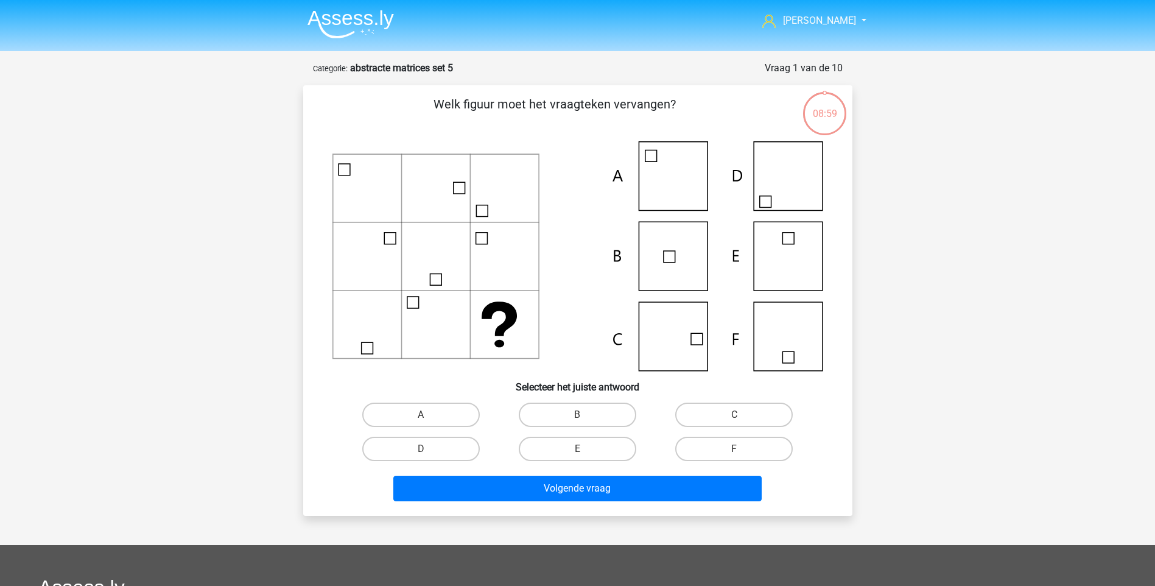
click at [787, 180] on icon at bounding box center [577, 256] width 491 height 230
click at [437, 451] on label "D" at bounding box center [421, 449] width 118 height 24
click at [429, 451] on input "D" at bounding box center [425, 453] width 8 height 8
radio input "true"
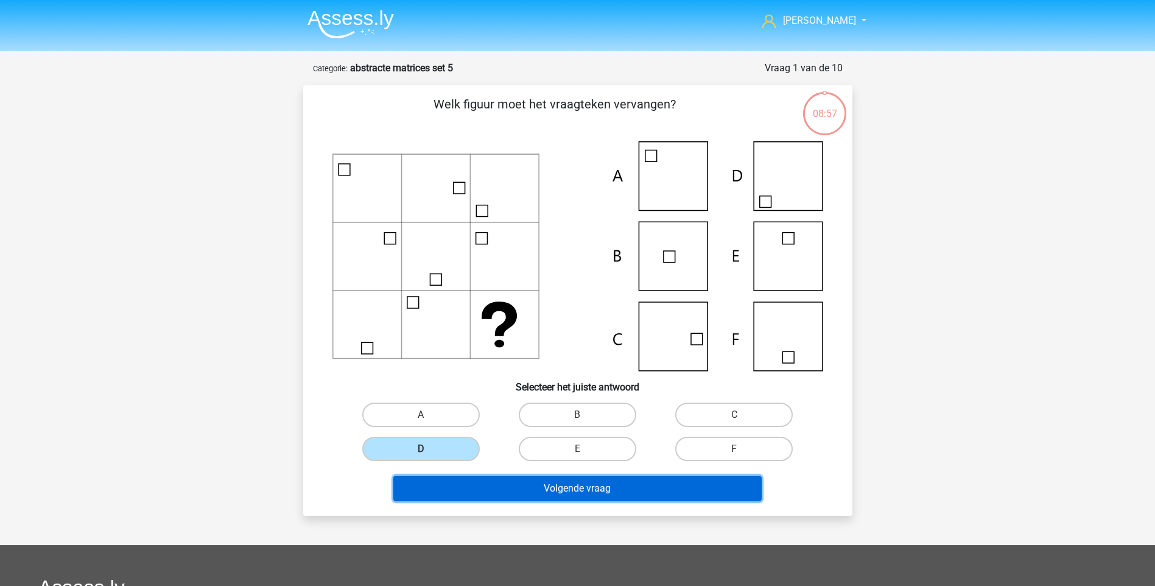
click at [532, 497] on button "Volgende vraag" at bounding box center [577, 489] width 368 height 26
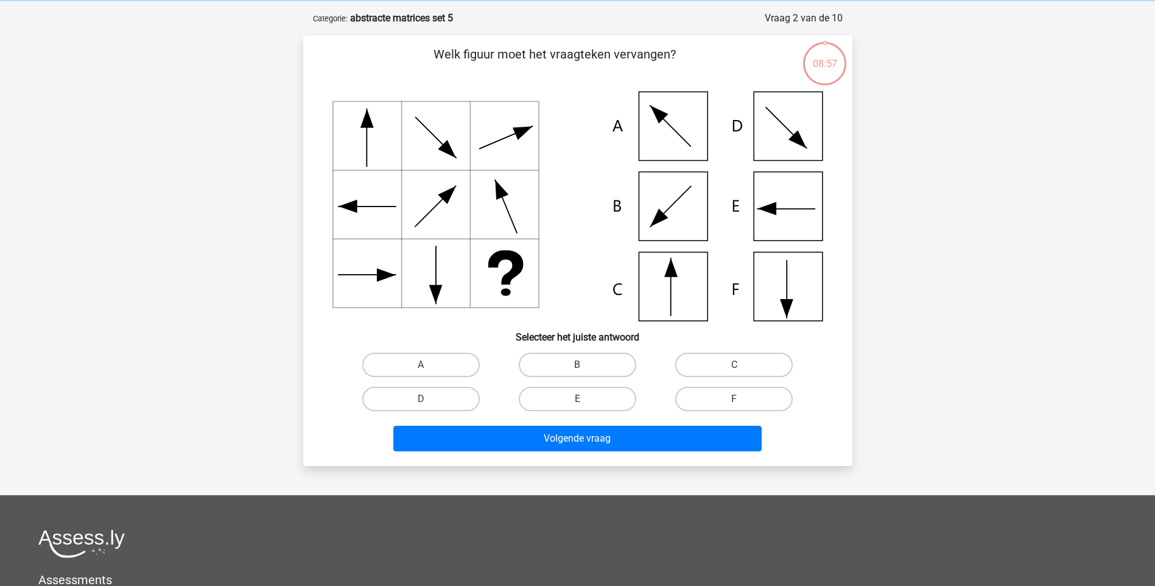
scroll to position [61, 0]
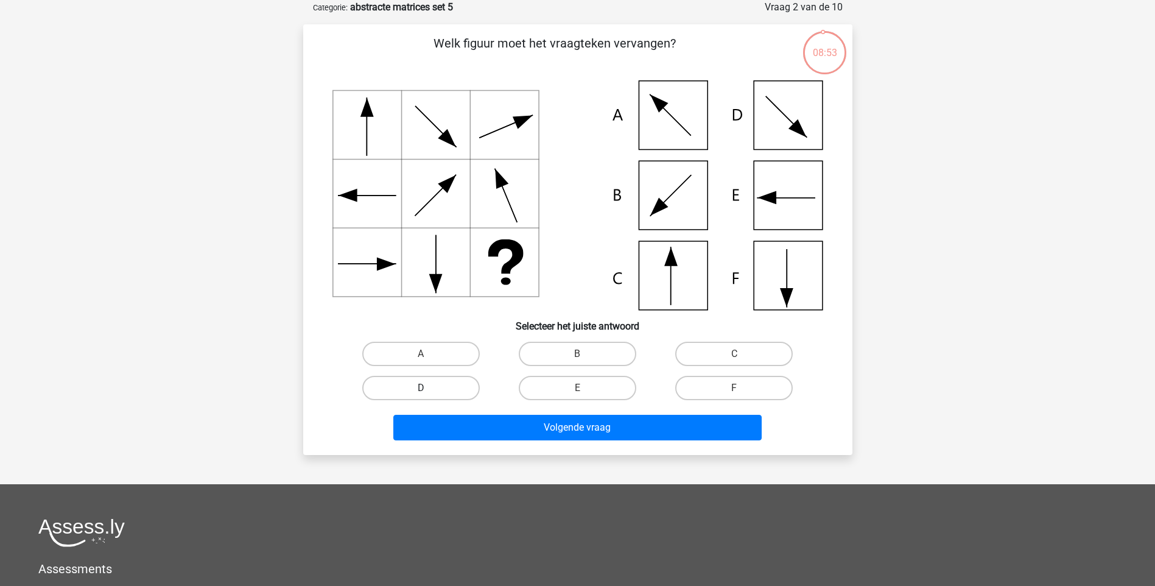
click at [436, 384] on label "D" at bounding box center [421, 388] width 118 height 24
click at [429, 388] on input "D" at bounding box center [425, 392] width 8 height 8
radio input "true"
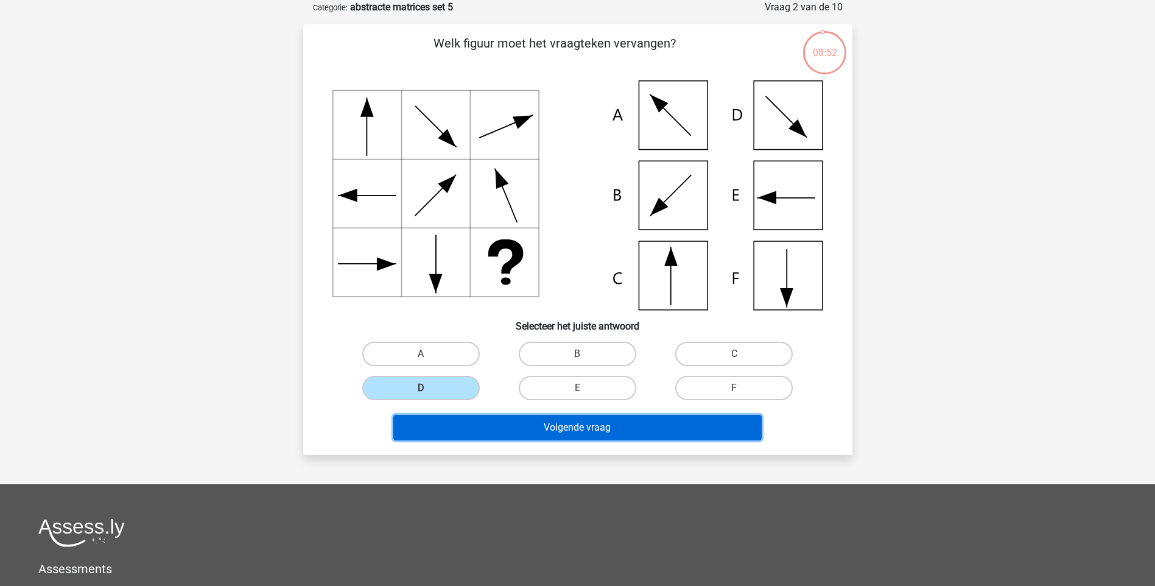
click at [516, 426] on button "Volgende vraag" at bounding box center [577, 428] width 368 height 26
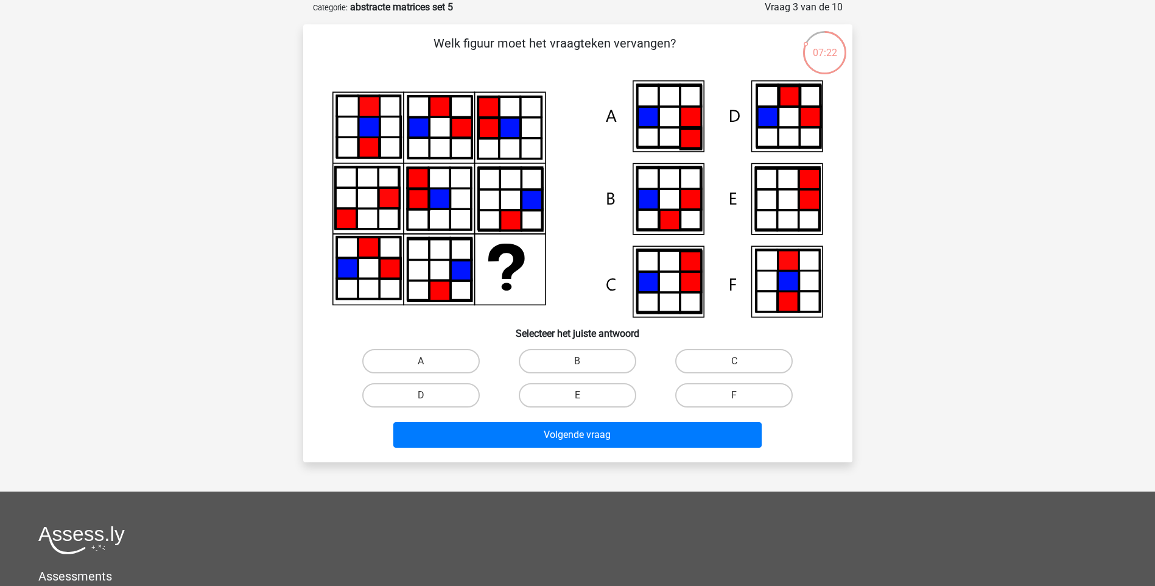
click at [691, 99] on icon at bounding box center [668, 115] width 63 height 61
click at [438, 358] on label "A" at bounding box center [421, 361] width 118 height 24
click at [429, 361] on input "A" at bounding box center [425, 365] width 8 height 8
radio input "true"
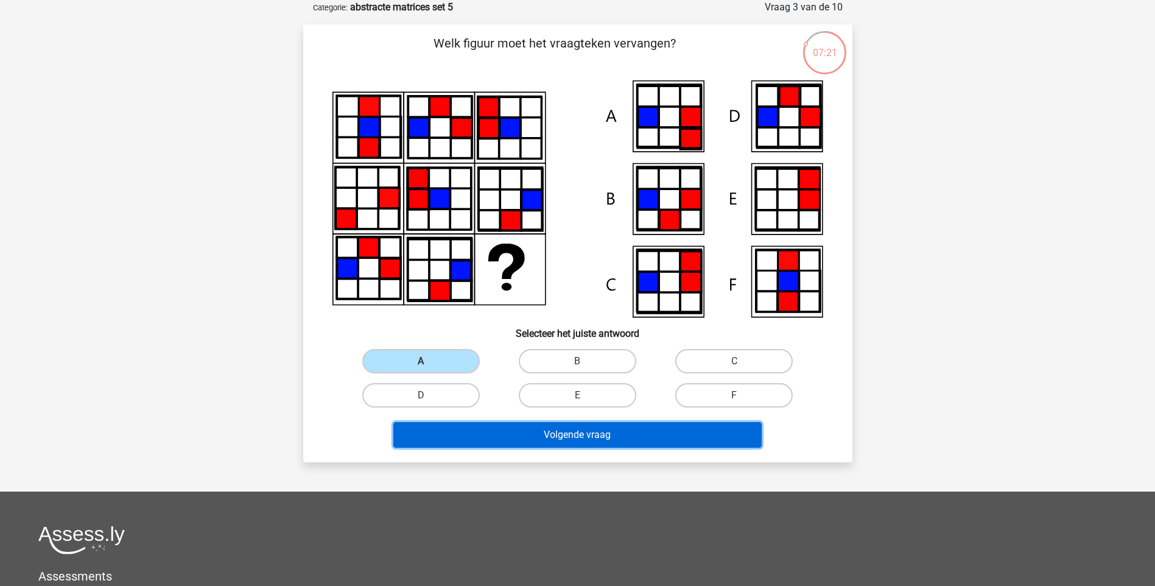
click at [553, 430] on button "Volgende vraag" at bounding box center [577, 435] width 368 height 26
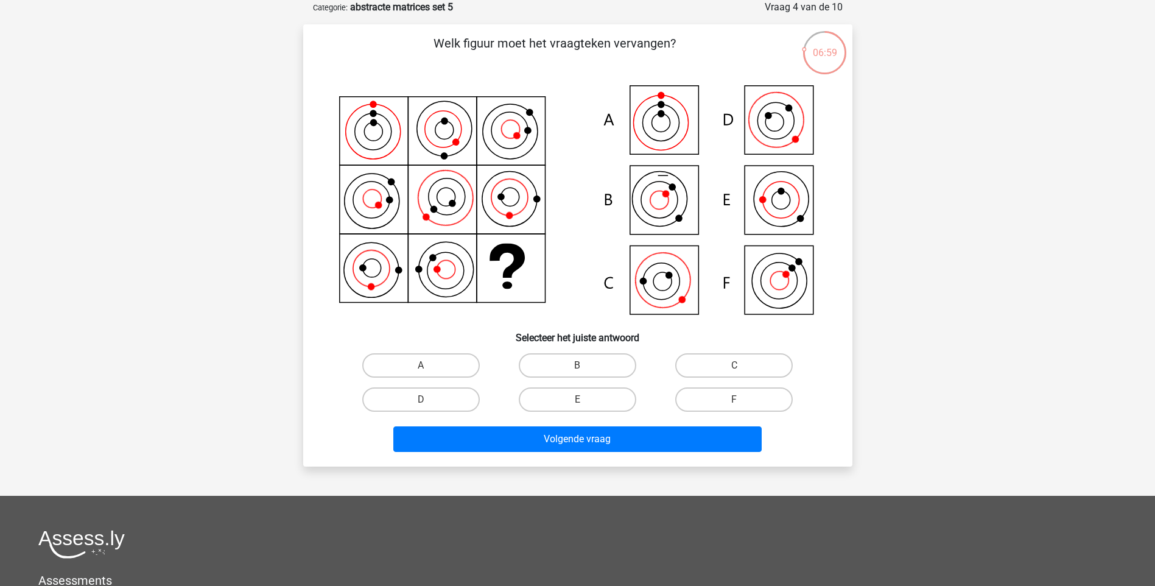
click at [656, 286] on icon at bounding box center [577, 201] width 491 height 242
click at [719, 353] on label "C" at bounding box center [734, 365] width 118 height 24
click at [734, 365] on input "C" at bounding box center [738, 369] width 8 height 8
radio input "true"
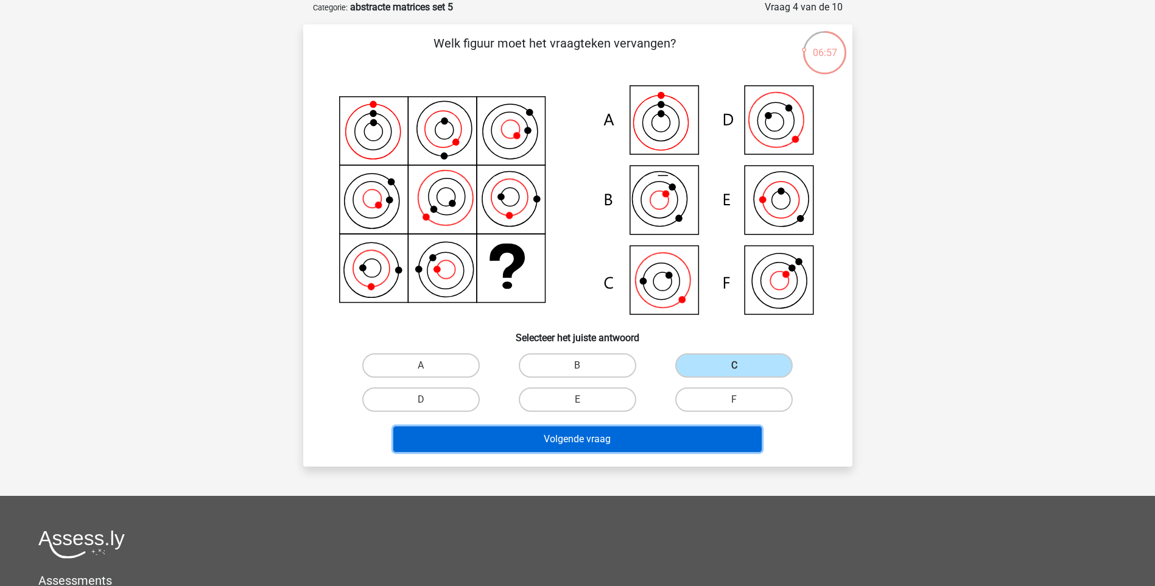
click at [589, 444] on button "Volgende vraag" at bounding box center [577, 439] width 368 height 26
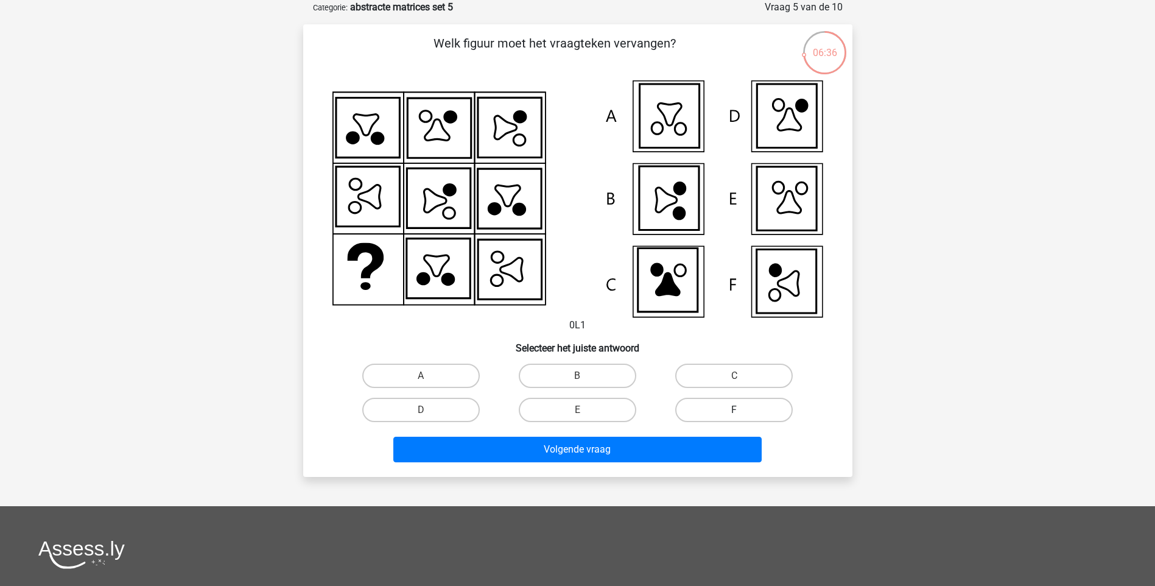
click at [715, 418] on label "F" at bounding box center [734, 410] width 118 height 24
click at [734, 418] on input "F" at bounding box center [738, 414] width 8 height 8
radio input "true"
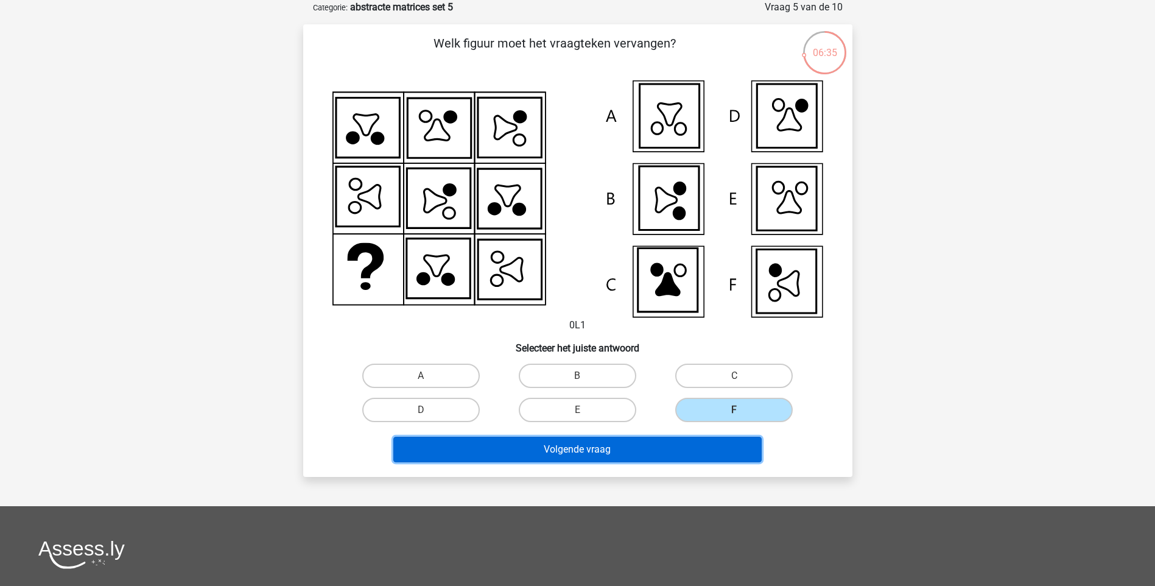
click at [642, 445] on button "Volgende vraag" at bounding box center [577, 450] width 368 height 26
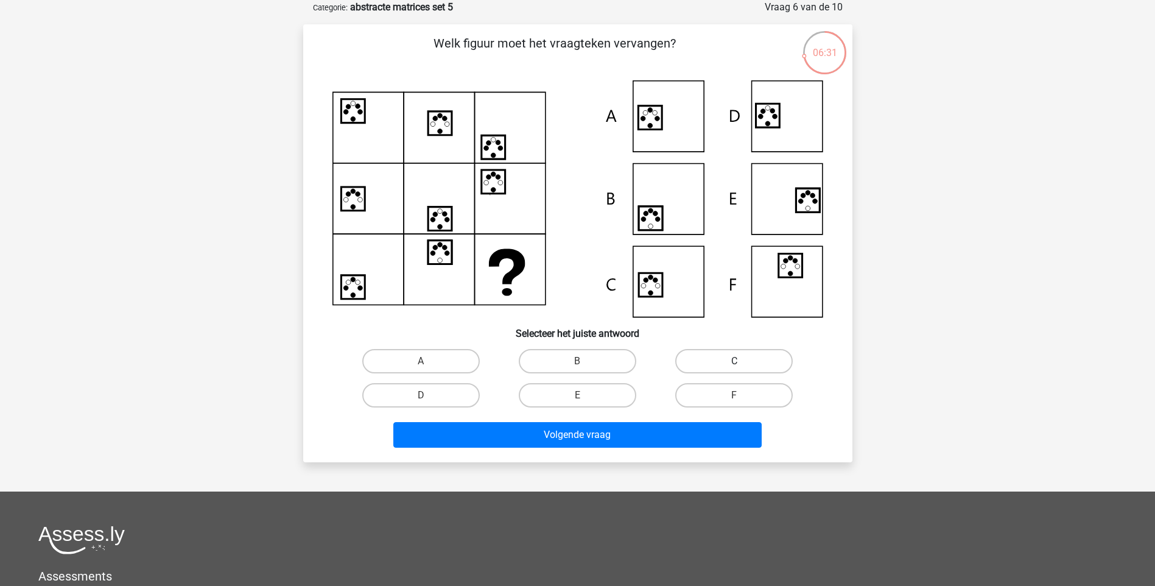
drag, startPoint x: 779, startPoint y: 362, endPoint x: 765, endPoint y: 367, distance: 14.8
click at [779, 361] on label "C" at bounding box center [734, 361] width 118 height 24
click at [742, 361] on input "C" at bounding box center [738, 365] width 8 height 8
radio input "true"
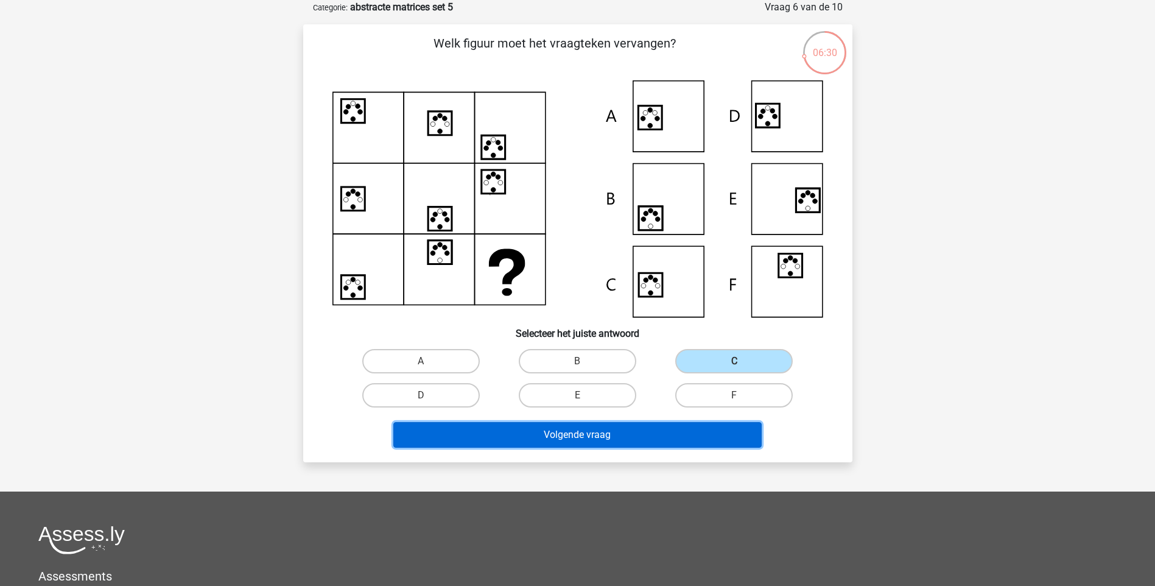
click at [602, 435] on button "Volgende vraag" at bounding box center [577, 435] width 368 height 26
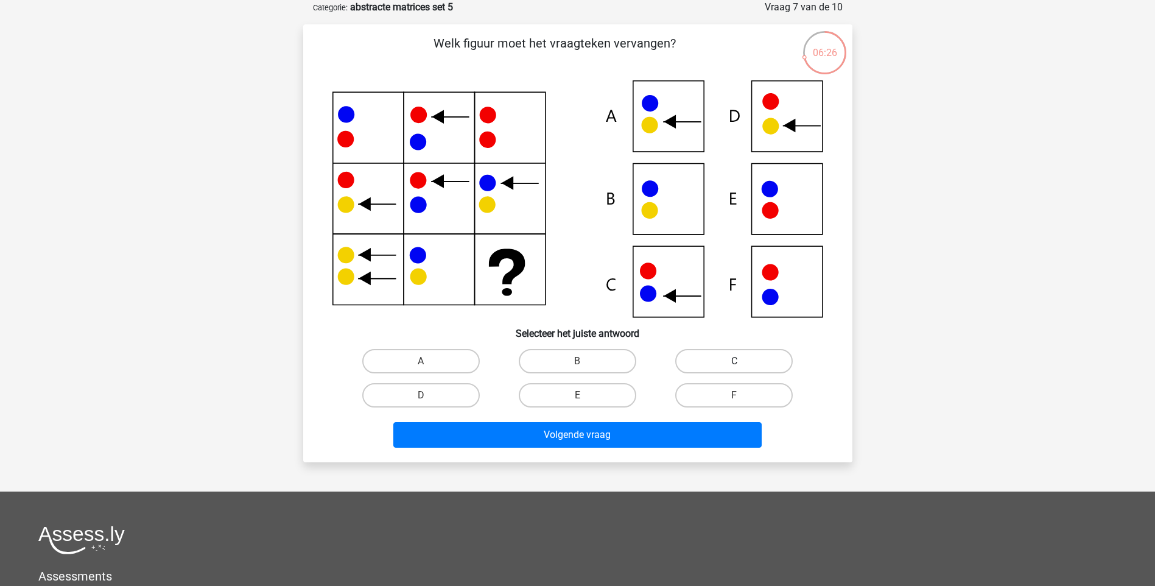
click at [695, 361] on label "C" at bounding box center [734, 361] width 118 height 24
click at [734, 361] on input "C" at bounding box center [738, 365] width 8 height 8
radio input "true"
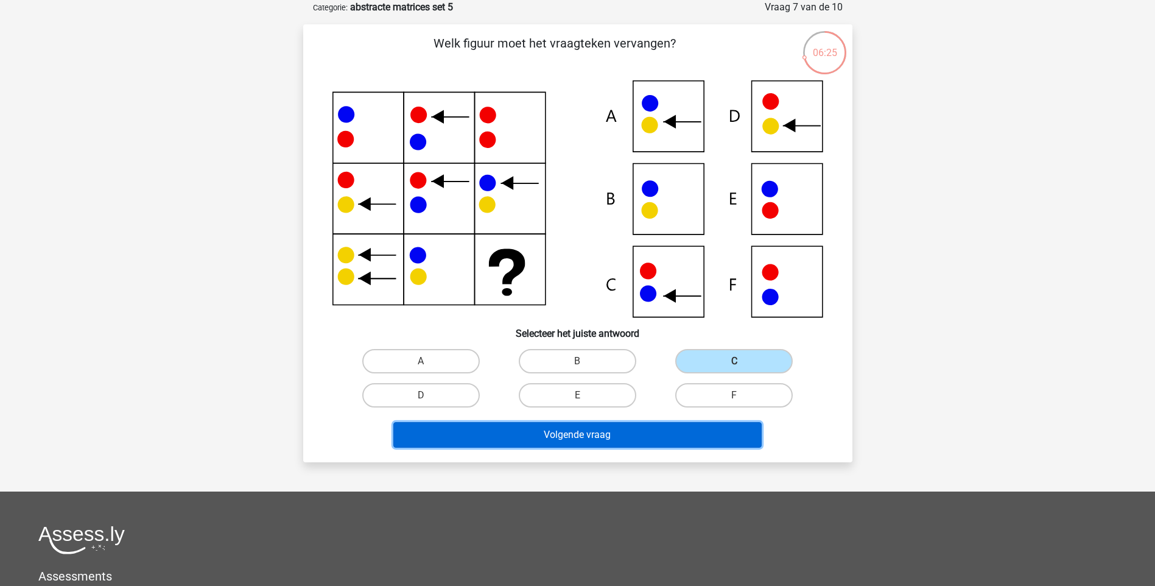
click at [627, 430] on button "Volgende vraag" at bounding box center [577, 435] width 368 height 26
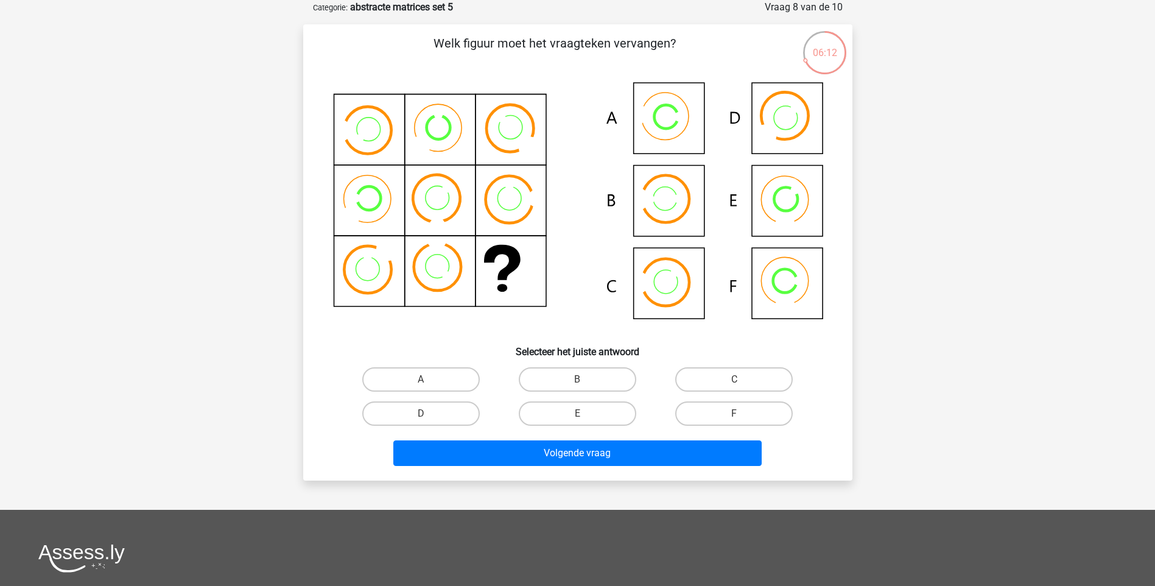
click at [669, 132] on icon at bounding box center [577, 208] width 491 height 256
click at [436, 382] on label "A" at bounding box center [421, 379] width 118 height 24
click at [429, 382] on input "A" at bounding box center [425, 383] width 8 height 8
radio input "true"
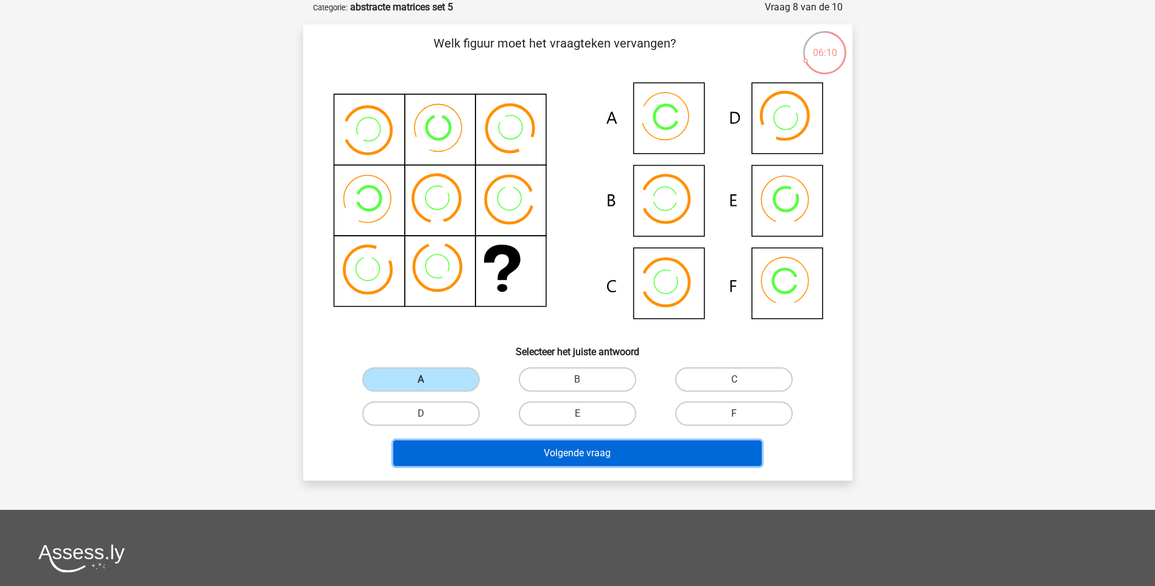
click at [537, 447] on button "Volgende vraag" at bounding box center [577, 453] width 368 height 26
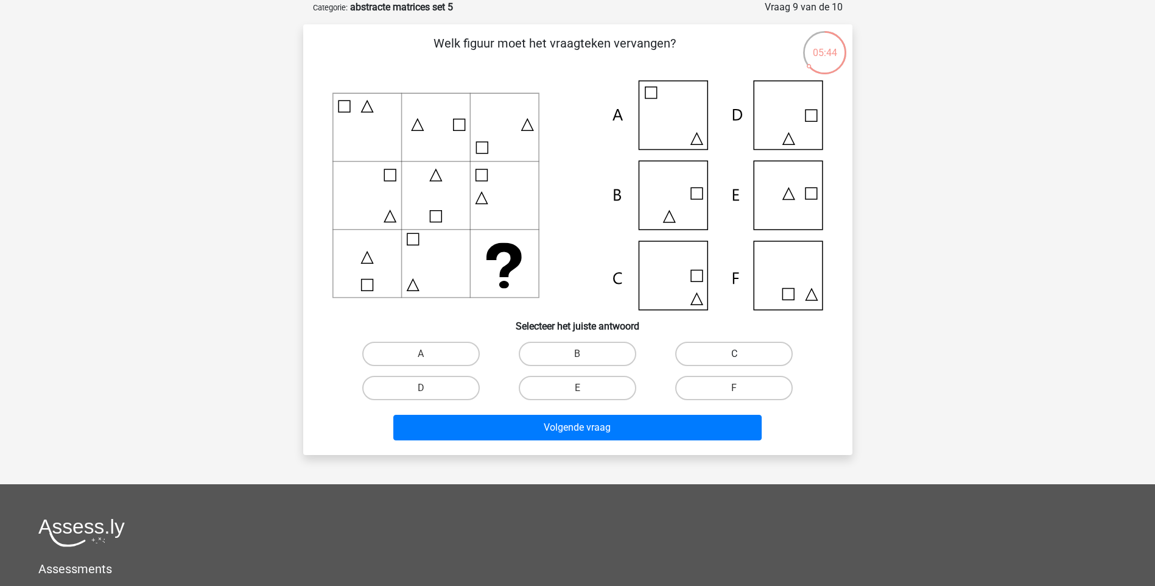
click at [720, 359] on label "C" at bounding box center [734, 354] width 118 height 24
click at [734, 359] on input "C" at bounding box center [738, 358] width 8 height 8
radio input "true"
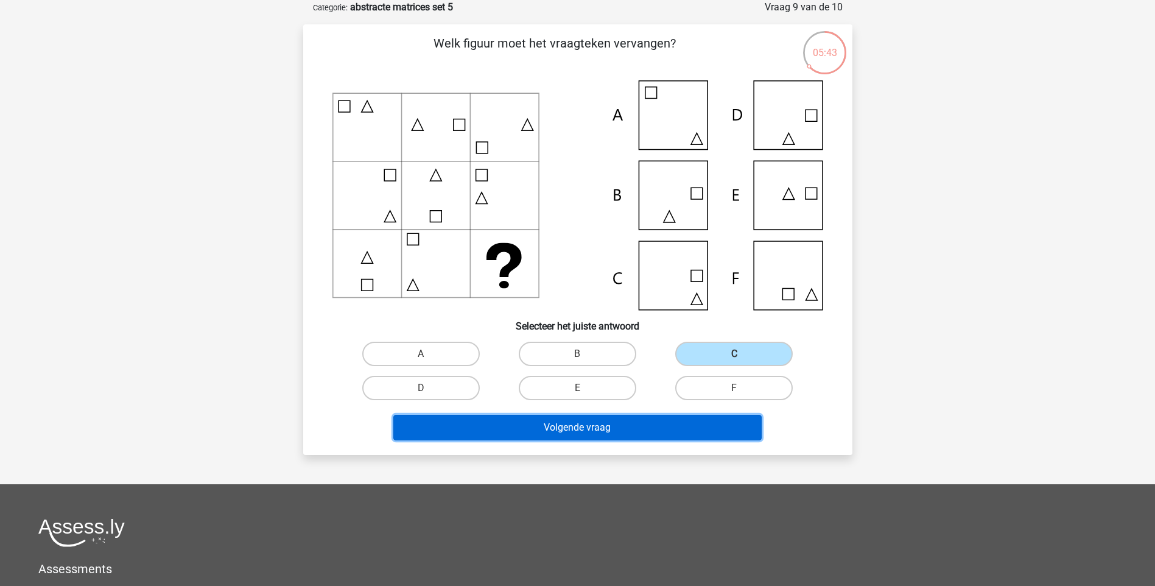
click at [587, 435] on button "Volgende vraag" at bounding box center [577, 428] width 368 height 26
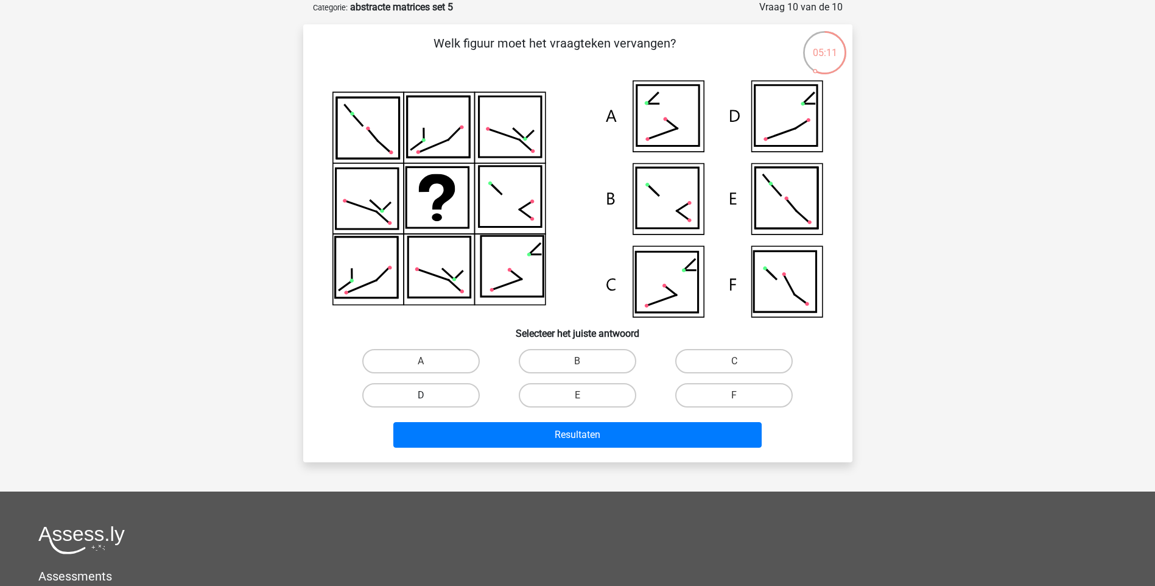
click at [420, 404] on label "D" at bounding box center [421, 395] width 118 height 24
click at [421, 403] on input "D" at bounding box center [425, 399] width 8 height 8
radio input "true"
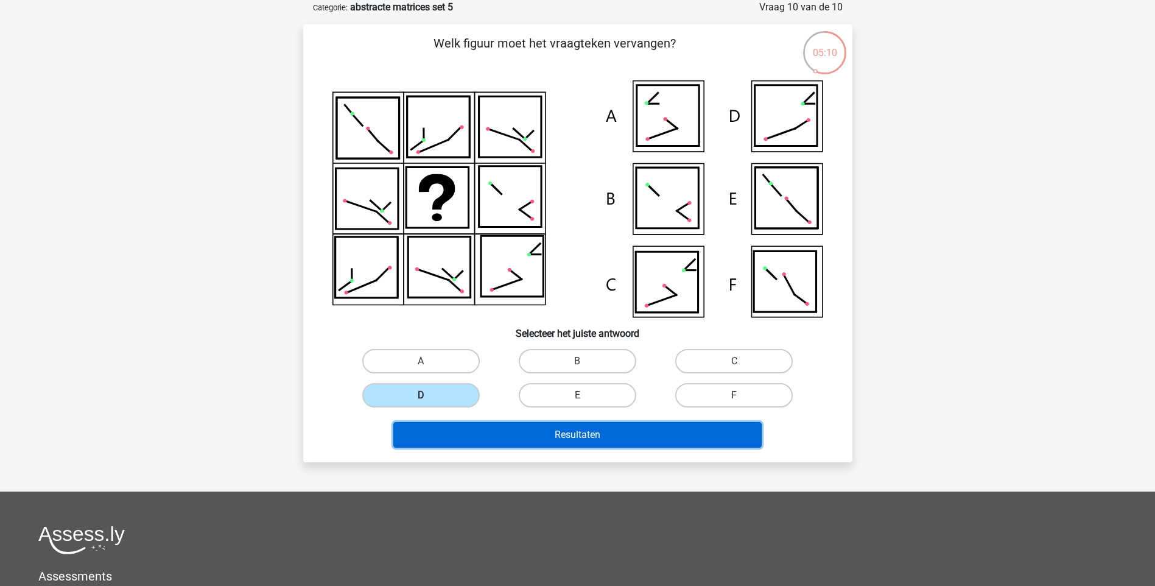
click at [534, 433] on button "Resultaten" at bounding box center [577, 435] width 368 height 26
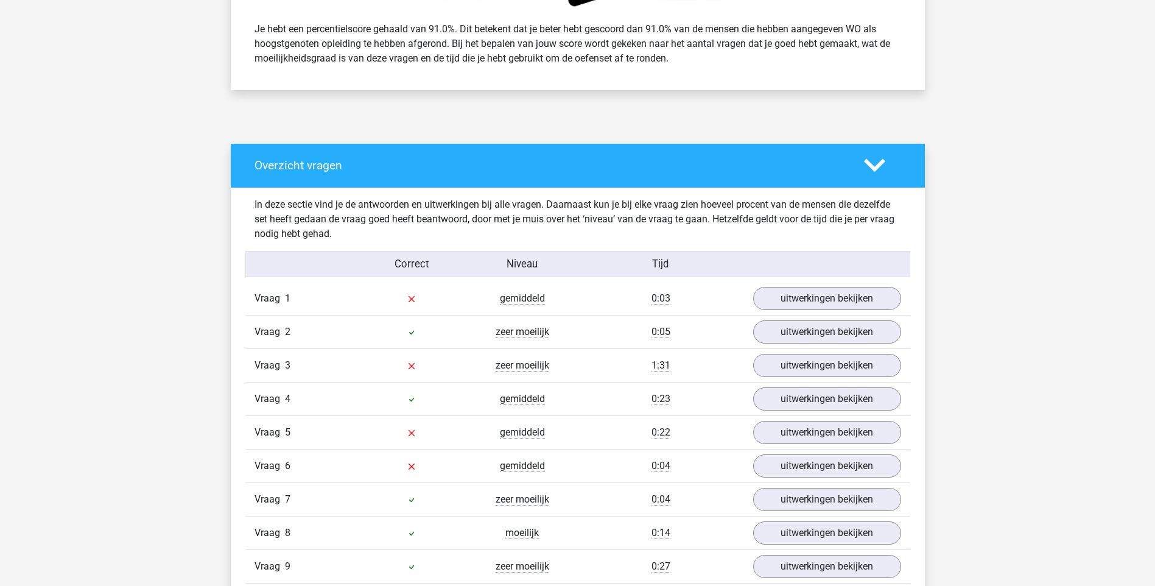
scroll to position [792, 0]
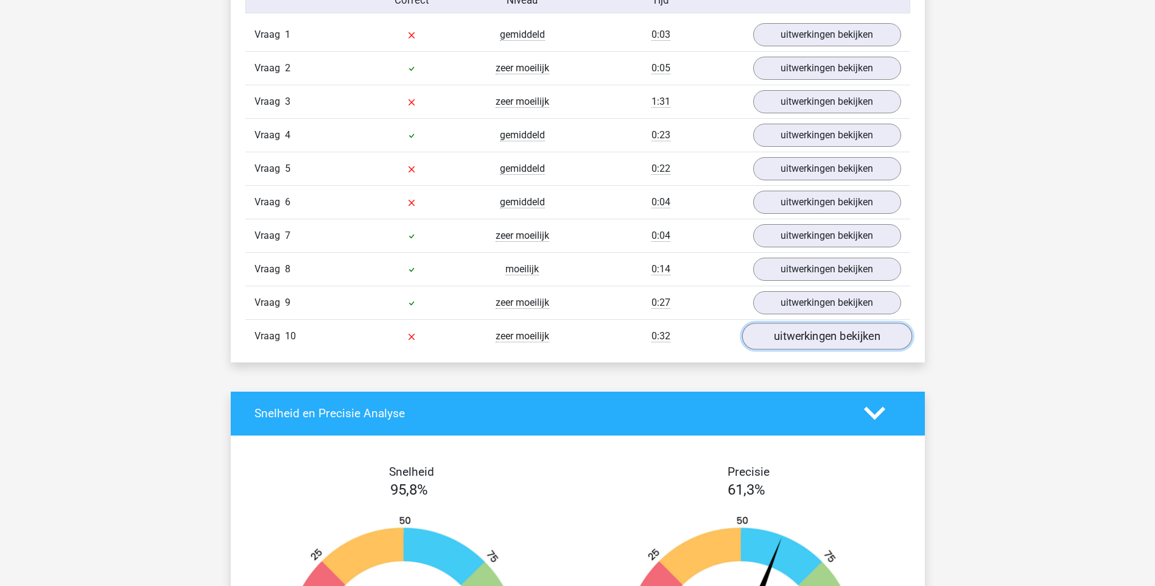
click at [820, 339] on link "uitwerkingen bekijken" at bounding box center [827, 336] width 170 height 27
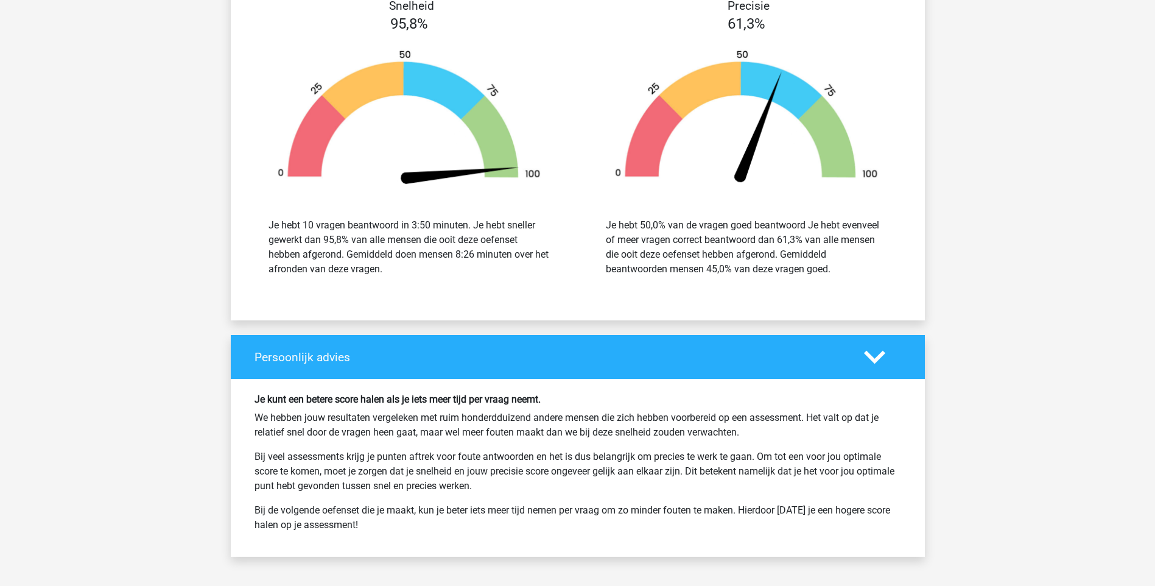
scroll to position [2111, 0]
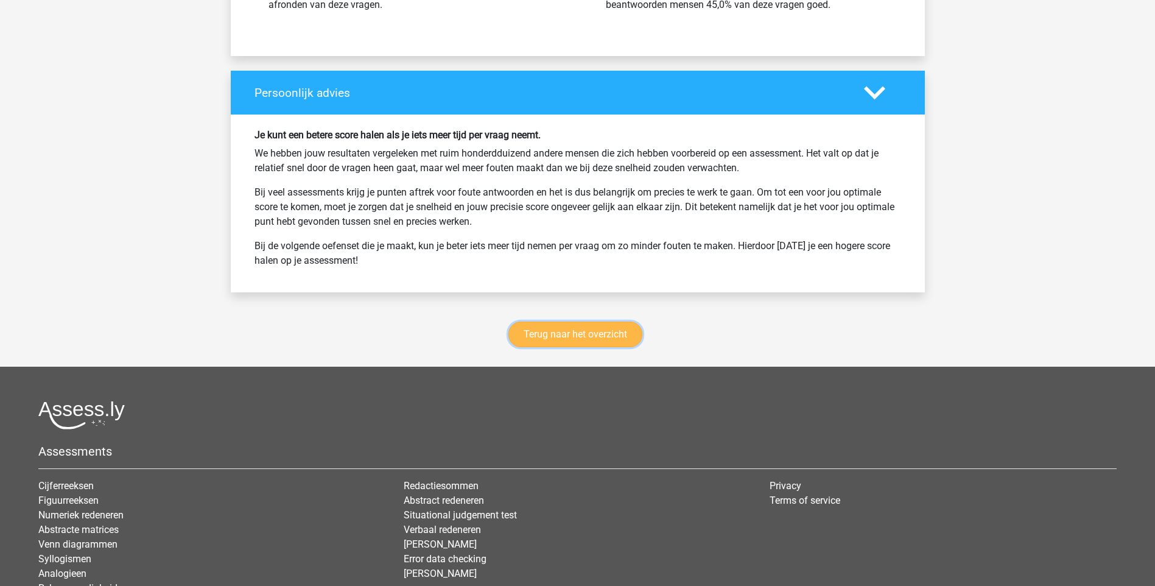
click at [573, 336] on link "Terug naar het overzicht" at bounding box center [575, 335] width 134 height 26
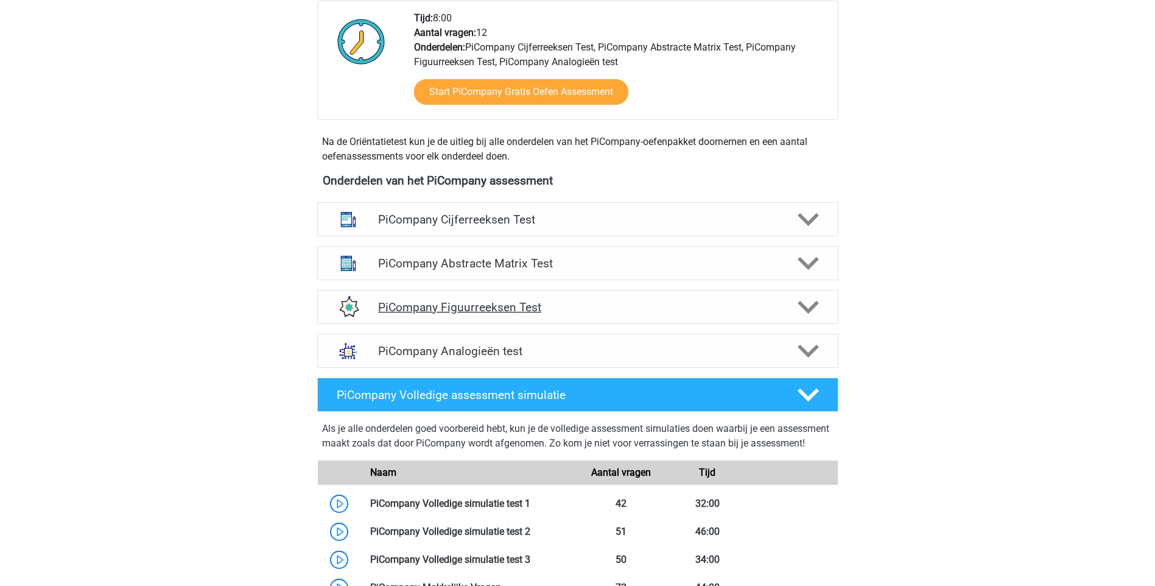
scroll to position [213, 0]
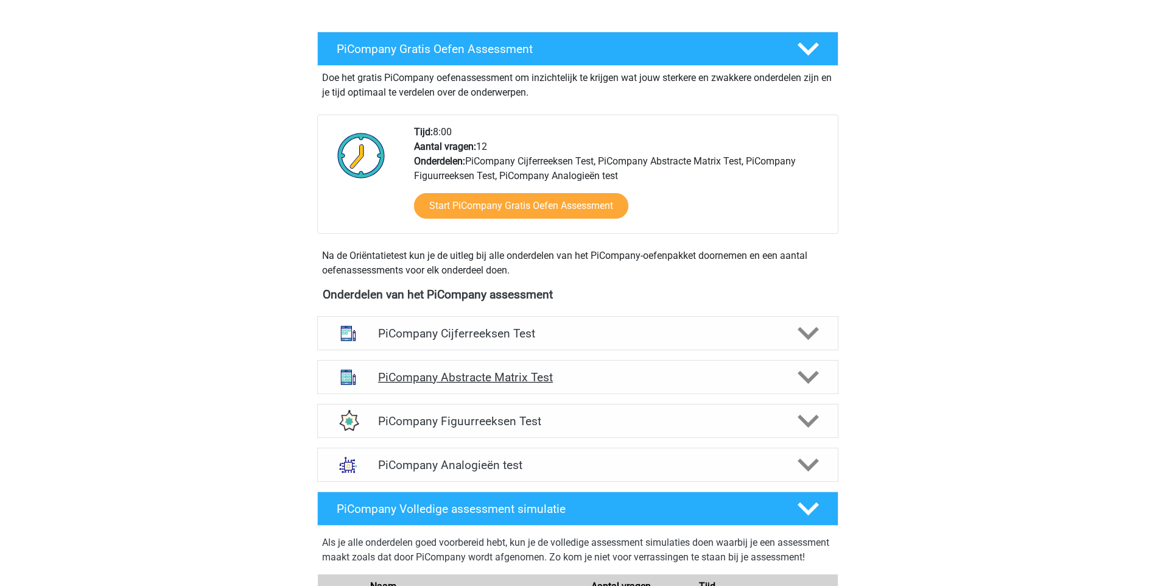
click at [497, 384] on h4 "PiCompany Abstracte Matrix Test" at bounding box center [577, 377] width 399 height 14
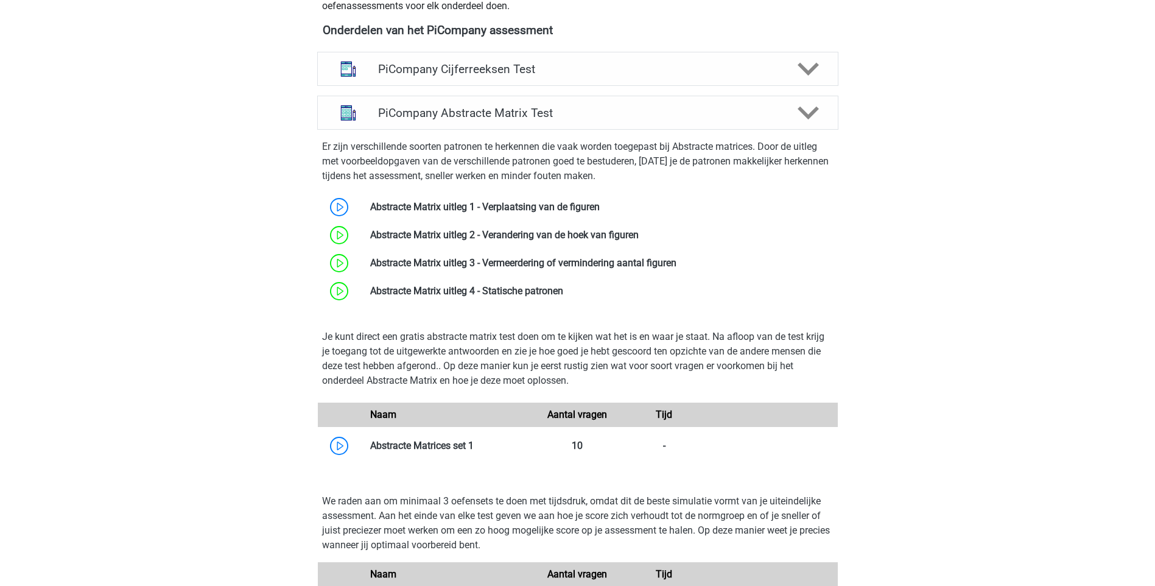
scroll to position [741, 0]
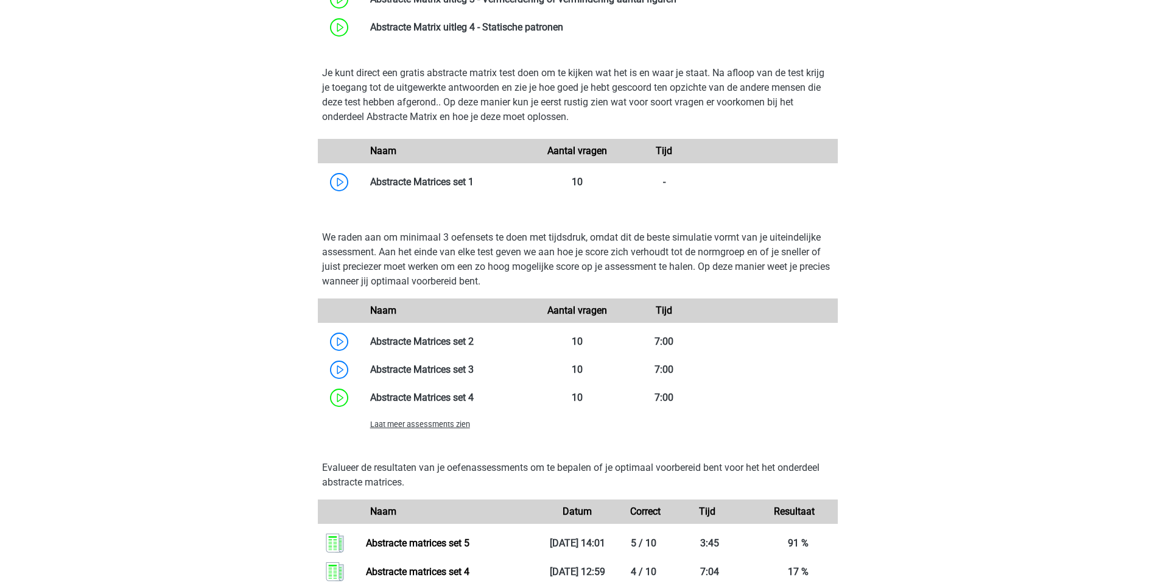
click at [452, 429] on span "Laat meer assessments zien" at bounding box center [420, 424] width 100 height 9
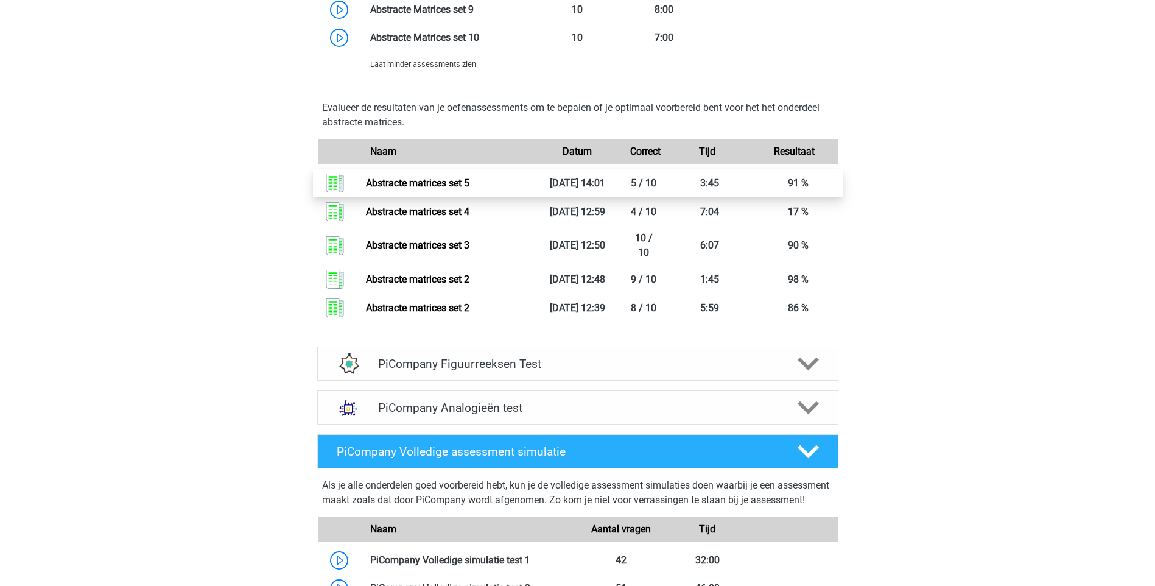
scroll to position [1005, 0]
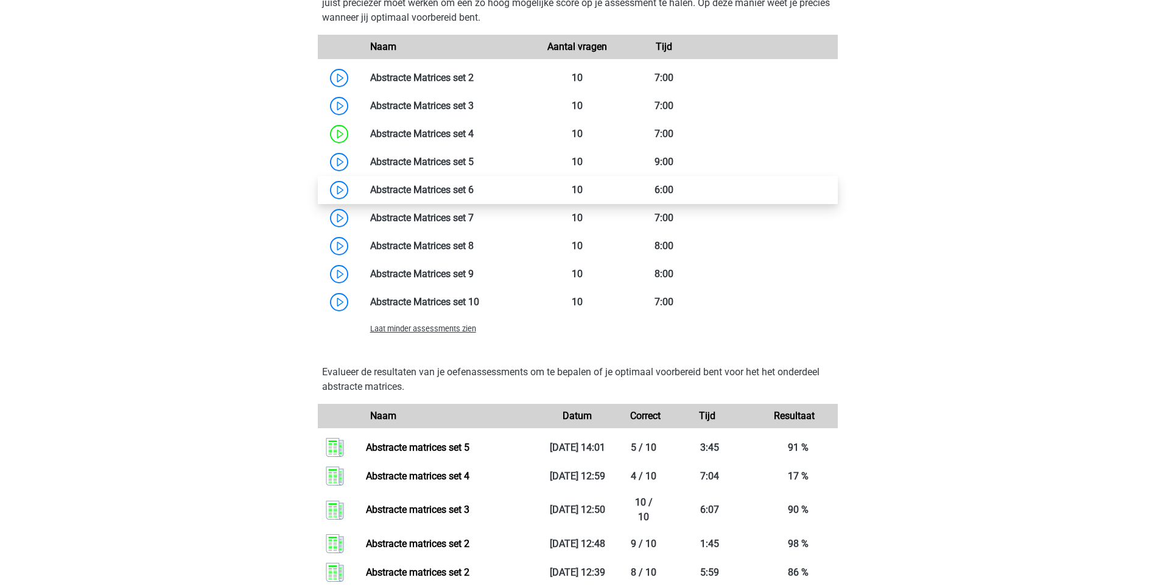
click at [474, 195] on link at bounding box center [474, 190] width 0 height 12
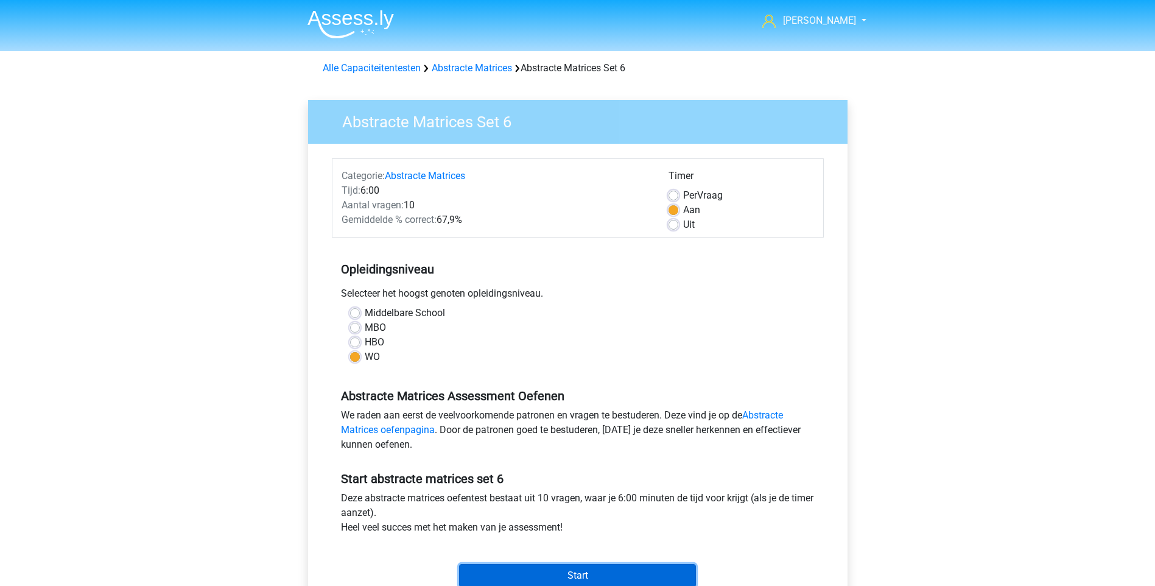
click at [569, 570] on input "Start" at bounding box center [577, 575] width 237 height 23
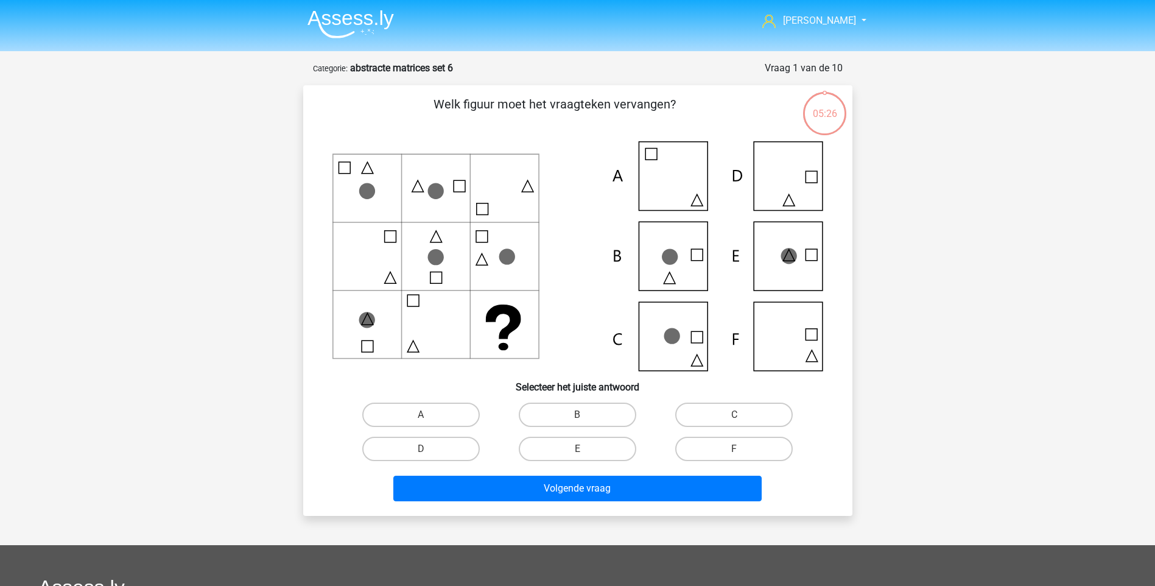
click at [799, 243] on icon at bounding box center [577, 256] width 491 height 230
click at [596, 443] on label "E" at bounding box center [578, 449] width 118 height 24
click at [585, 449] on input "E" at bounding box center [581, 453] width 8 height 8
radio input "true"
click at [585, 474] on div "Volgende vraag" at bounding box center [578, 486] width 510 height 40
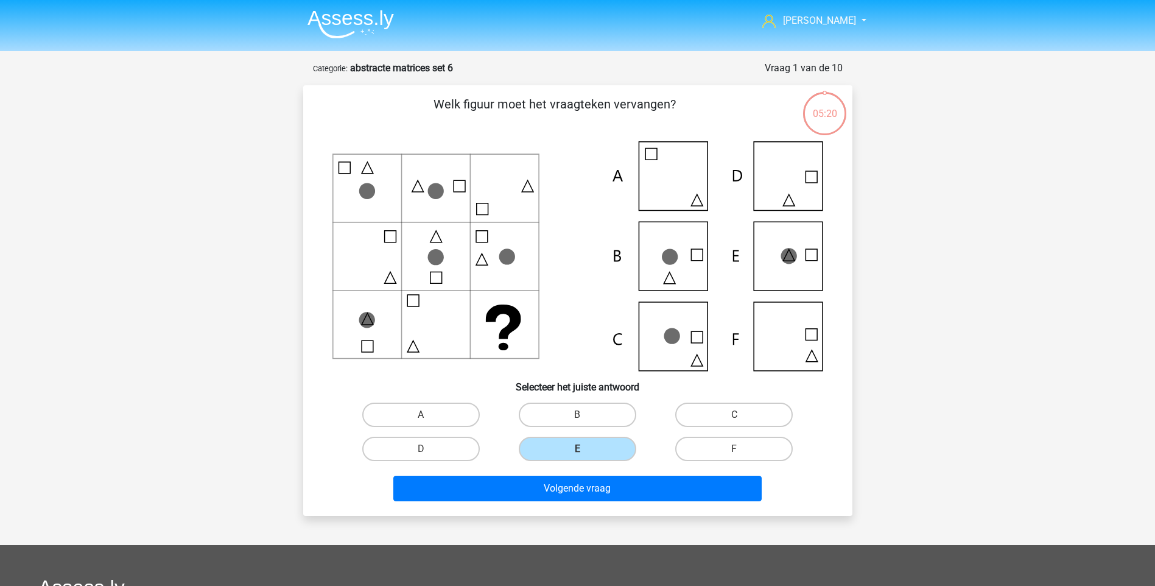
click at [681, 350] on icon at bounding box center [577, 256] width 491 height 230
click at [703, 409] on label "C" at bounding box center [734, 414] width 118 height 24
click at [734, 415] on input "C" at bounding box center [738, 419] width 8 height 8
radio input "true"
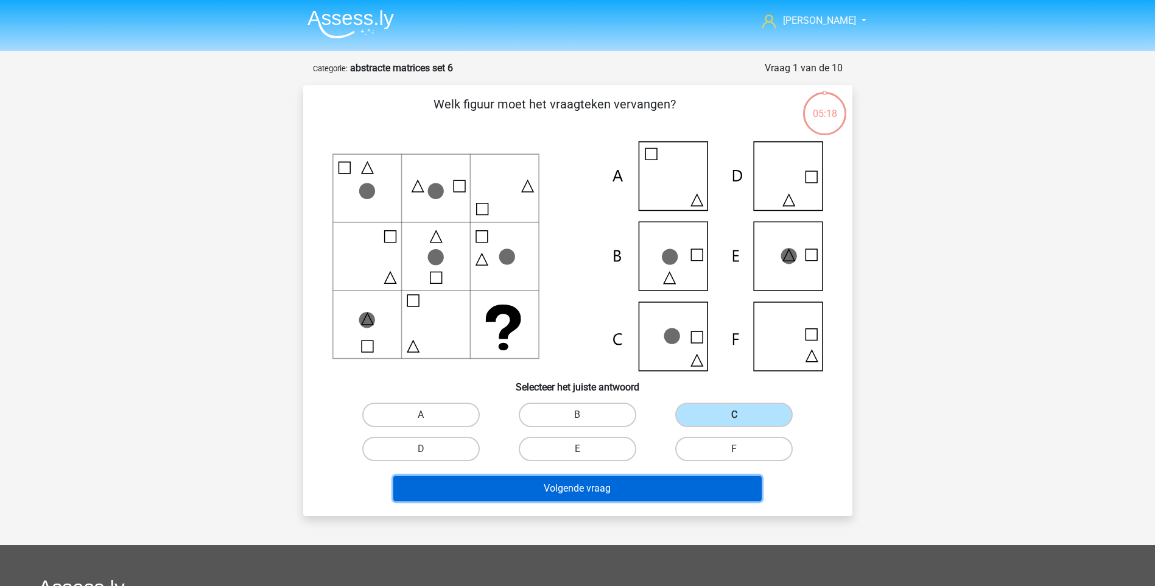
click at [583, 496] on button "Volgende vraag" at bounding box center [577, 489] width 368 height 26
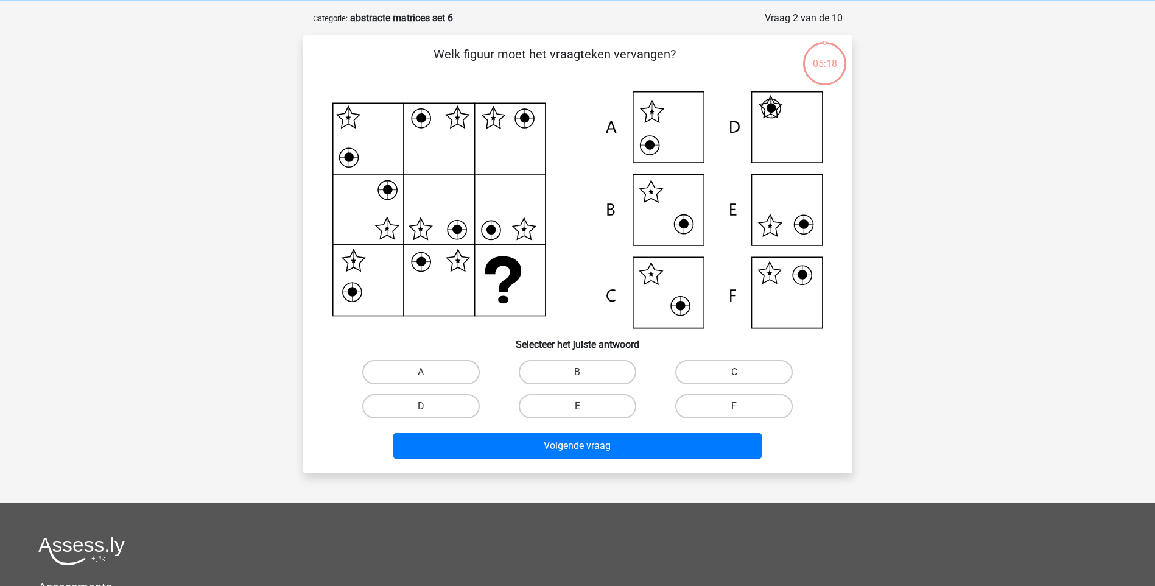
scroll to position [61, 0]
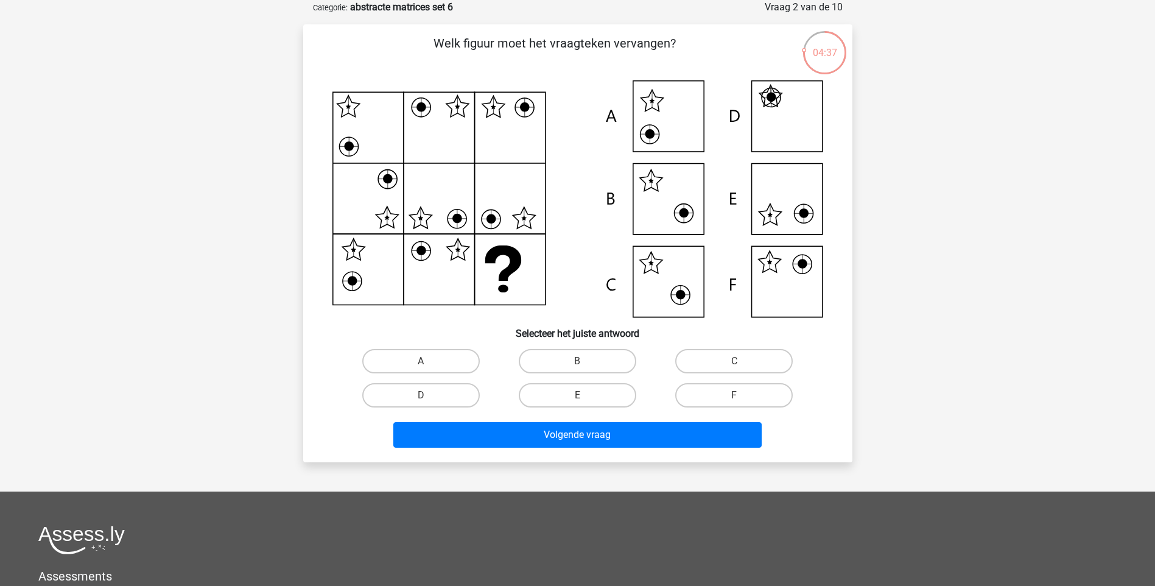
click at [805, 270] on icon at bounding box center [577, 198] width 491 height 237
click at [709, 389] on label "F" at bounding box center [734, 395] width 118 height 24
click at [734, 395] on input "F" at bounding box center [738, 399] width 8 height 8
radio input "true"
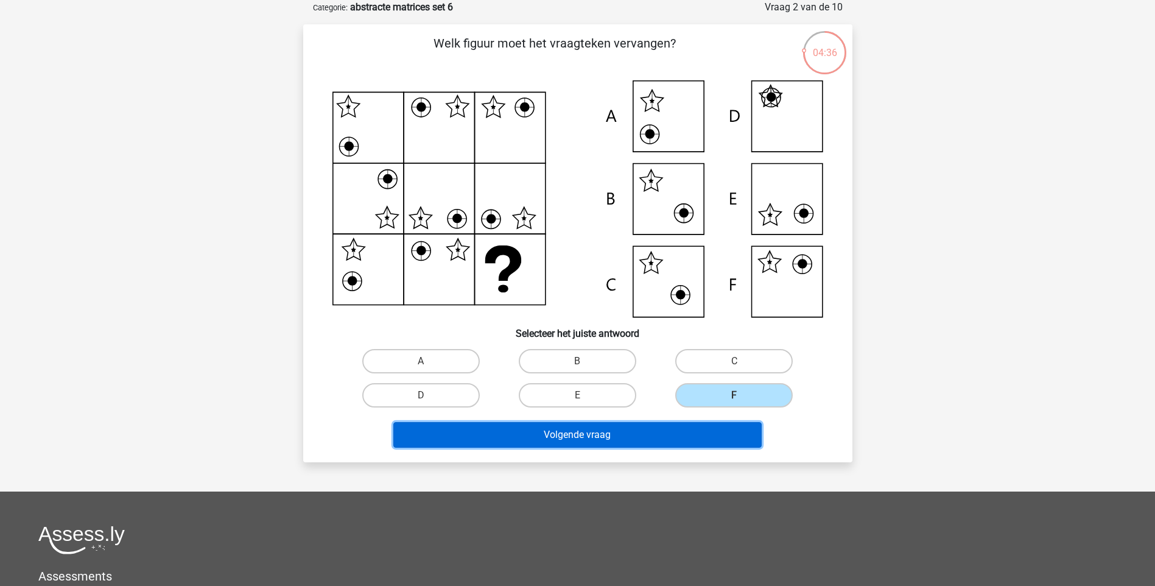
click at [647, 429] on button "Volgende vraag" at bounding box center [577, 435] width 368 height 26
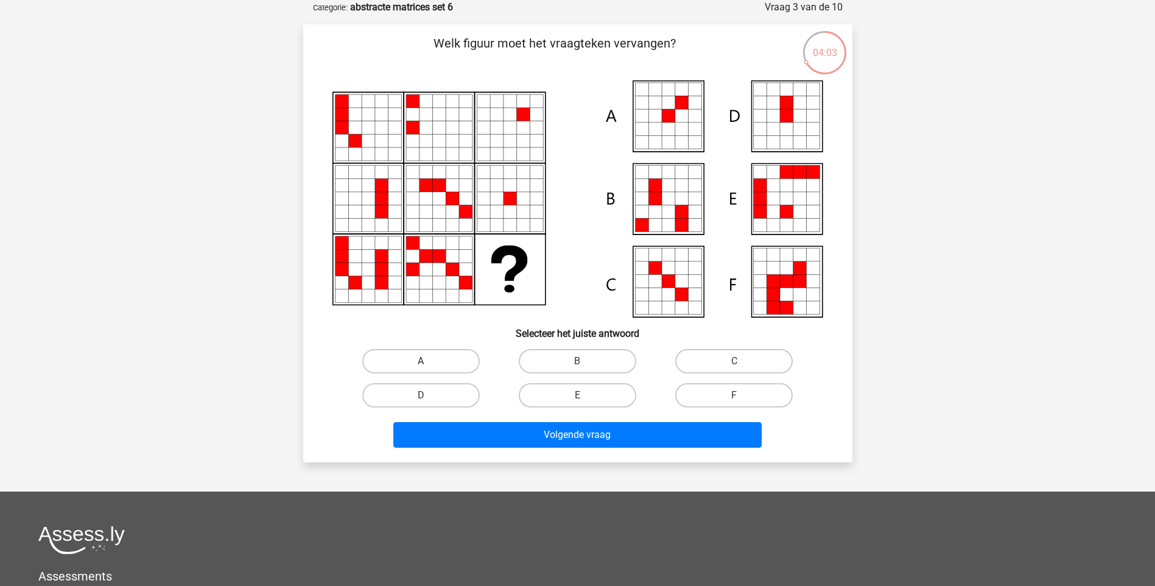
drag, startPoint x: 420, startPoint y: 354, endPoint x: 429, endPoint y: 354, distance: 8.5
click at [421, 355] on label "A" at bounding box center [421, 361] width 118 height 24
click at [421, 361] on input "A" at bounding box center [425, 365] width 8 height 8
radio input "true"
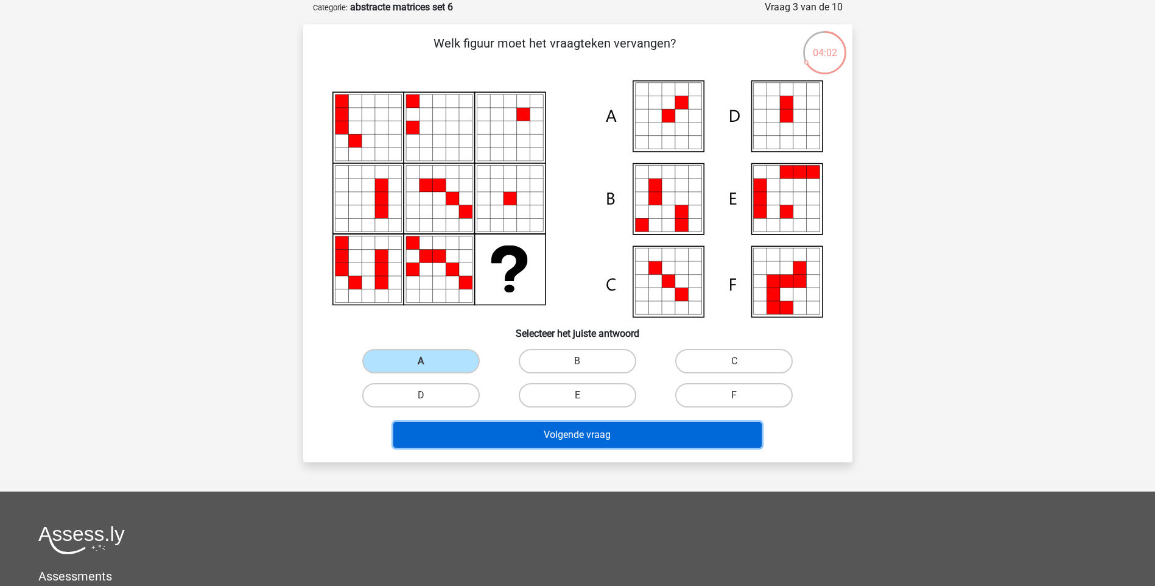
click at [552, 443] on button "Volgende vraag" at bounding box center [577, 435] width 368 height 26
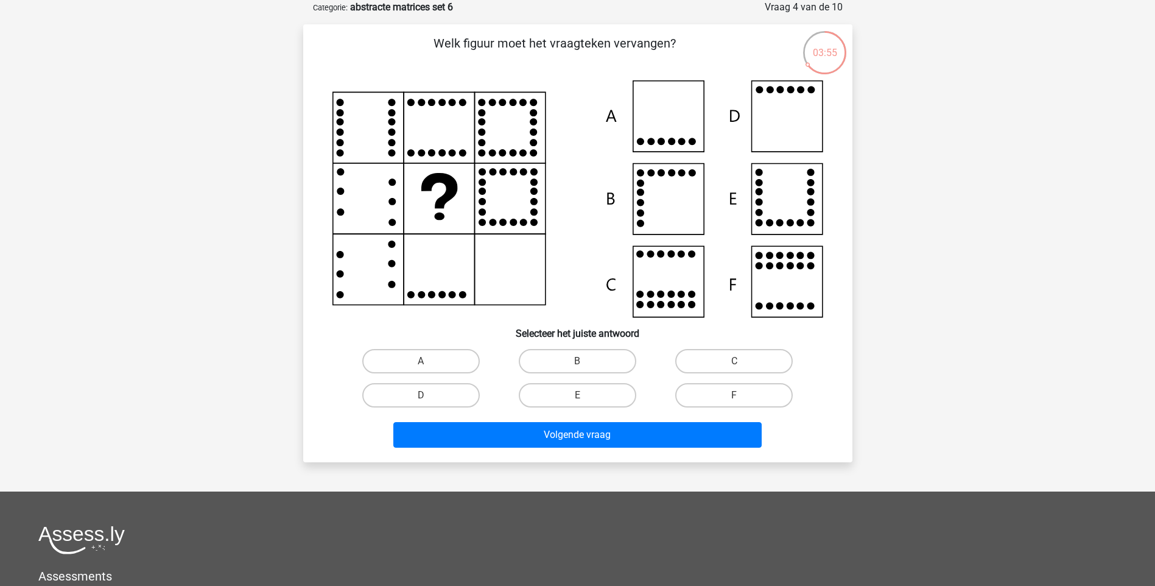
click at [770, 102] on icon at bounding box center [577, 198] width 491 height 237
click at [408, 387] on label "D" at bounding box center [421, 395] width 118 height 24
click at [421, 395] on input "D" at bounding box center [425, 399] width 8 height 8
radio input "true"
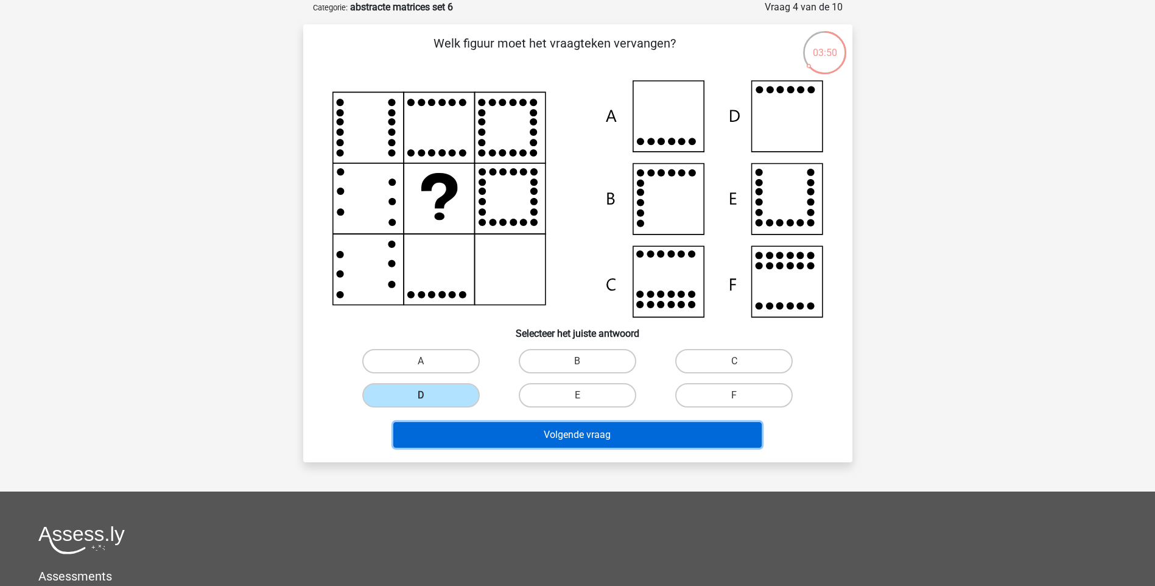
click at [494, 430] on button "Volgende vraag" at bounding box center [577, 435] width 368 height 26
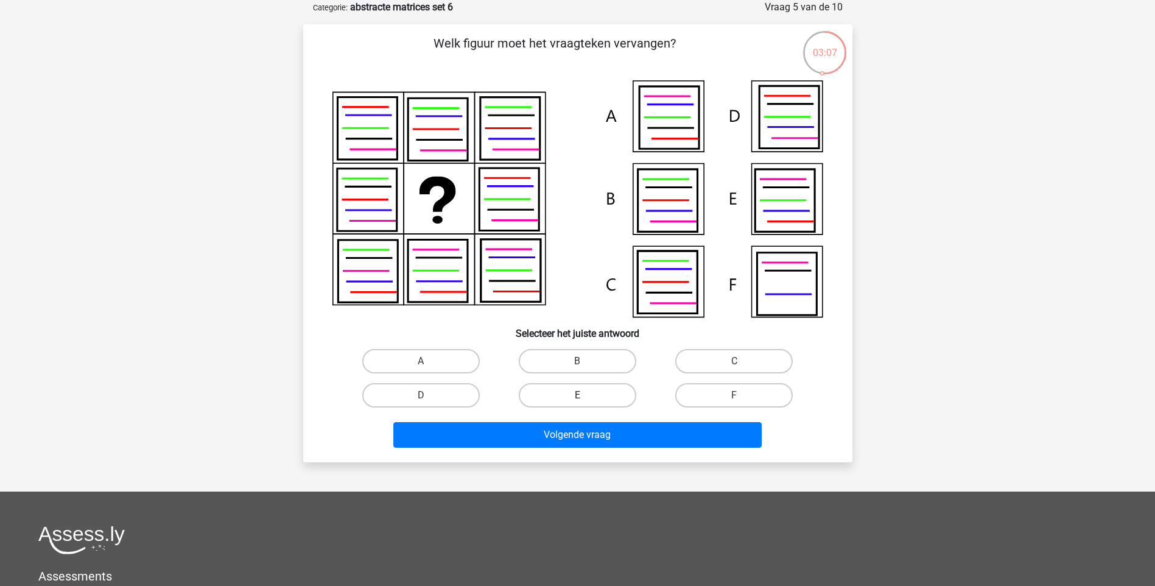
click at [605, 400] on label "E" at bounding box center [578, 395] width 118 height 24
click at [585, 400] on input "E" at bounding box center [581, 399] width 8 height 8
radio input "true"
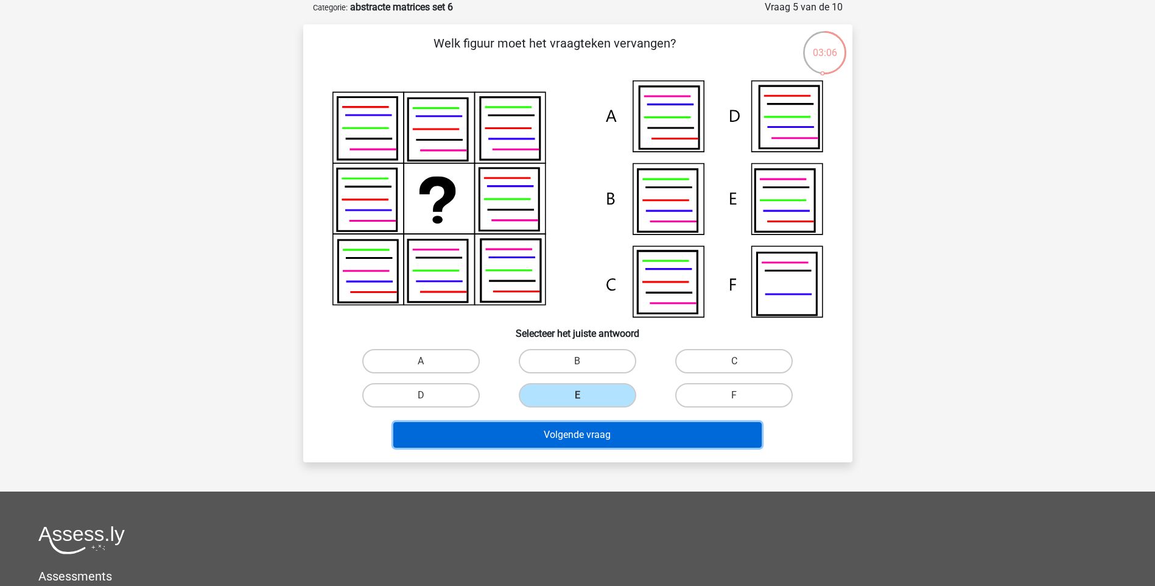
click at [602, 435] on button "Volgende vraag" at bounding box center [577, 435] width 368 height 26
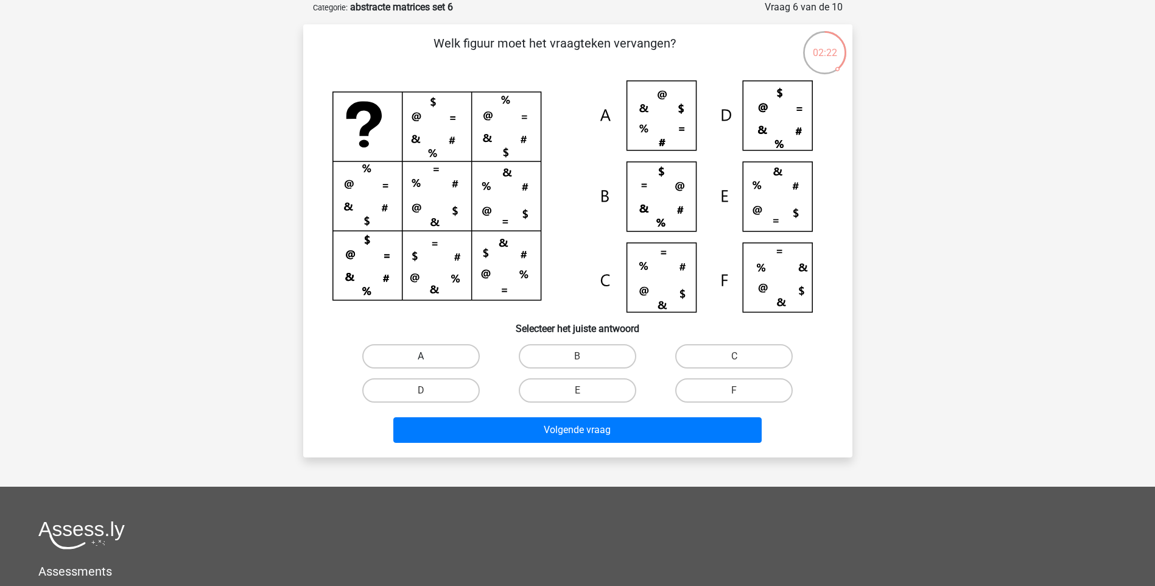
click at [404, 361] on label "A" at bounding box center [421, 356] width 118 height 24
click at [421, 361] on input "A" at bounding box center [425, 360] width 8 height 8
radio input "true"
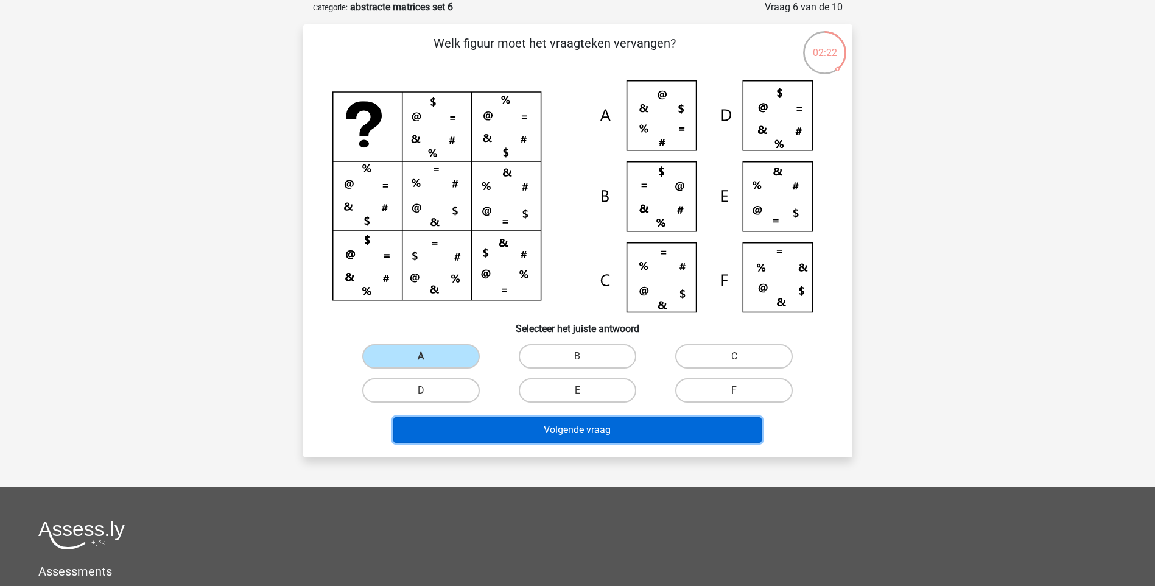
click at [579, 436] on button "Volgende vraag" at bounding box center [577, 430] width 368 height 26
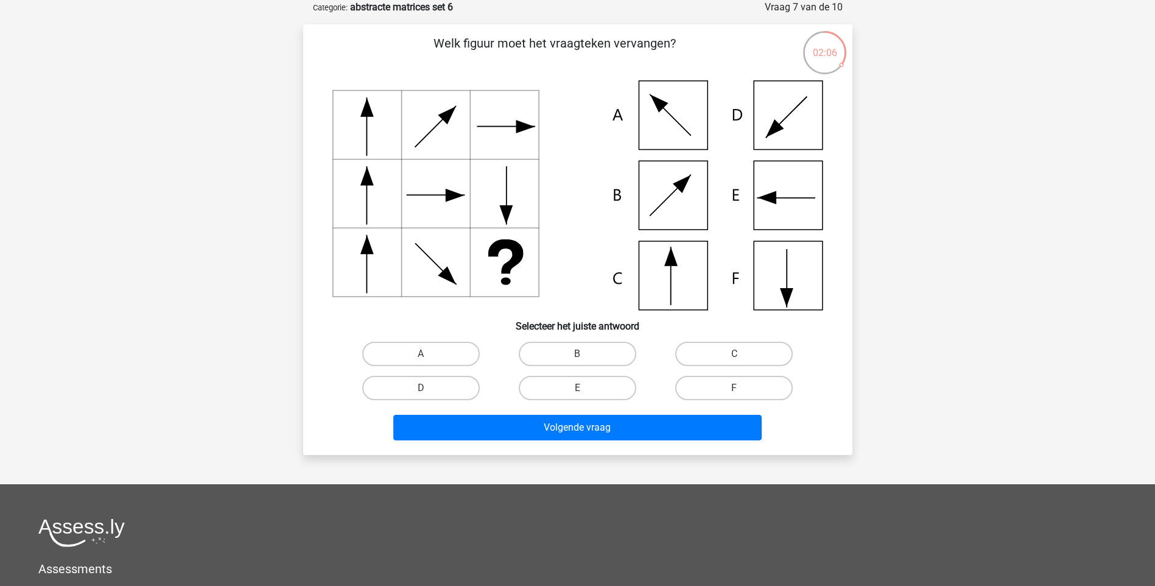
click at [801, 208] on icon at bounding box center [577, 195] width 491 height 230
click at [563, 390] on label "E" at bounding box center [578, 388] width 118 height 24
click at [577, 390] on input "E" at bounding box center [581, 392] width 8 height 8
radio input "true"
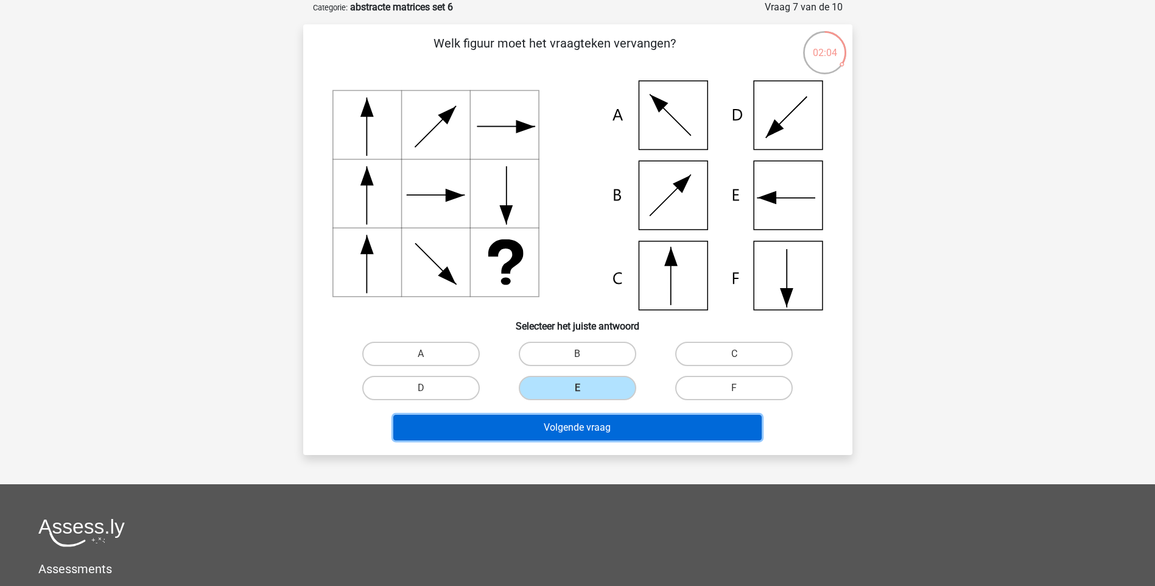
click at [571, 424] on button "Volgende vraag" at bounding box center [577, 428] width 368 height 26
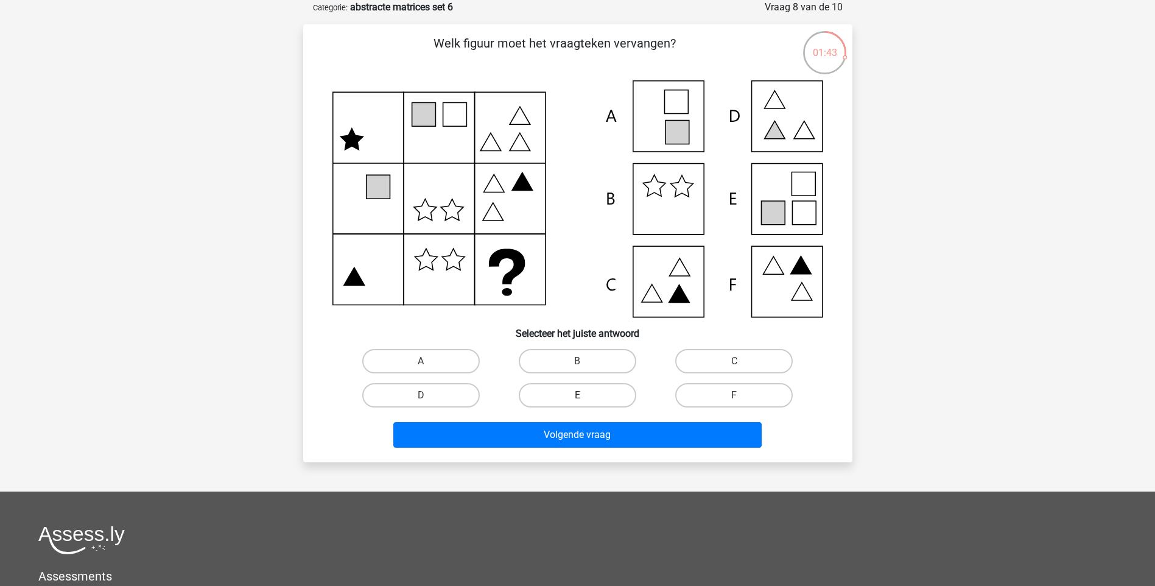
click at [605, 393] on label "E" at bounding box center [578, 395] width 118 height 24
click at [585, 395] on input "E" at bounding box center [581, 399] width 8 height 8
radio input "true"
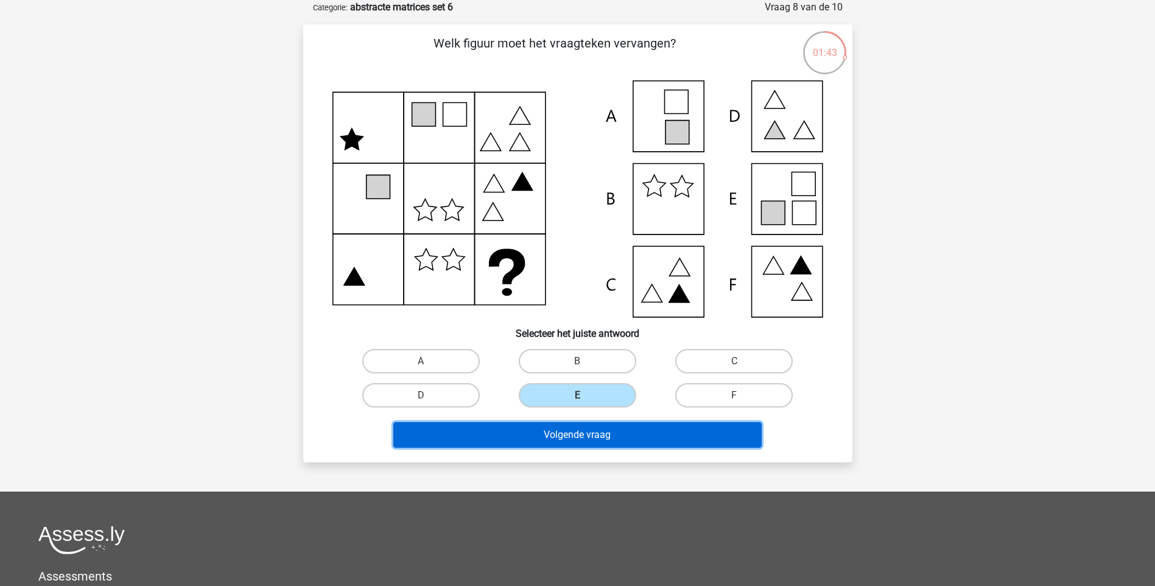
click at [593, 434] on button "Volgende vraag" at bounding box center [577, 435] width 368 height 26
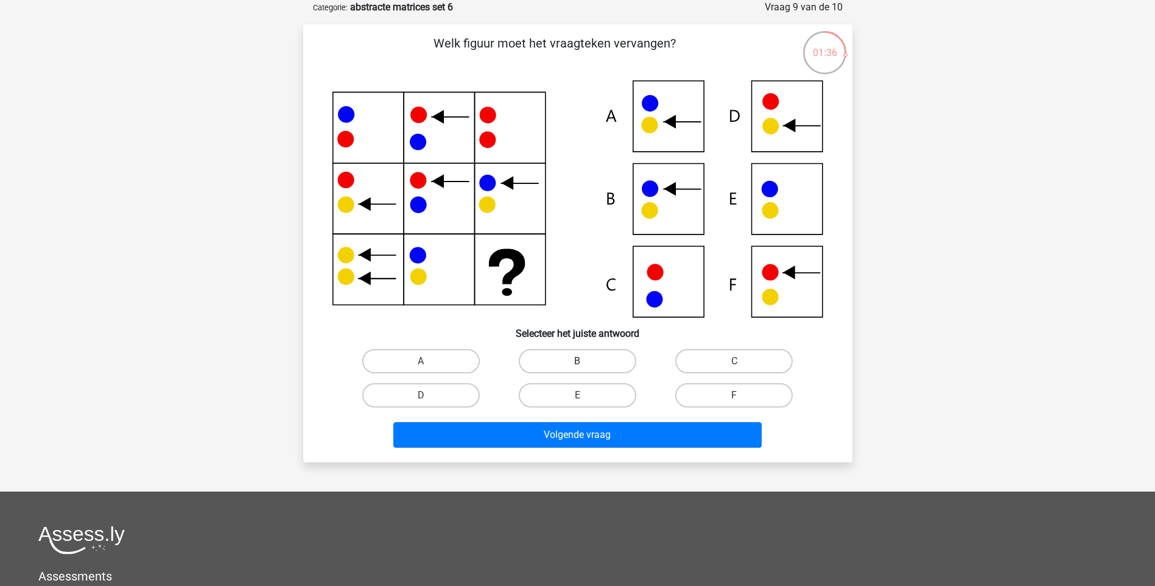
click at [571, 362] on label "B" at bounding box center [578, 361] width 118 height 24
click at [577, 362] on input "B" at bounding box center [581, 365] width 8 height 8
radio input "true"
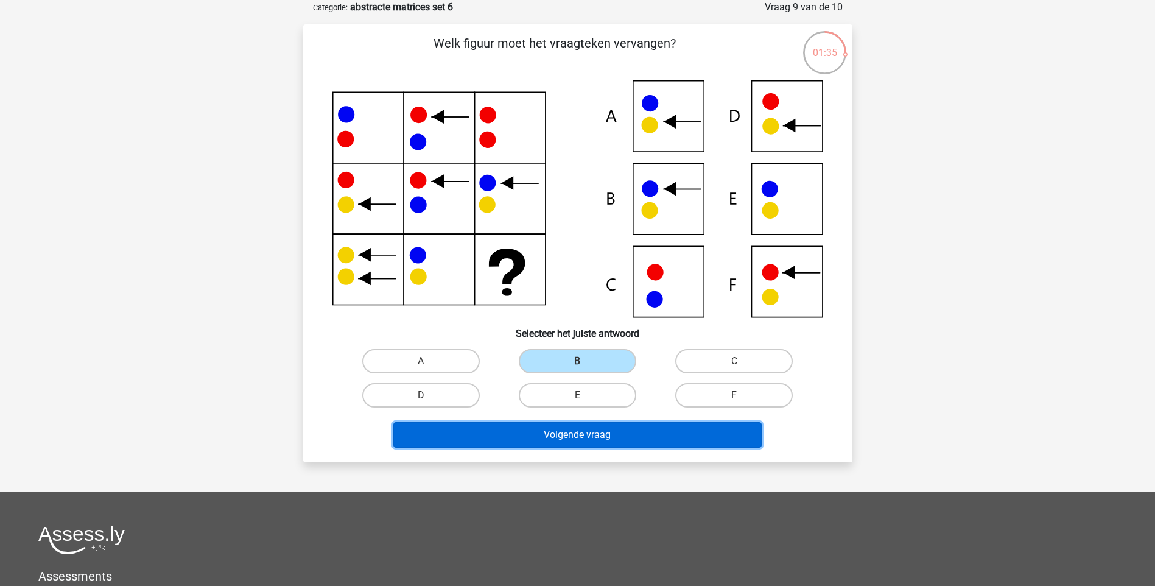
click at [586, 429] on button "Volgende vraag" at bounding box center [577, 435] width 368 height 26
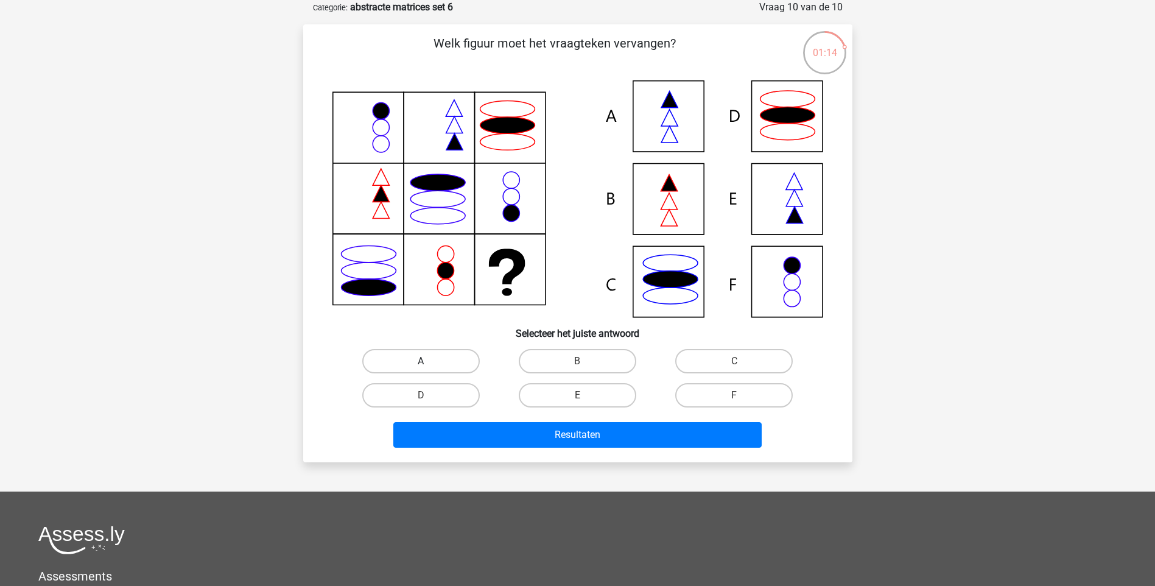
click at [431, 360] on label "A" at bounding box center [421, 361] width 118 height 24
click at [429, 361] on input "A" at bounding box center [425, 365] width 8 height 8
radio input "true"
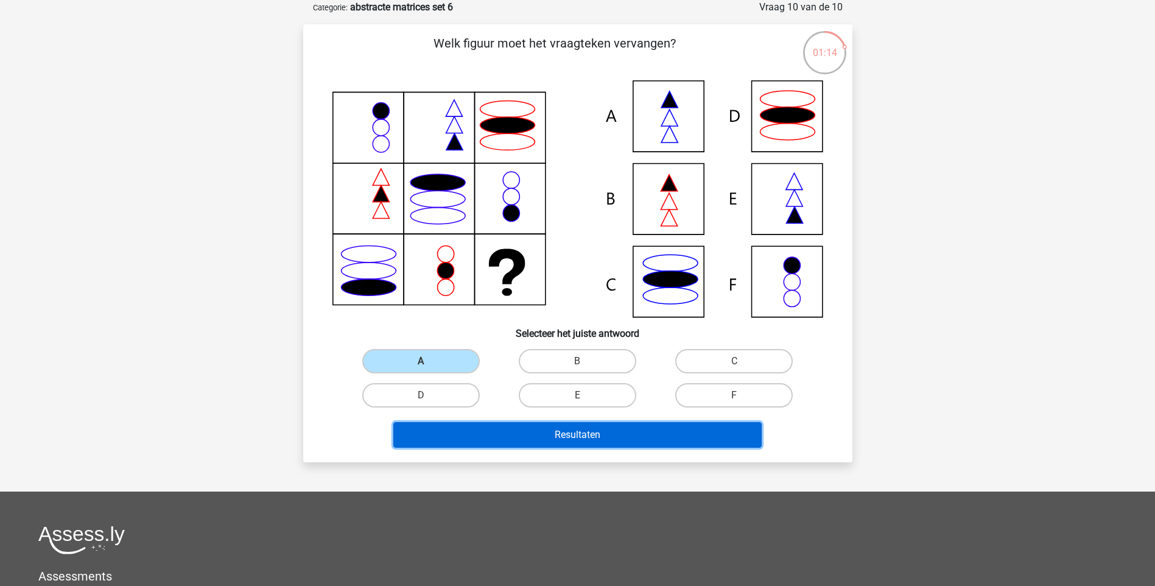
click at [572, 429] on button "Resultaten" at bounding box center [577, 435] width 368 height 26
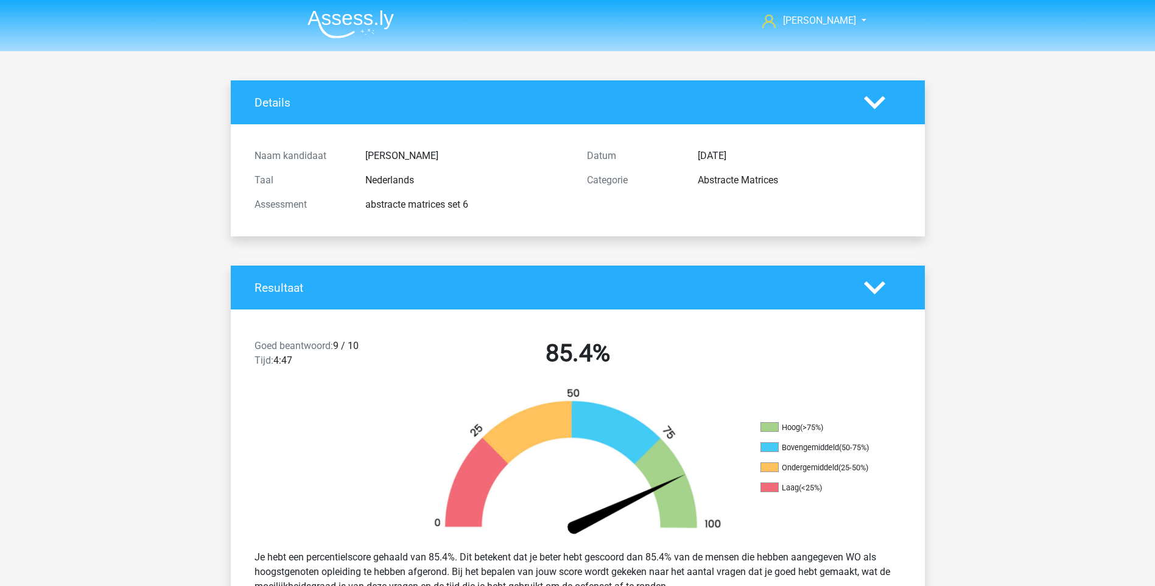
scroll to position [528, 0]
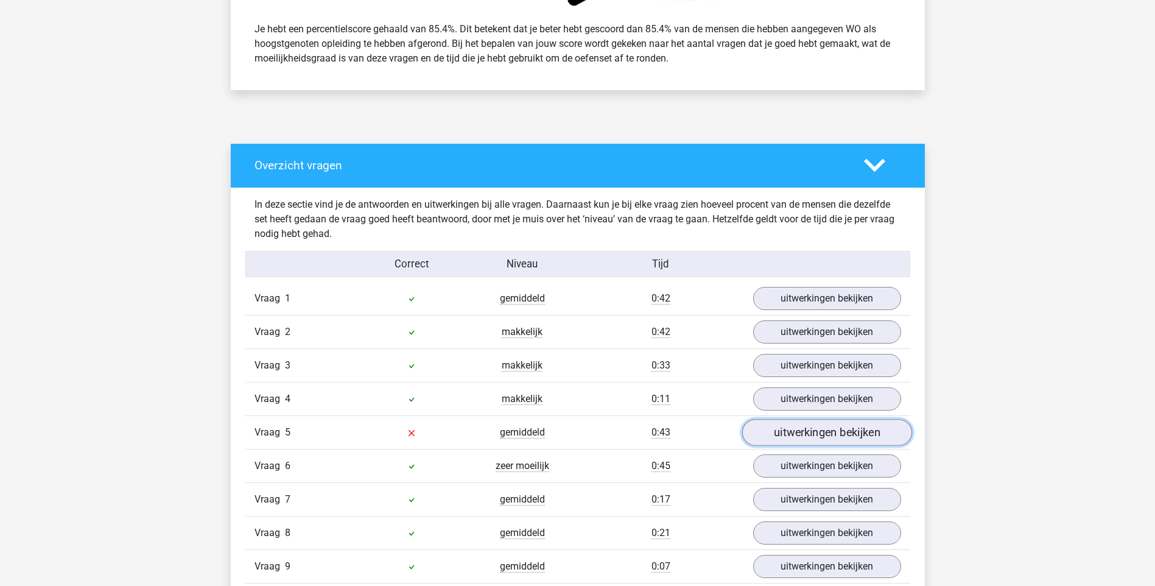
click at [775, 430] on link "uitwerkingen bekijken" at bounding box center [827, 432] width 170 height 27
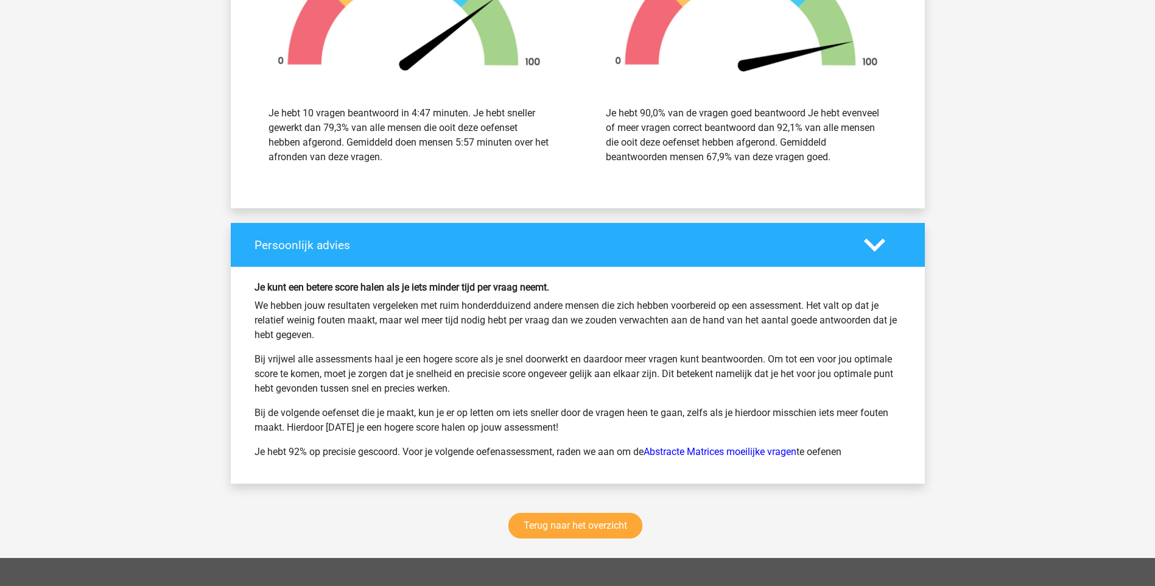
scroll to position [1935, 0]
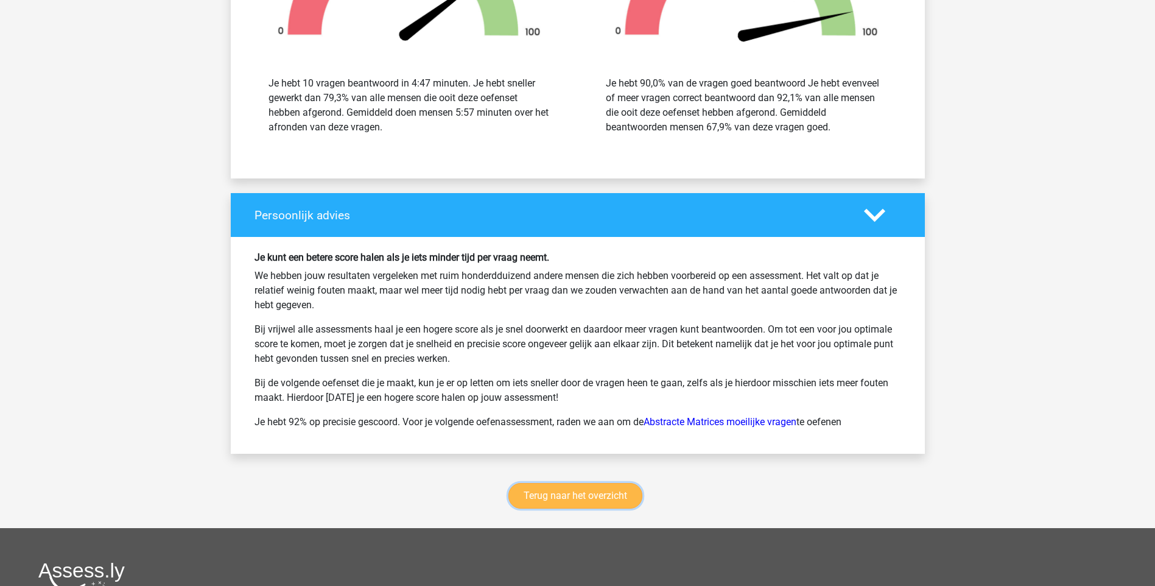
click at [584, 491] on link "Terug naar het overzicht" at bounding box center [575, 496] width 134 height 26
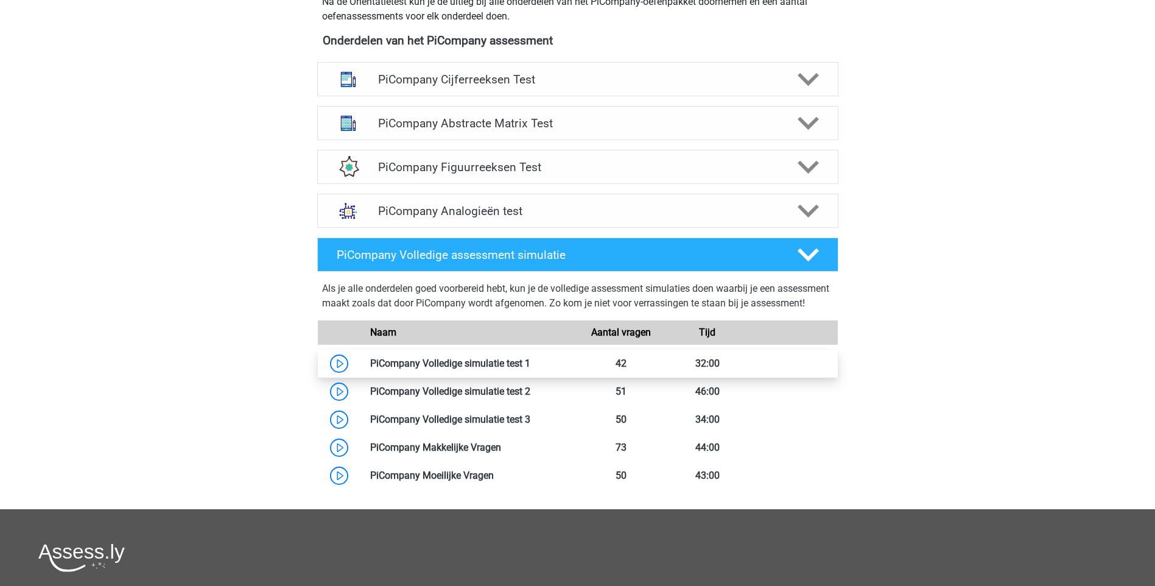
scroll to position [528, 0]
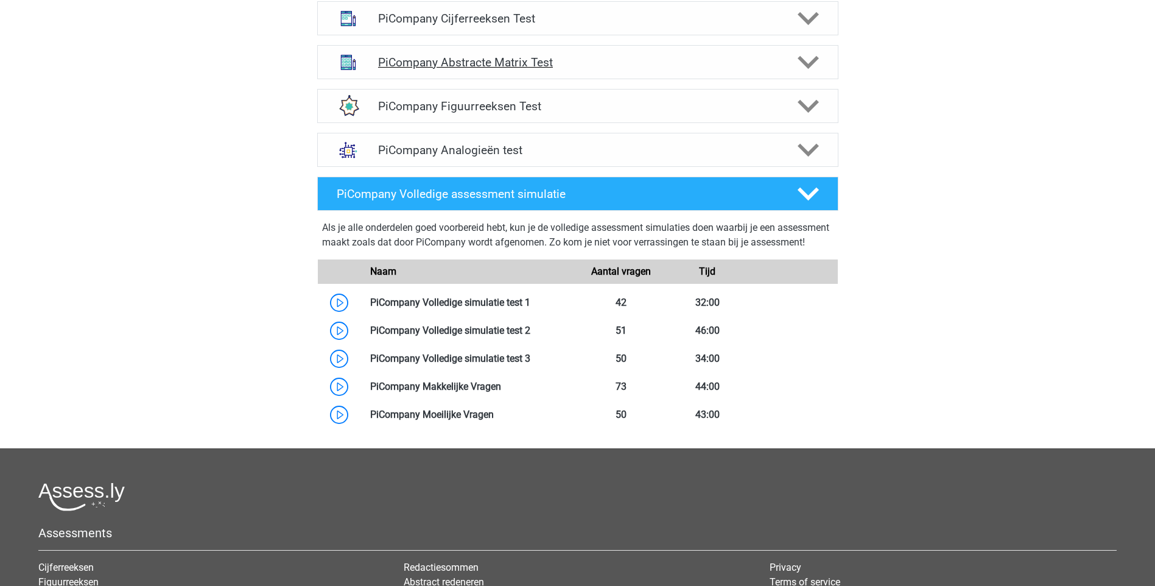
click at [493, 69] on h4 "PiCompany Abstracte Matrix Test" at bounding box center [577, 62] width 399 height 14
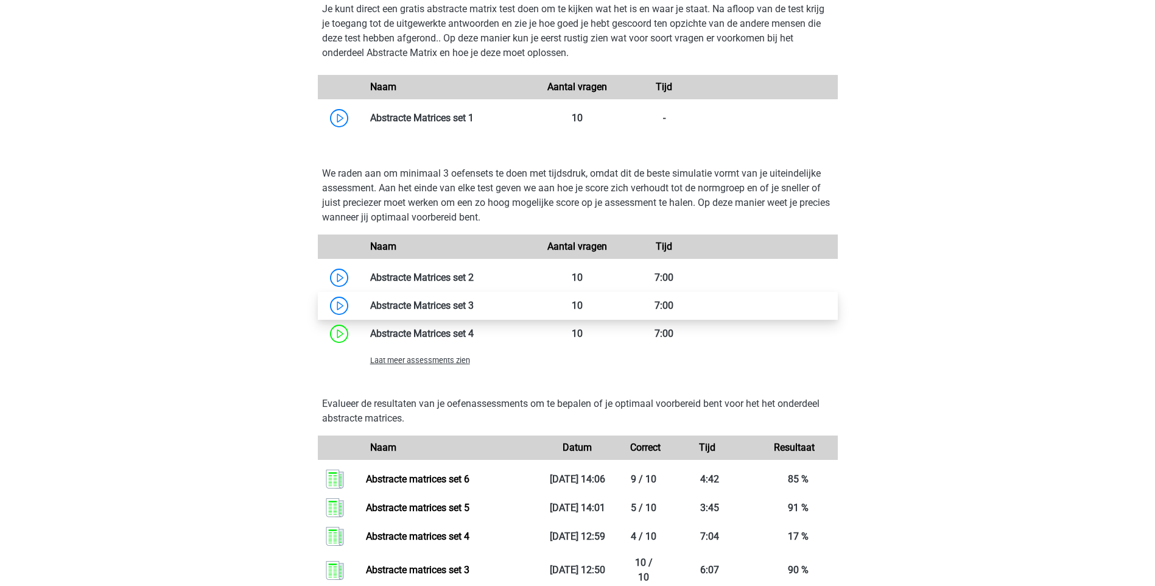
scroll to position [1055, 0]
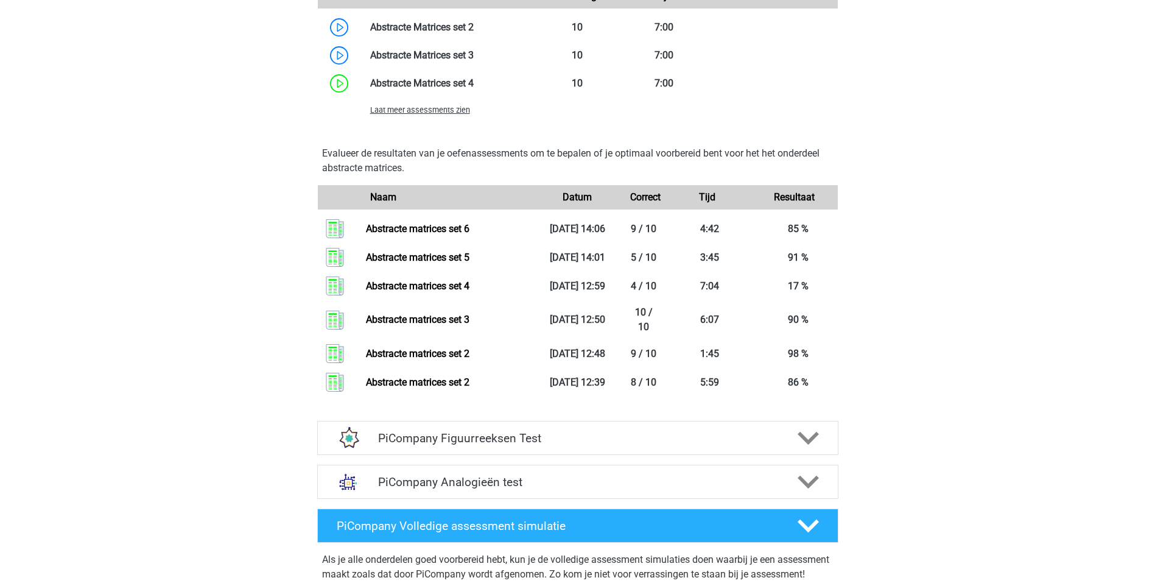
click at [447, 117] on div "Laat meer assessments zien" at bounding box center [448, 109] width 174 height 15
click at [447, 114] on span "Laat meer assessments zien" at bounding box center [420, 109] width 100 height 9
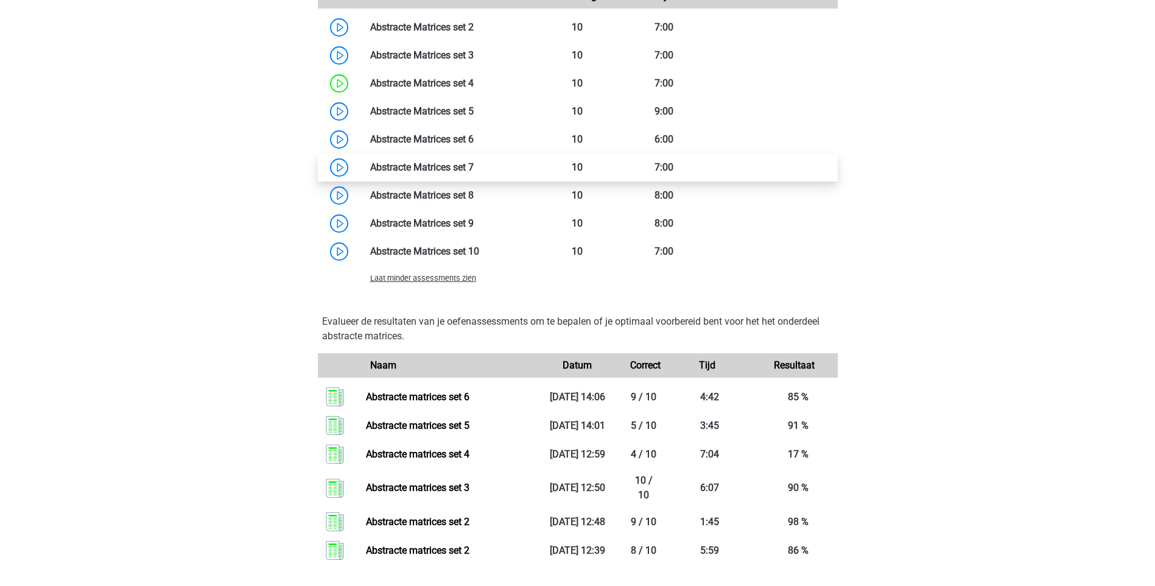
click at [474, 173] on link at bounding box center [474, 167] width 0 height 12
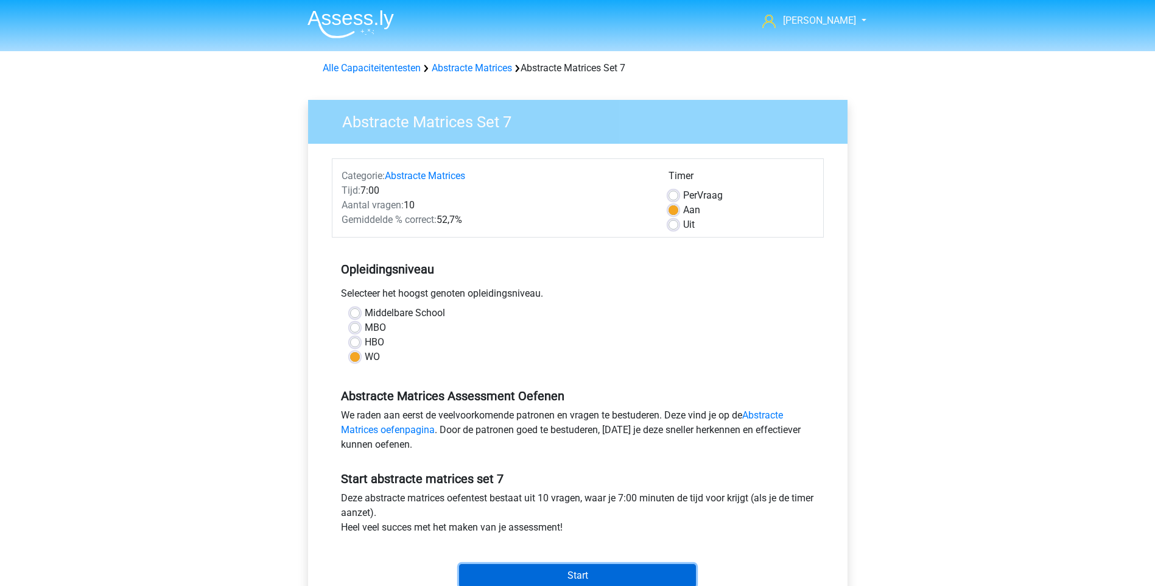
click at [572, 569] on input "Start" at bounding box center [577, 575] width 237 height 23
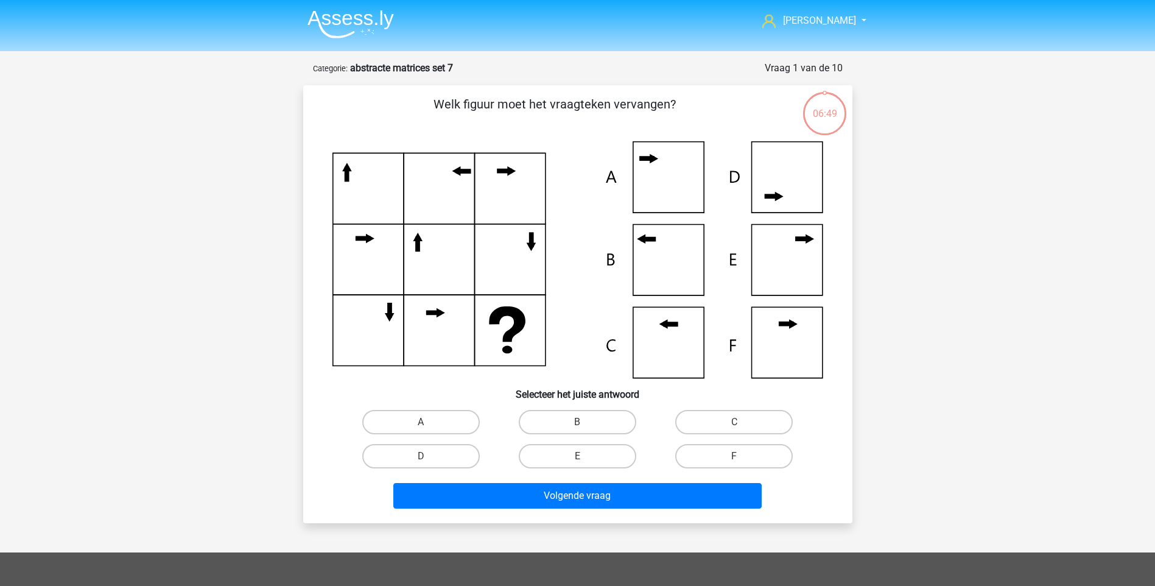
click at [663, 322] on icon at bounding box center [577, 259] width 491 height 237
click at [716, 410] on label "C" at bounding box center [734, 422] width 118 height 24
click at [734, 422] on input "C" at bounding box center [738, 426] width 8 height 8
radio input "true"
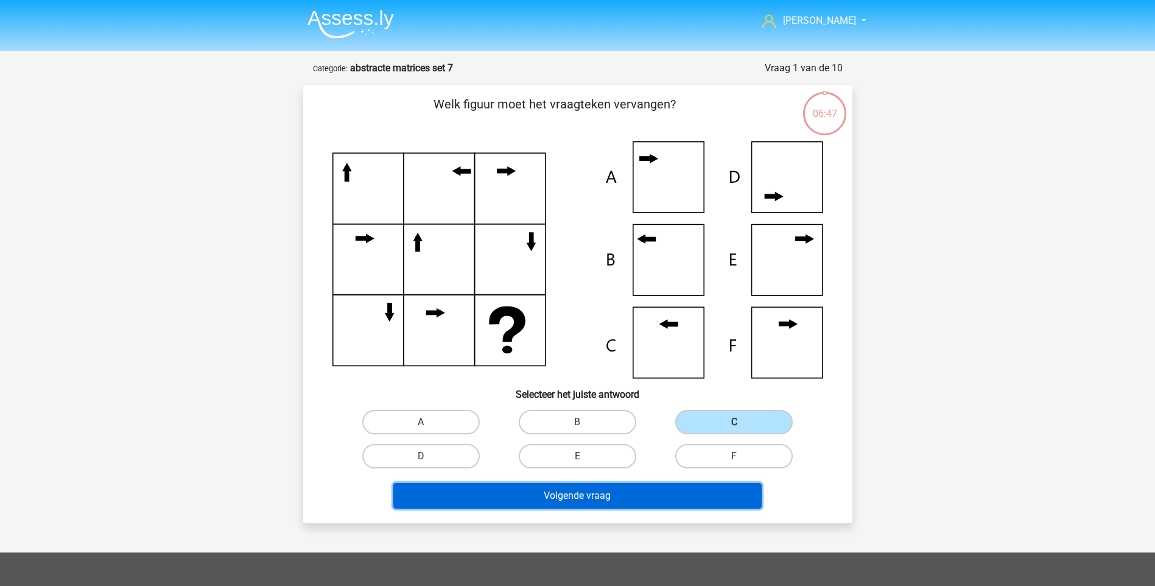
click at [617, 497] on button "Volgende vraag" at bounding box center [577, 496] width 368 height 26
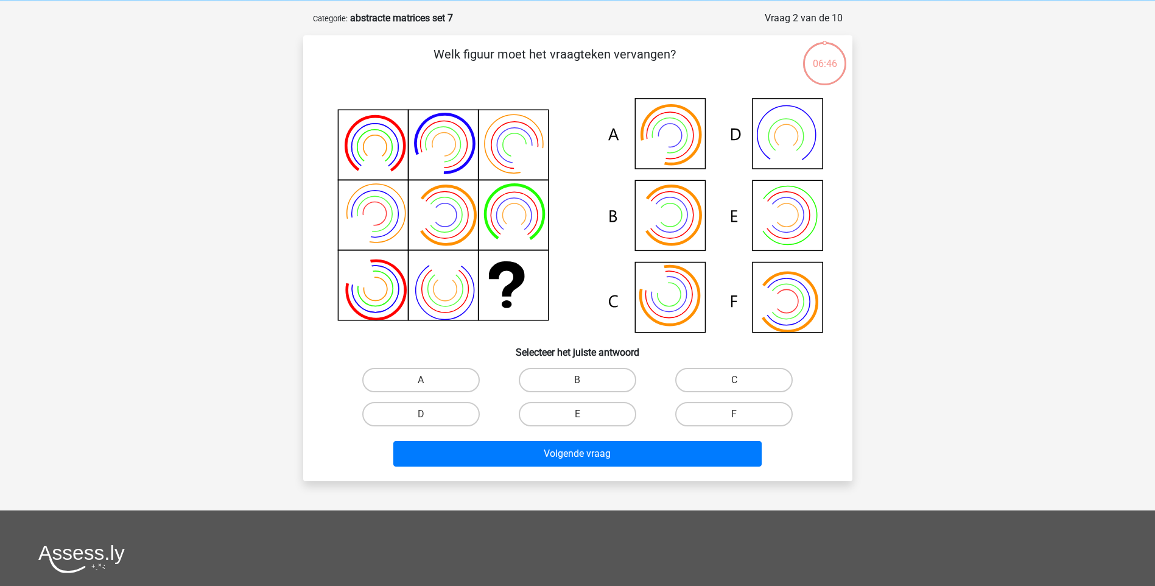
scroll to position [61, 0]
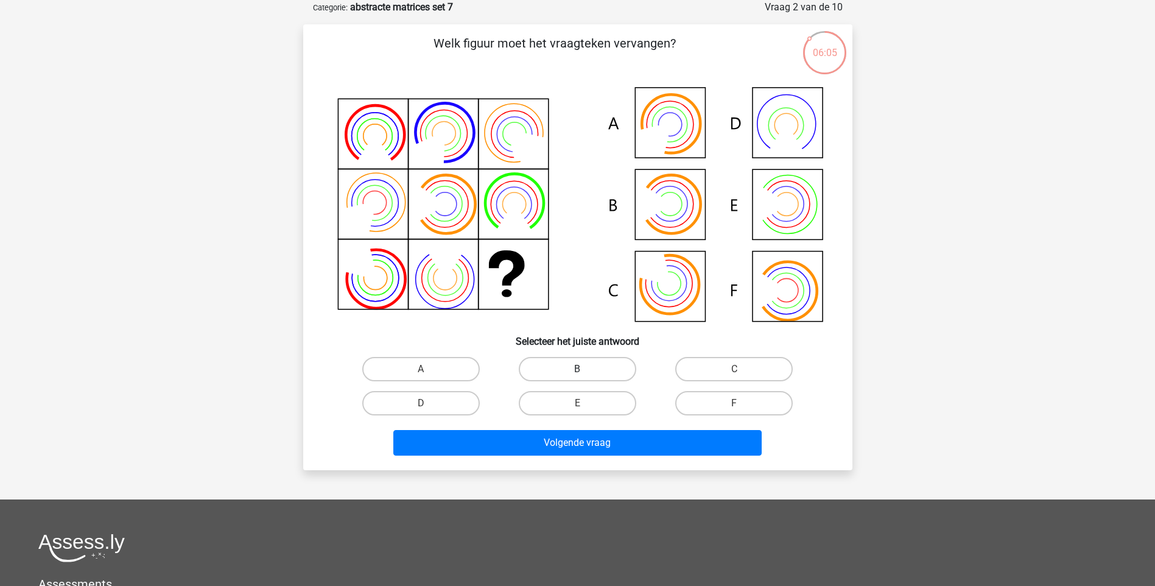
click at [566, 377] on label "B" at bounding box center [578, 369] width 118 height 24
click at [577, 377] on input "B" at bounding box center [581, 373] width 8 height 8
radio input "true"
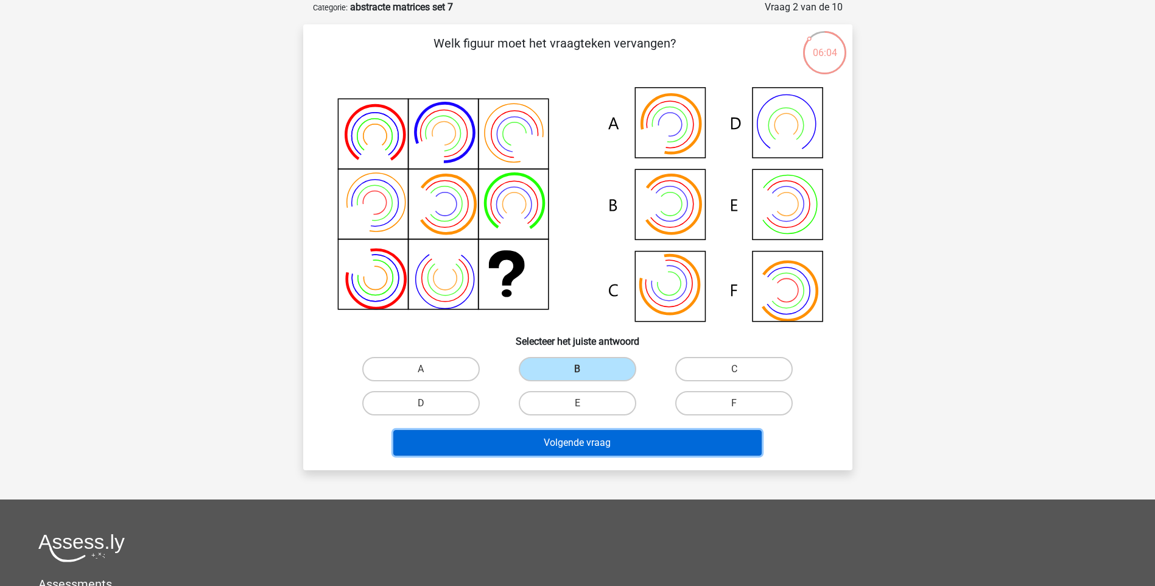
click at [581, 446] on button "Volgende vraag" at bounding box center [577, 443] width 368 height 26
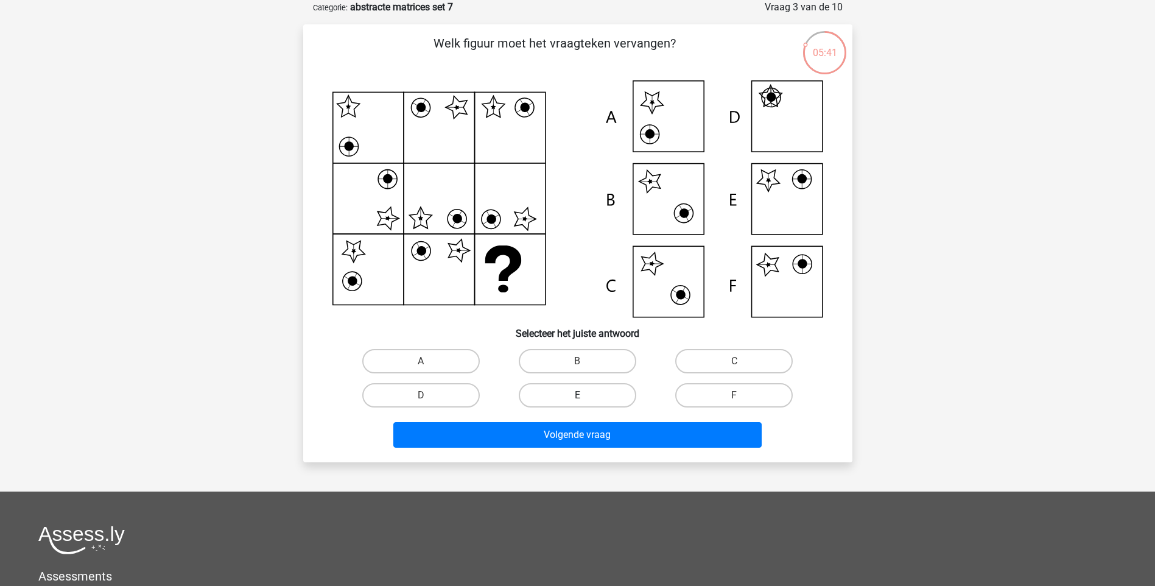
click at [561, 396] on label "E" at bounding box center [578, 395] width 118 height 24
click at [577, 396] on input "E" at bounding box center [581, 399] width 8 height 8
radio input "true"
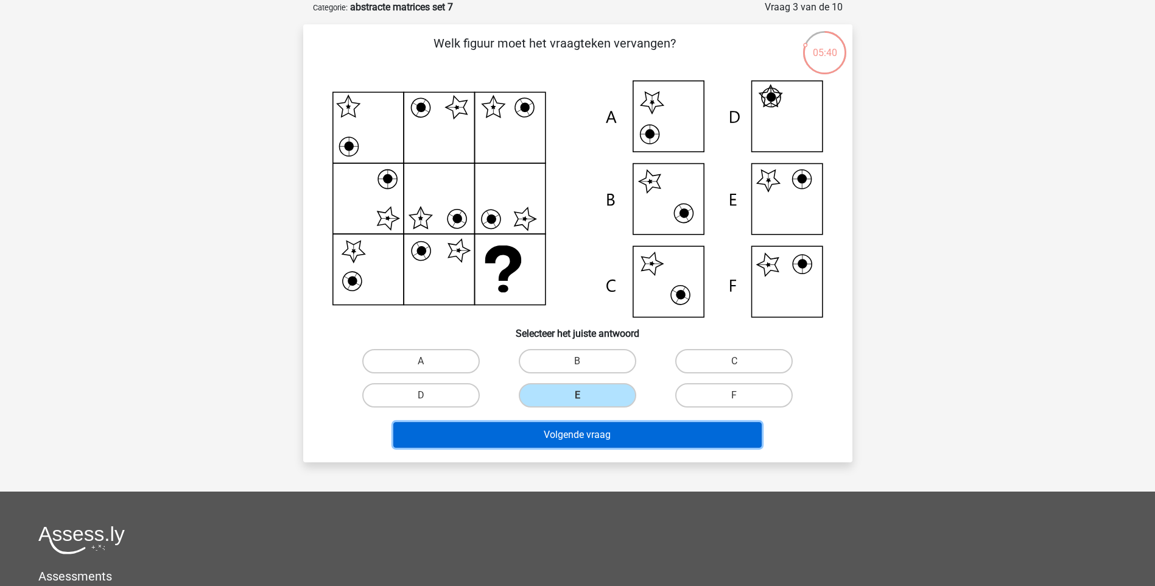
click at [568, 431] on button "Volgende vraag" at bounding box center [577, 435] width 368 height 26
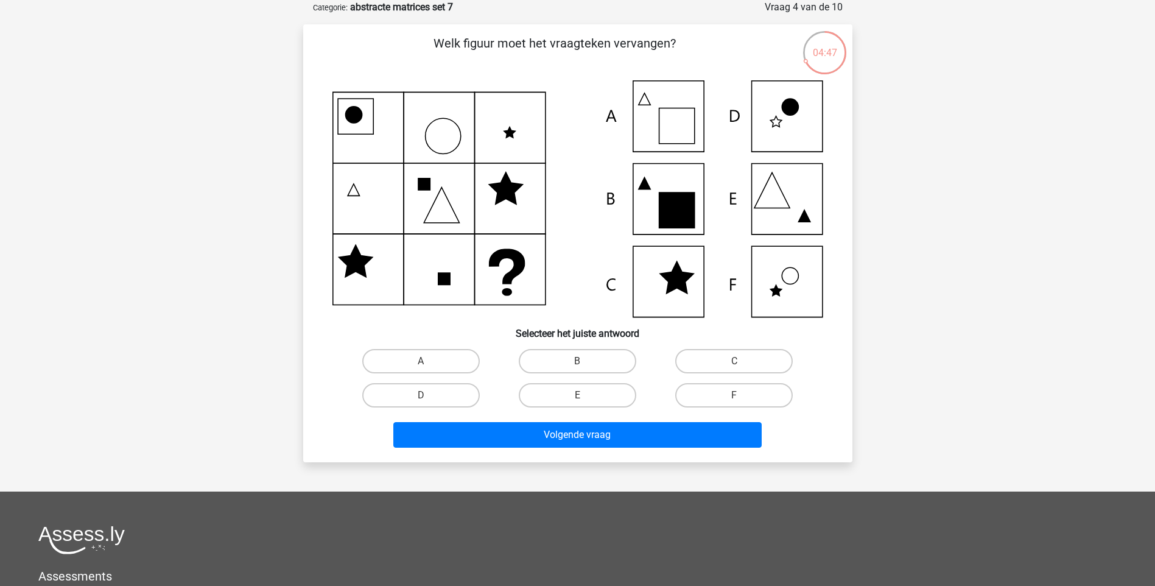
click at [784, 222] on icon at bounding box center [577, 198] width 491 height 237
click at [578, 391] on label "E" at bounding box center [578, 395] width 118 height 24
click at [578, 395] on input "E" at bounding box center [581, 399] width 8 height 8
radio input "true"
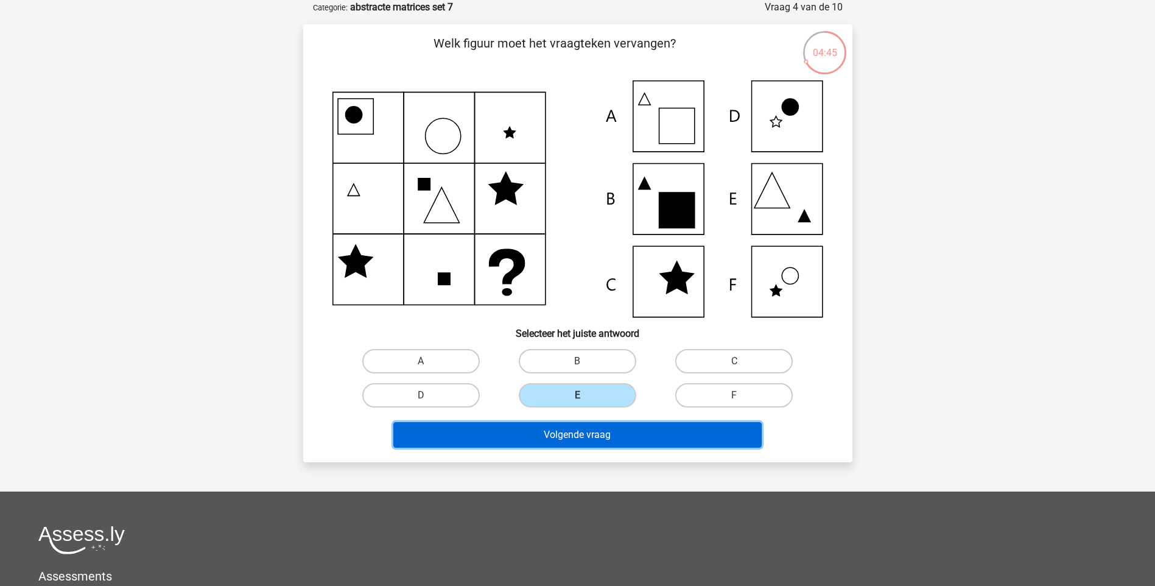
click at [575, 430] on button "Volgende vraag" at bounding box center [577, 435] width 368 height 26
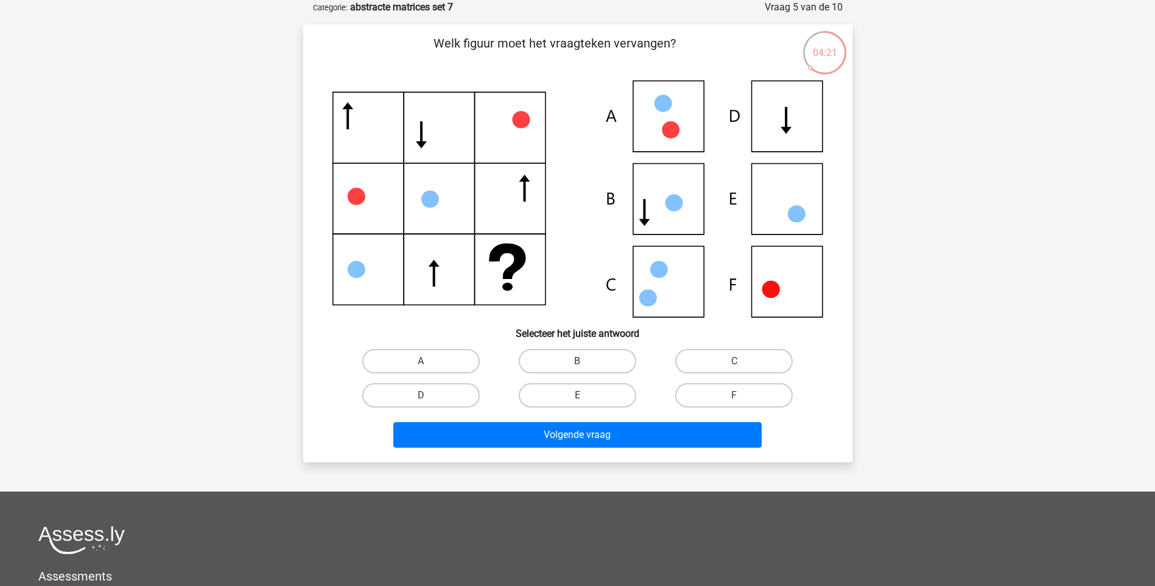
click at [753, 132] on icon at bounding box center [577, 198] width 491 height 237
click at [443, 395] on label "D" at bounding box center [421, 395] width 118 height 24
click at [429, 395] on input "D" at bounding box center [425, 399] width 8 height 8
radio input "true"
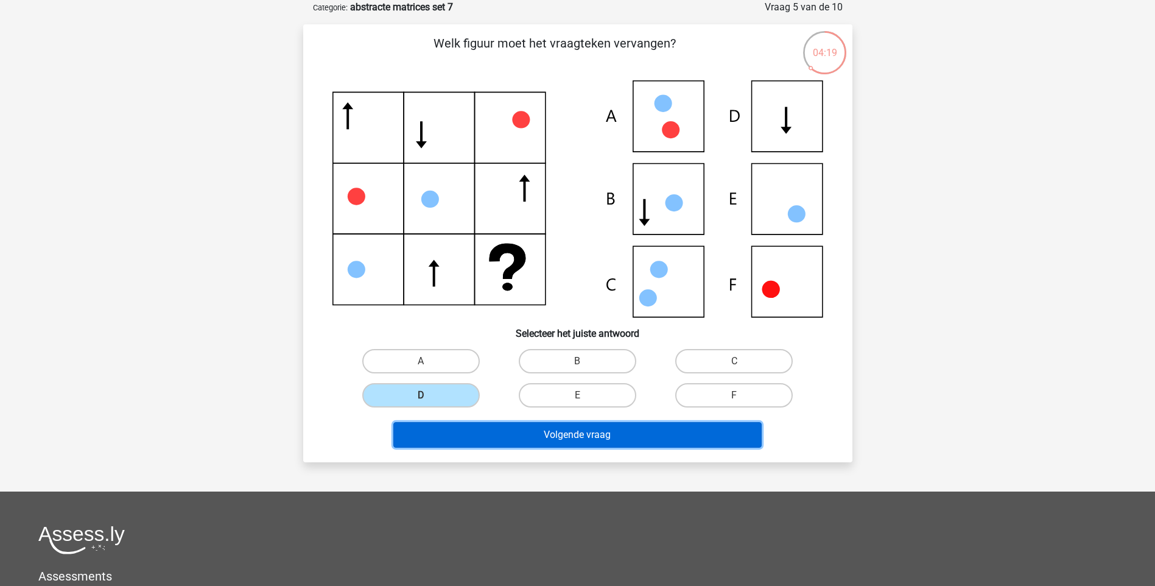
click at [508, 427] on button "Volgende vraag" at bounding box center [577, 435] width 368 height 26
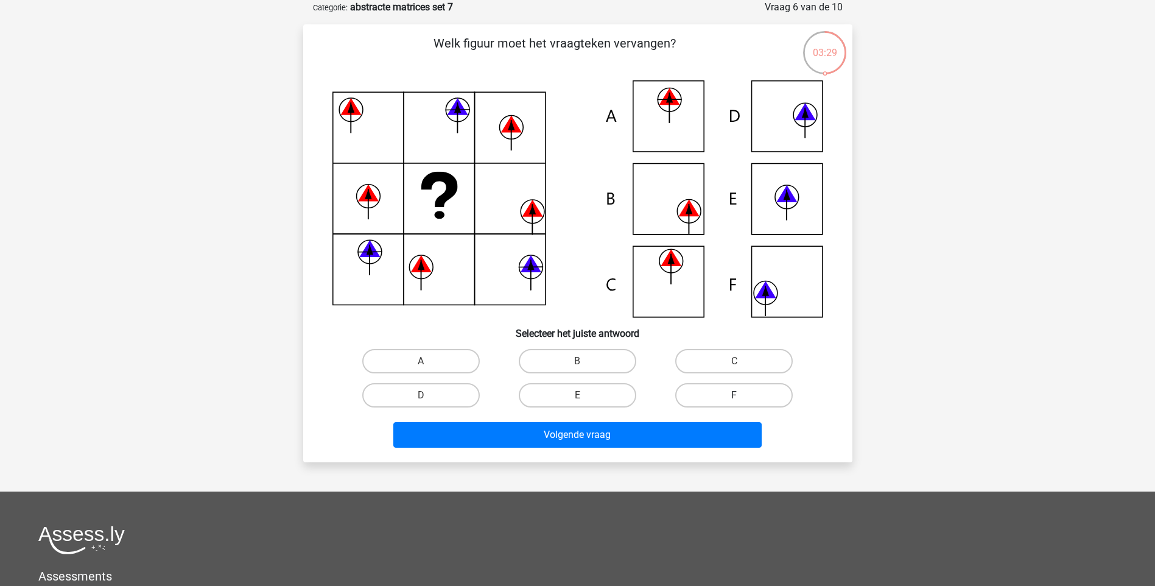
click at [706, 401] on label "F" at bounding box center [734, 395] width 118 height 24
click at [734, 401] on input "F" at bounding box center [738, 399] width 8 height 8
radio input "true"
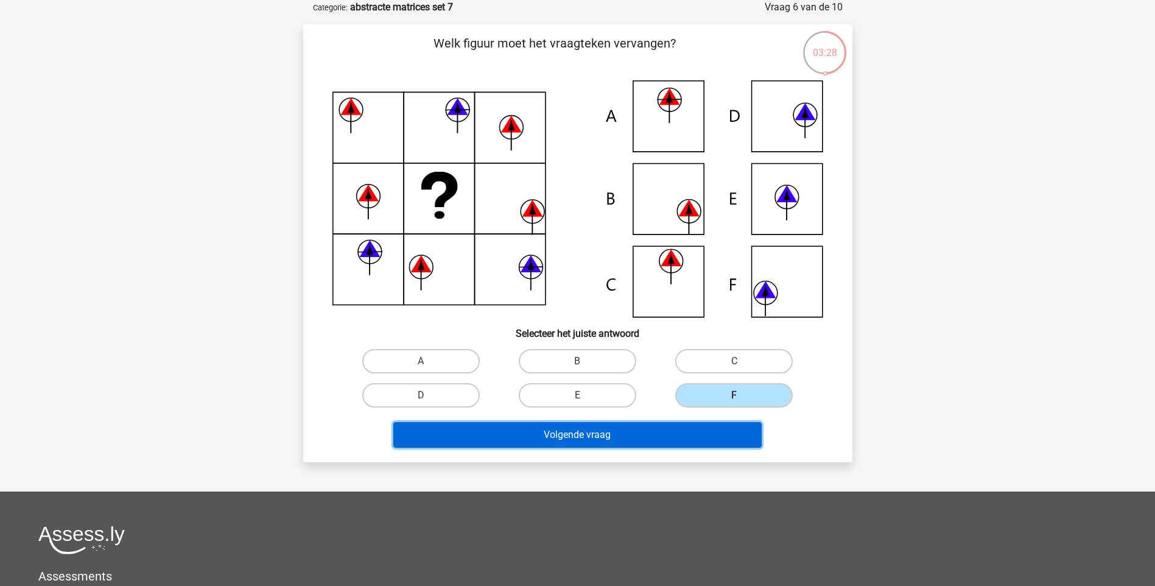
click at [688, 431] on button "Volgende vraag" at bounding box center [577, 435] width 368 height 26
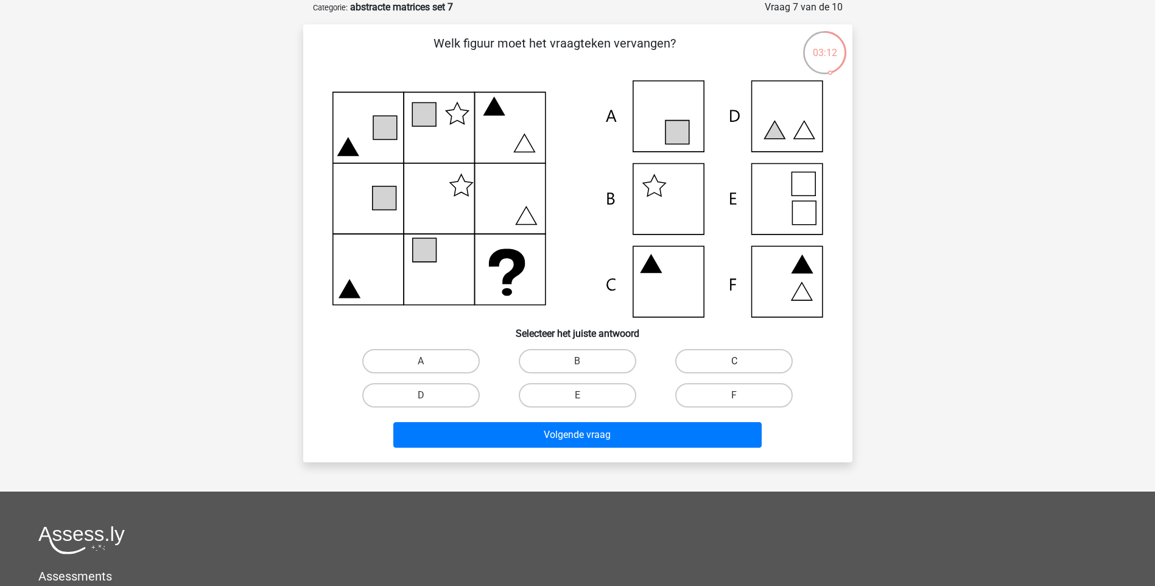
click at [725, 367] on label "C" at bounding box center [734, 361] width 118 height 24
click at [734, 367] on input "C" at bounding box center [738, 365] width 8 height 8
radio input "true"
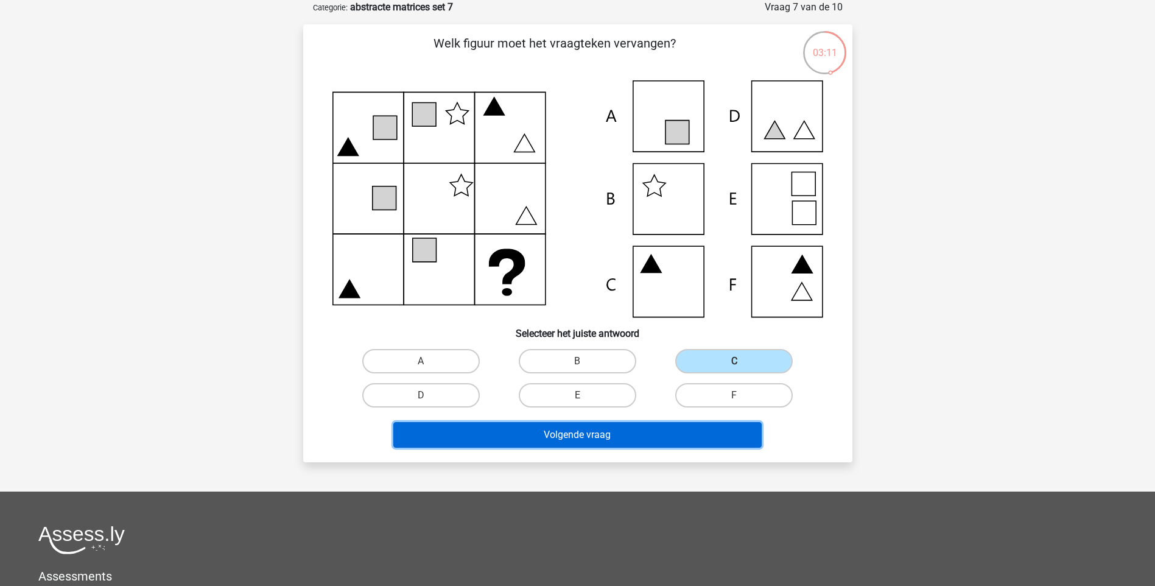
click at [590, 429] on button "Volgende vraag" at bounding box center [577, 435] width 368 height 26
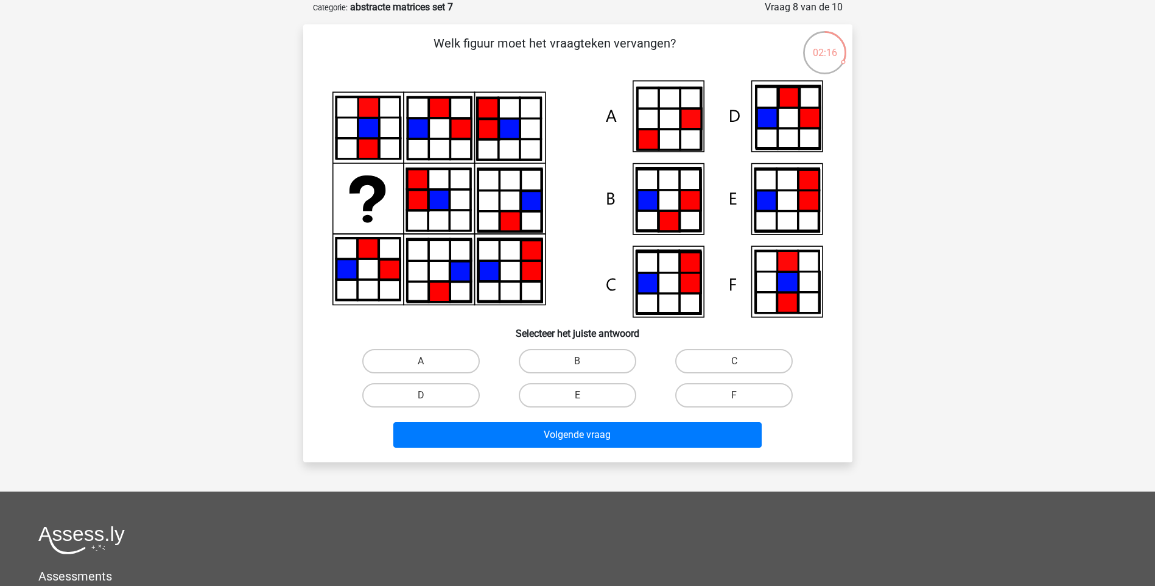
click at [678, 132] on icon at bounding box center [668, 118] width 63 height 61
click at [432, 370] on label "A" at bounding box center [421, 361] width 118 height 24
click at [429, 369] on input "A" at bounding box center [425, 365] width 8 height 8
radio input "true"
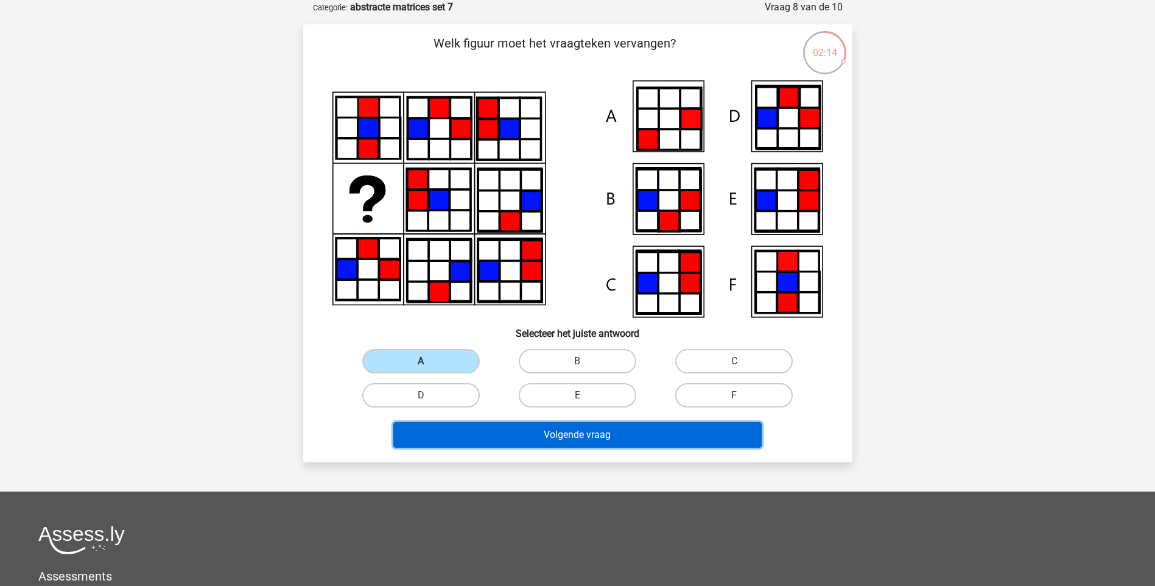
click at [510, 434] on button "Volgende vraag" at bounding box center [577, 435] width 368 height 26
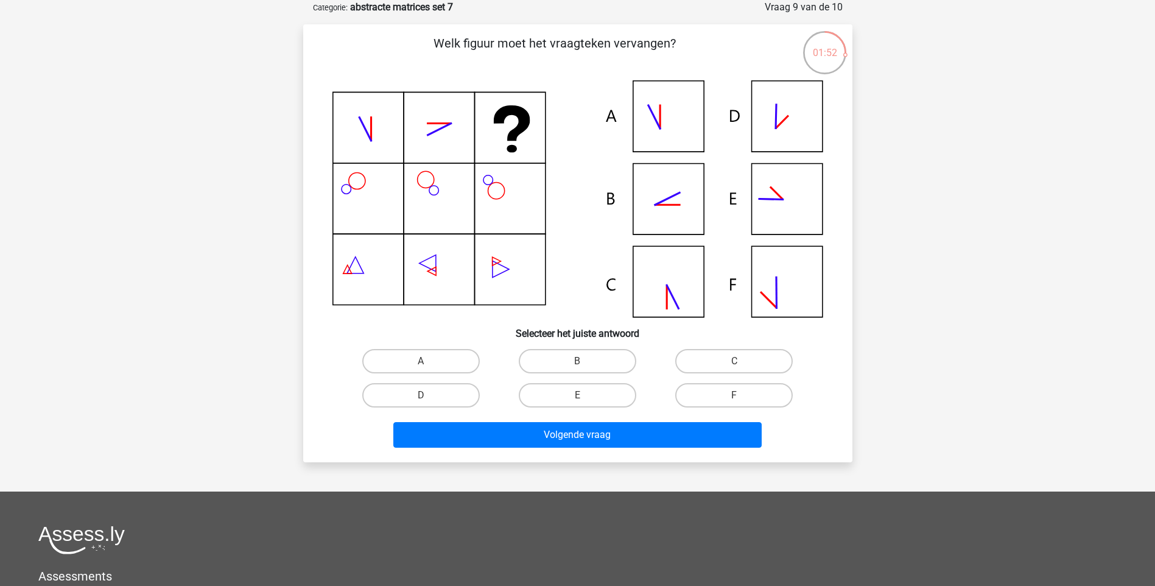
click at [697, 135] on icon at bounding box center [577, 198] width 491 height 237
click at [810, 201] on icon at bounding box center [577, 198] width 491 height 237
click at [603, 392] on label "E" at bounding box center [578, 395] width 118 height 24
click at [585, 395] on input "E" at bounding box center [581, 399] width 8 height 8
radio input "true"
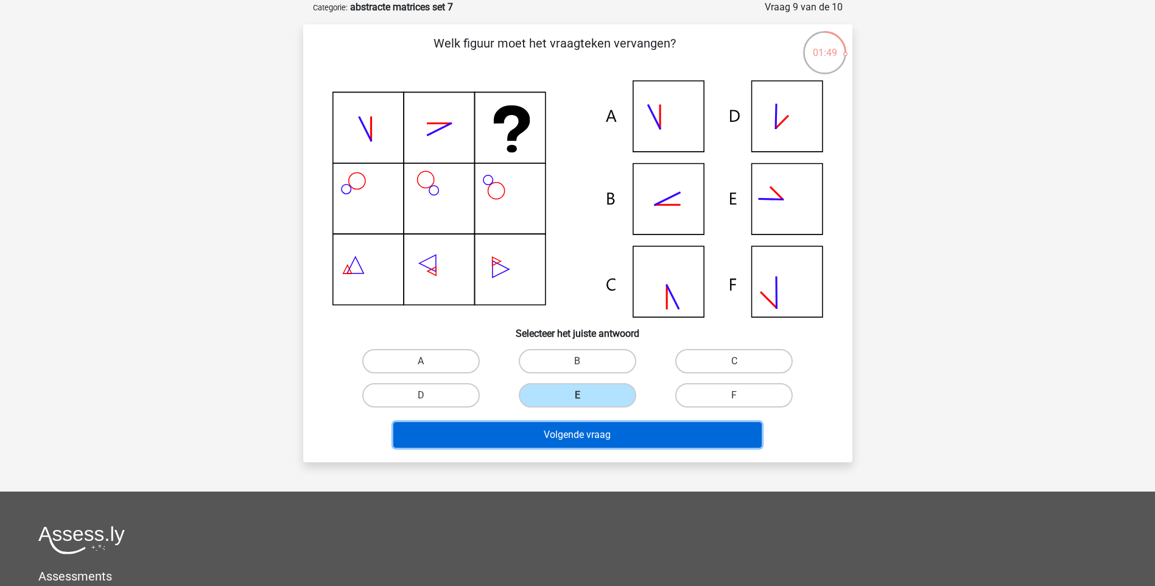
click at [588, 428] on button "Volgende vraag" at bounding box center [577, 435] width 368 height 26
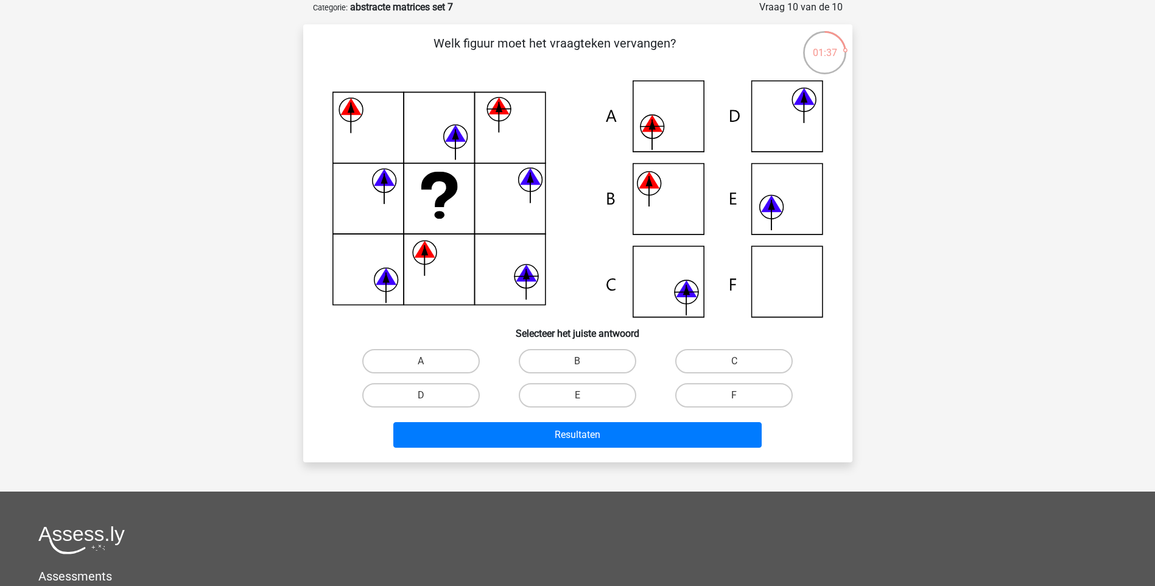
click at [655, 200] on icon at bounding box center [577, 198] width 491 height 237
click at [562, 360] on label "B" at bounding box center [578, 361] width 118 height 24
click at [577, 361] on input "B" at bounding box center [581, 365] width 8 height 8
radio input "true"
click at [656, 186] on icon at bounding box center [649, 180] width 21 height 17
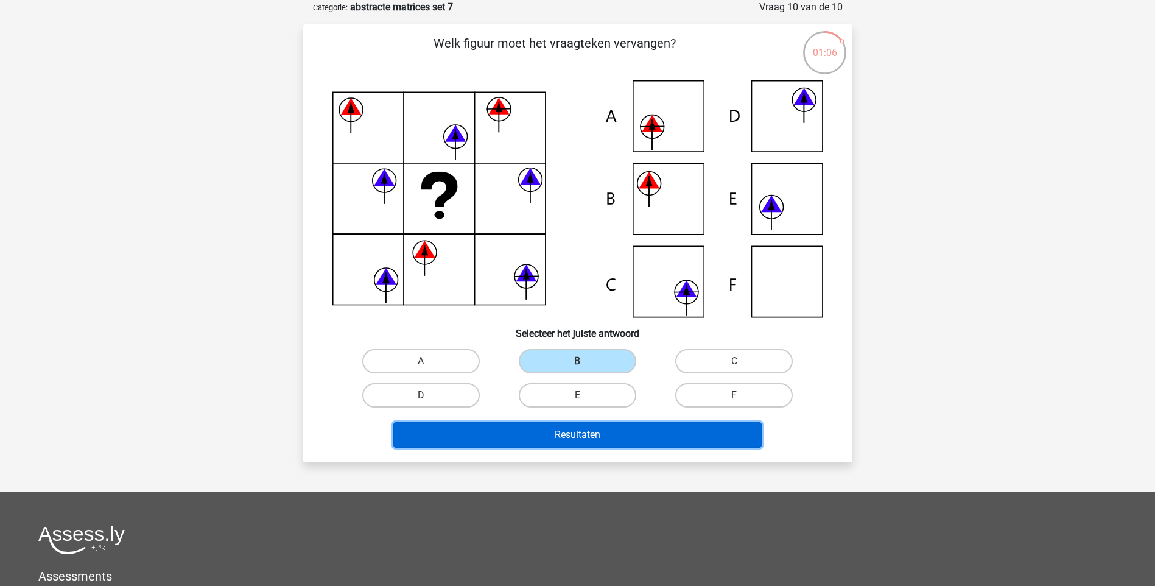
click at [561, 433] on button "Resultaten" at bounding box center [577, 435] width 368 height 26
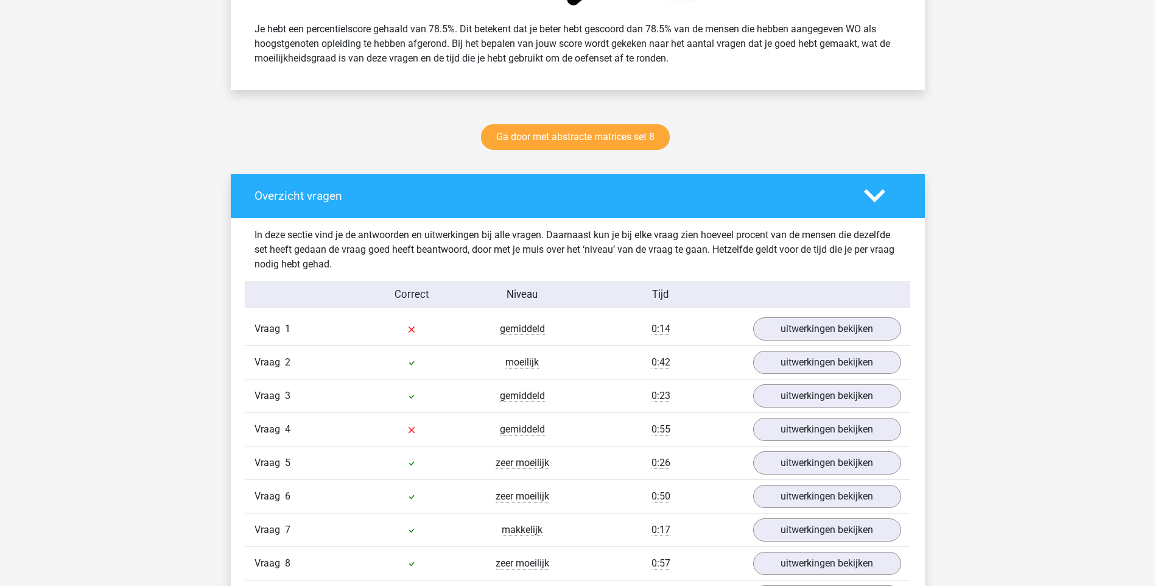
scroll to position [792, 0]
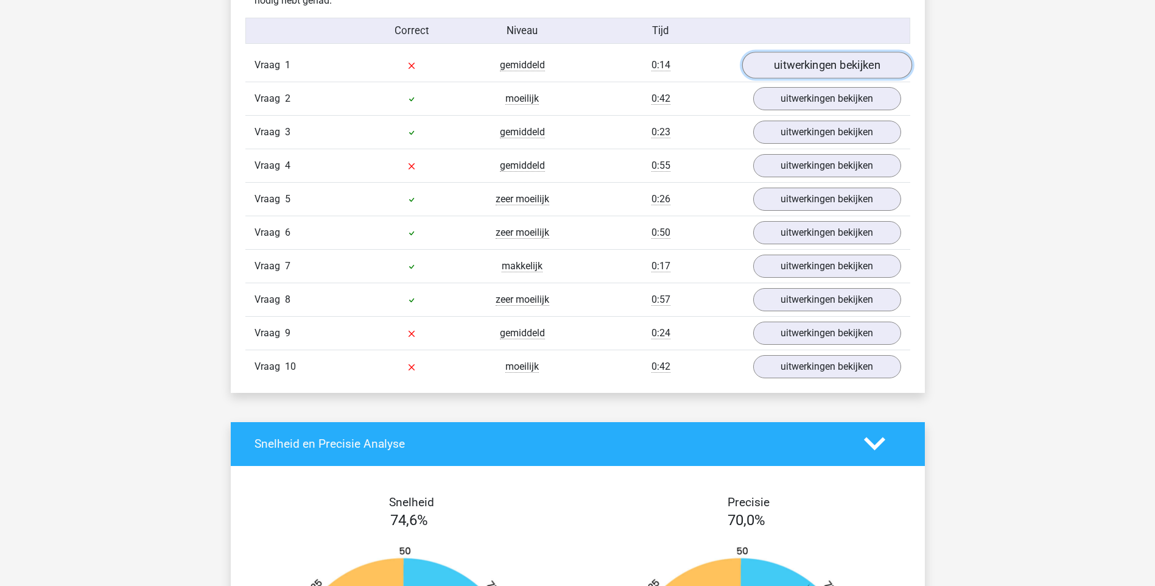
click at [792, 63] on link "uitwerkingen bekijken" at bounding box center [827, 65] width 170 height 27
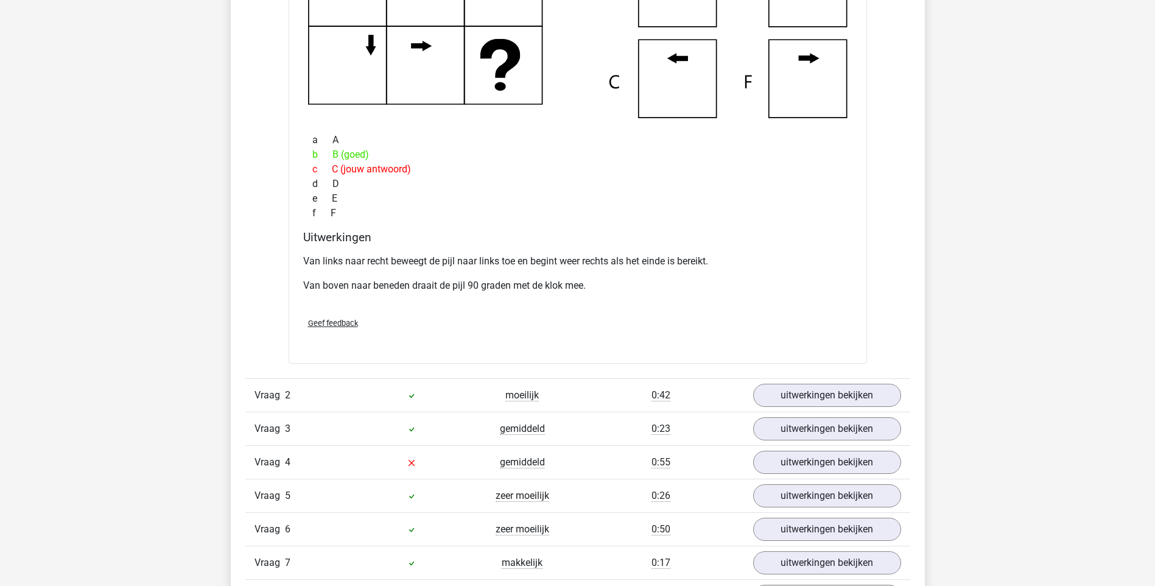
scroll to position [1320, 0]
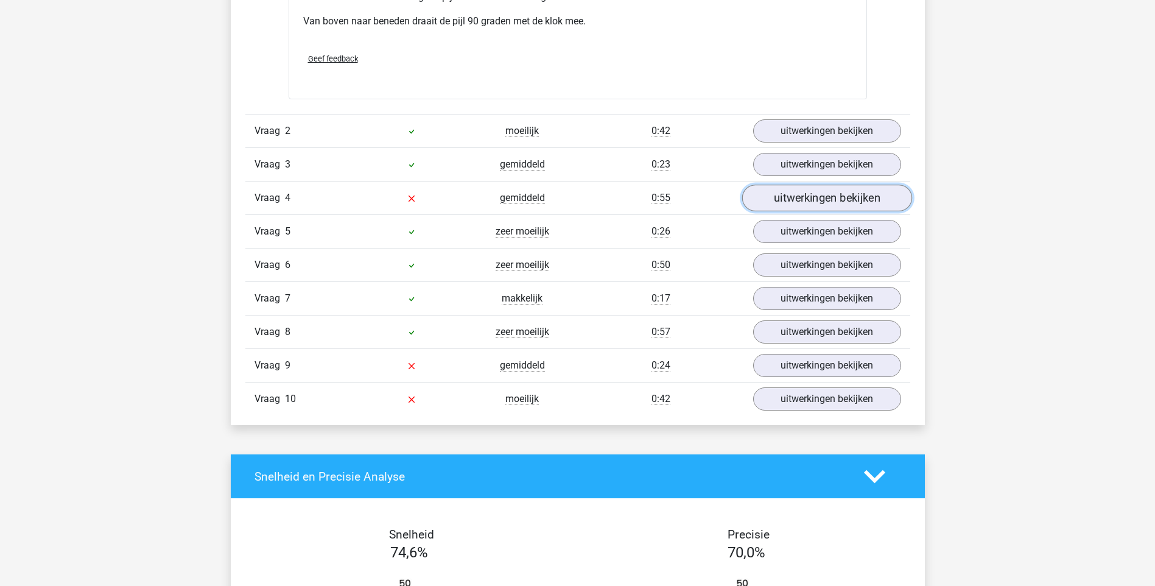
drag, startPoint x: 835, startPoint y: 201, endPoint x: 823, endPoint y: 202, distance: 11.6
click at [835, 201] on link "uitwerkingen bekijken" at bounding box center [827, 197] width 170 height 27
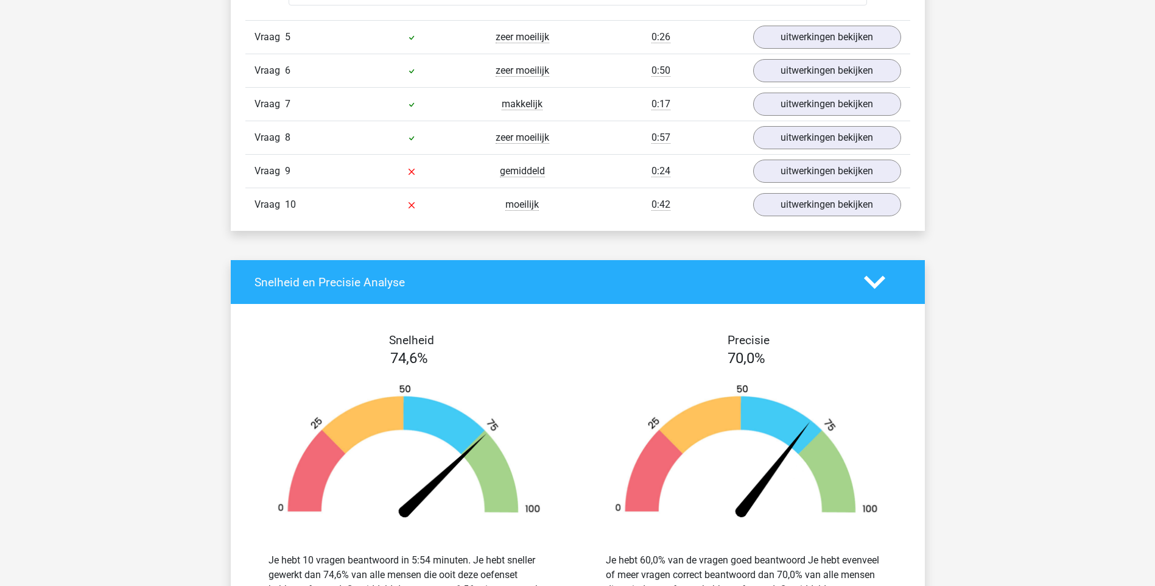
scroll to position [2111, 0]
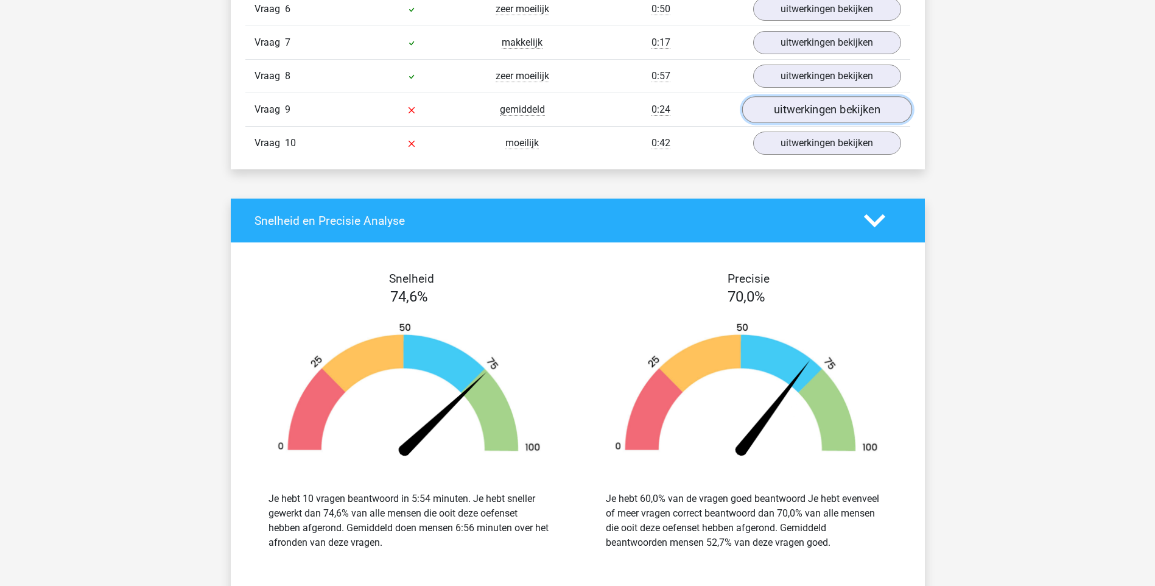
click at [798, 108] on link "uitwerkingen bekijken" at bounding box center [827, 110] width 170 height 27
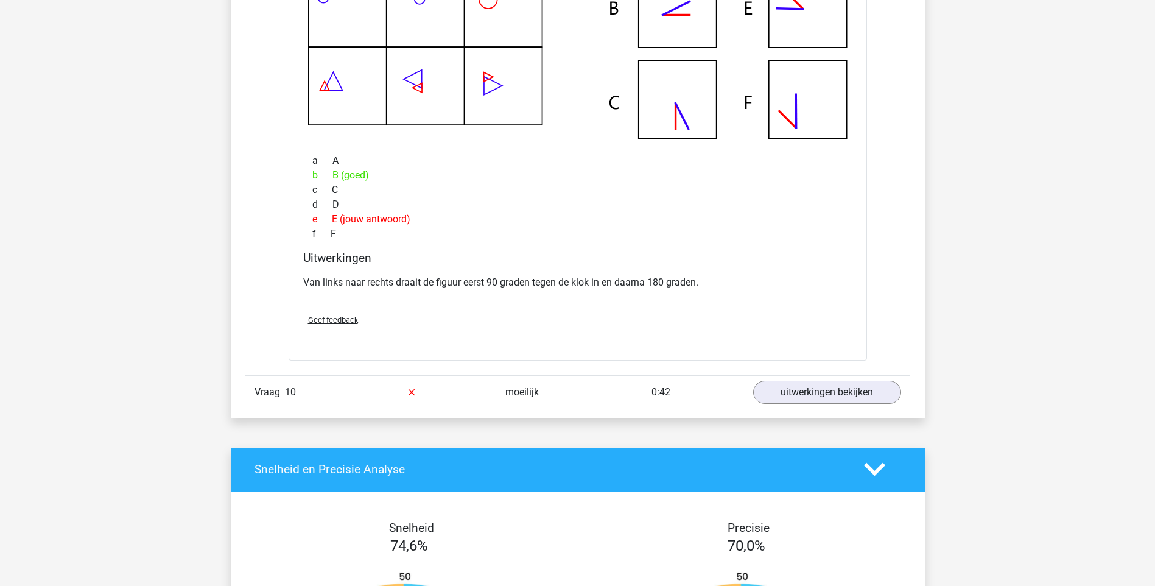
scroll to position [2638, 0]
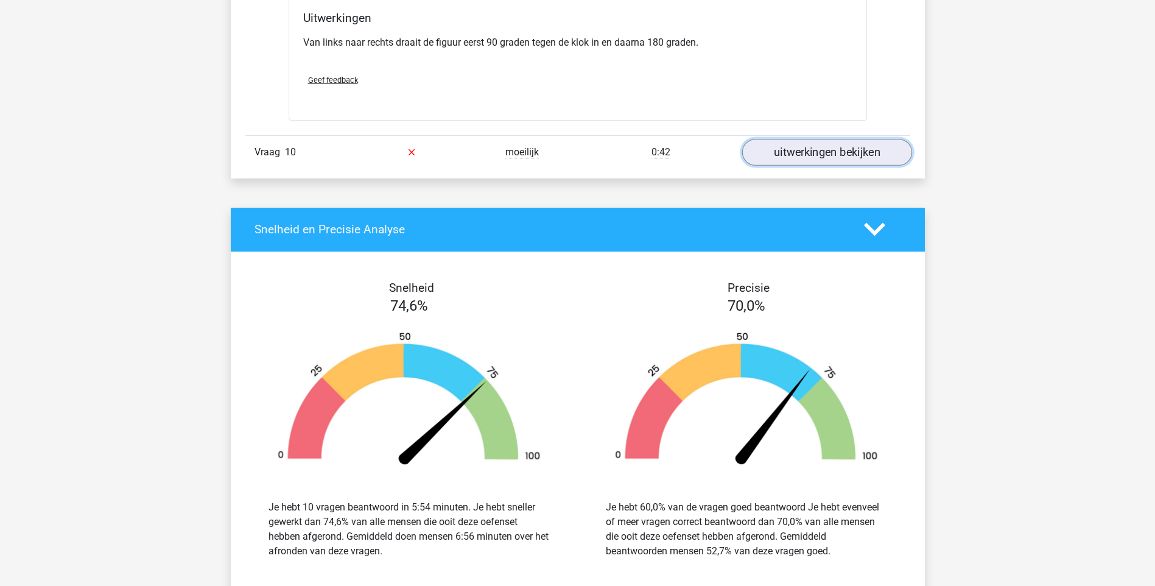
click at [813, 151] on link "uitwerkingen bekijken" at bounding box center [827, 152] width 170 height 27
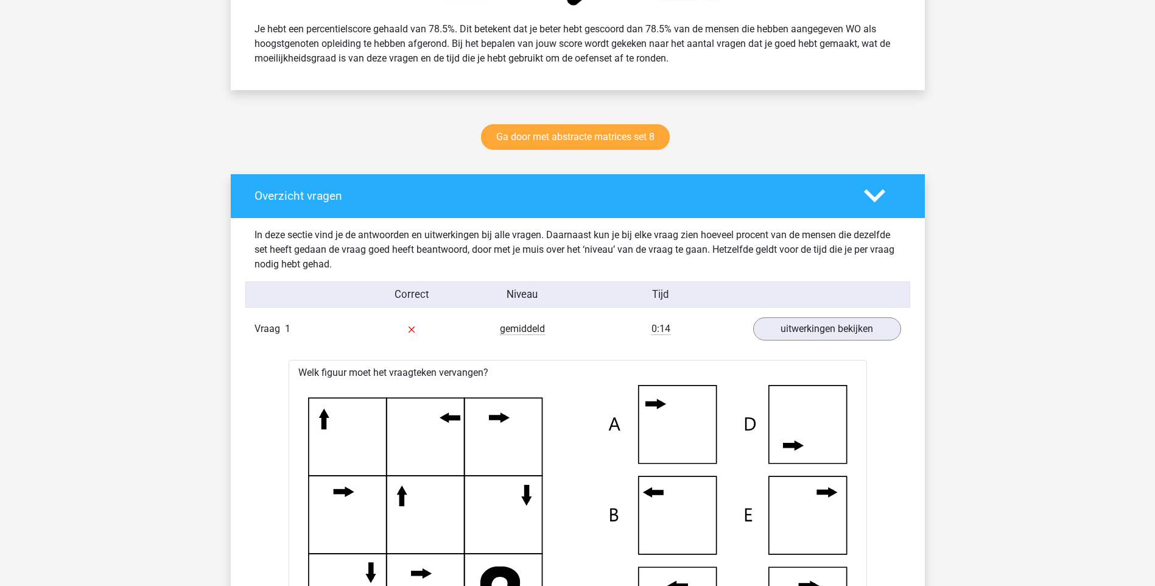
scroll to position [0, 0]
